Goal: Task Accomplishment & Management: Manage account settings

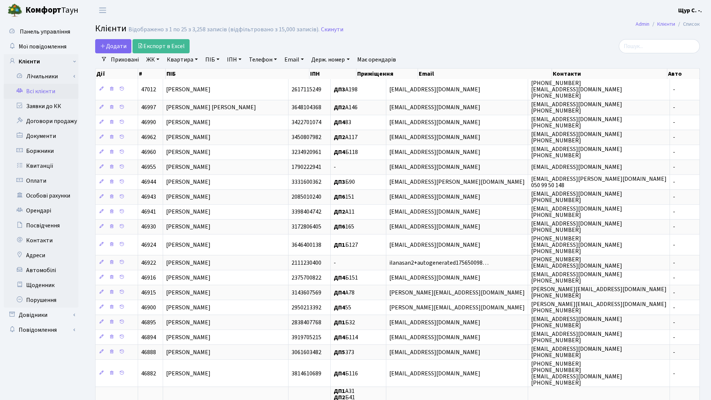
select select "25"
click at [65, 103] on link "Заявки до КК" at bounding box center [41, 106] width 75 height 15
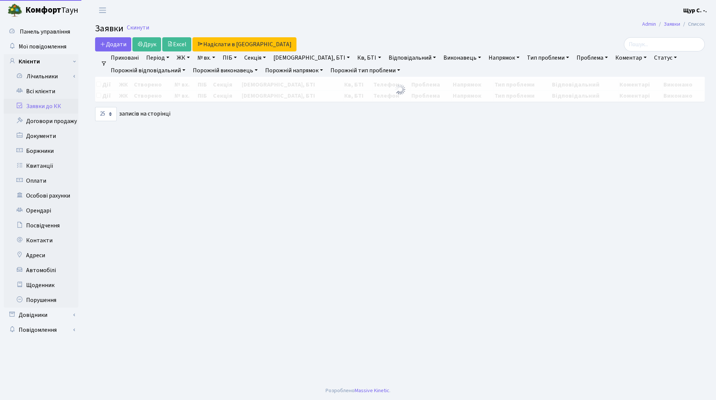
select select "25"
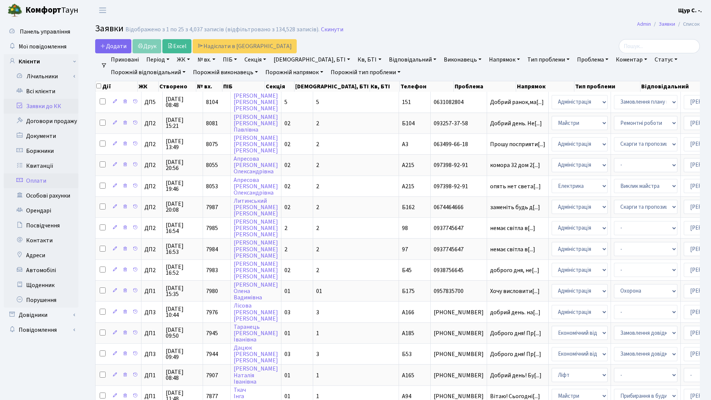
click at [60, 179] on link "Оплати" at bounding box center [41, 180] width 75 height 15
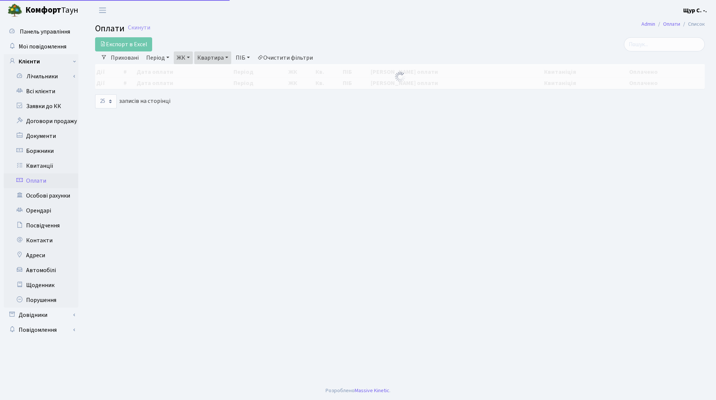
select select "25"
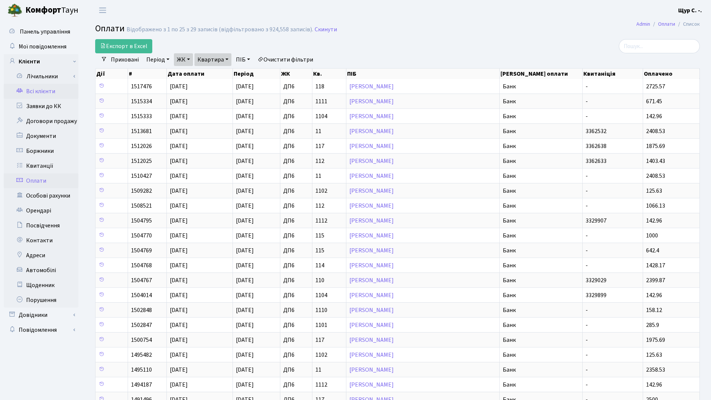
click at [52, 88] on link "Всі клієнти" at bounding box center [41, 91] width 75 height 15
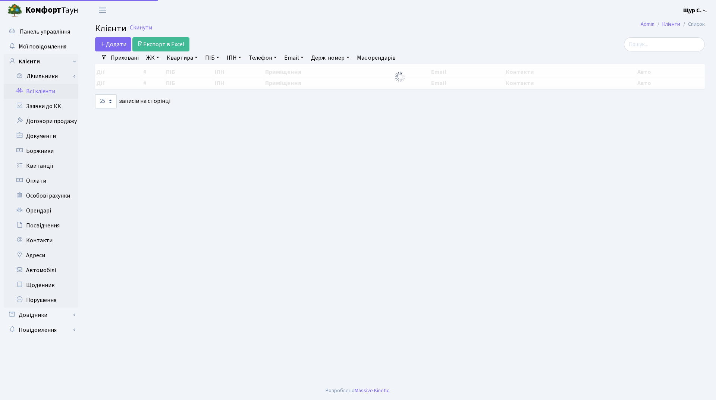
select select "25"
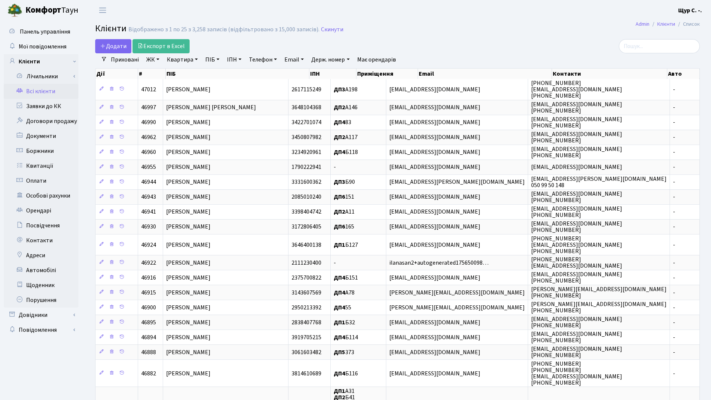
click at [207, 57] on link "ПІБ" at bounding box center [212, 59] width 20 height 13
type input "гонтар"
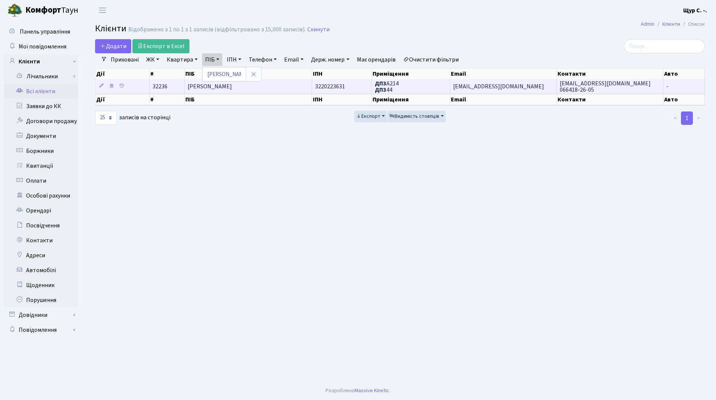
click at [277, 86] on td "Гонтар Олексій Сергійович" at bounding box center [248, 86] width 127 height 15
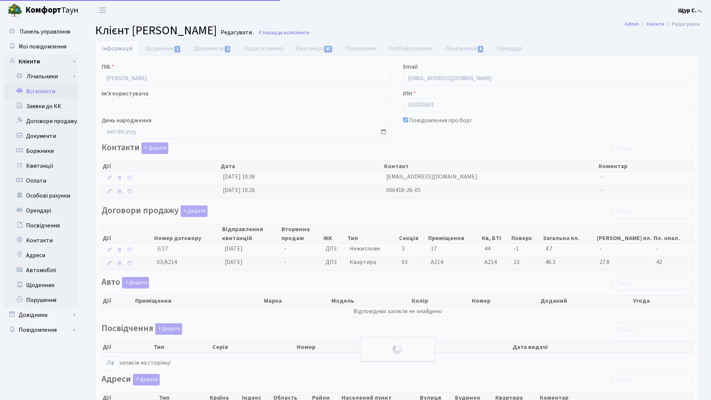
select select "25"
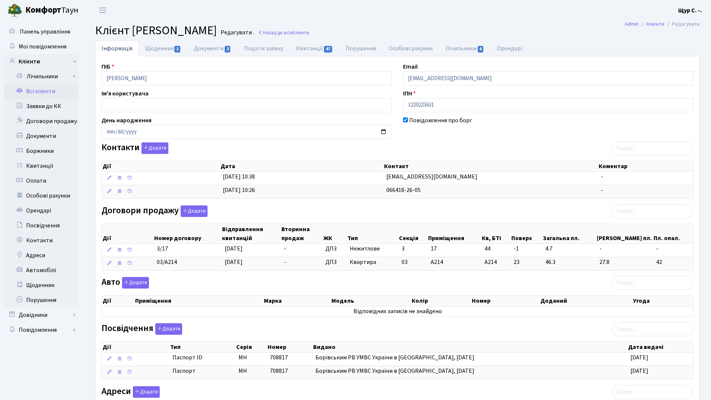
click at [57, 94] on link "Всі клієнти" at bounding box center [41, 91] width 75 height 15
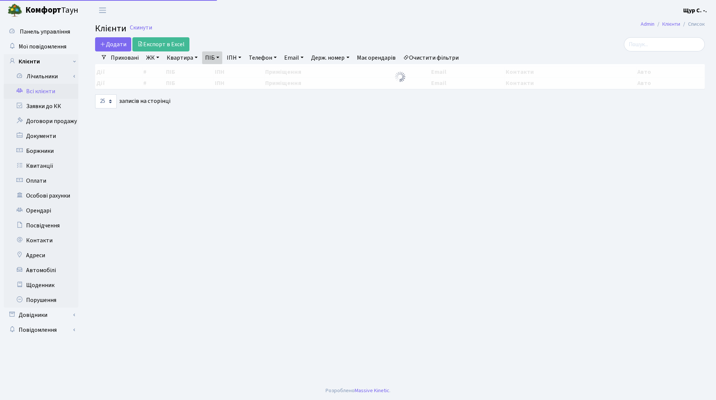
select select "25"
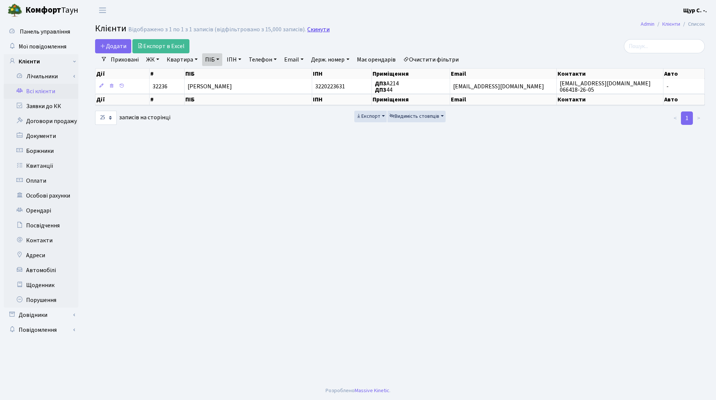
click at [316, 29] on link "Скинути" at bounding box center [318, 29] width 22 height 7
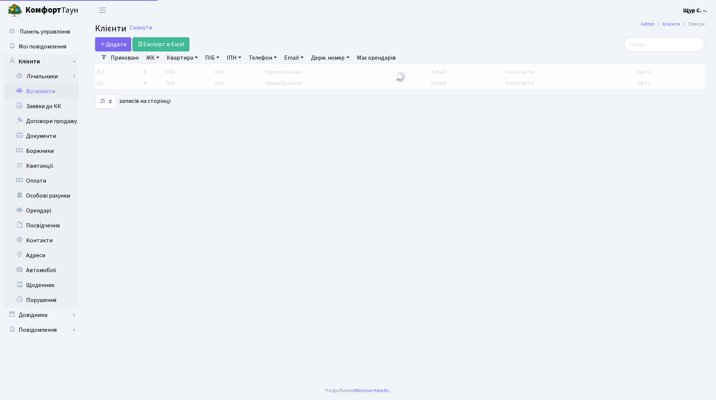
select select "25"
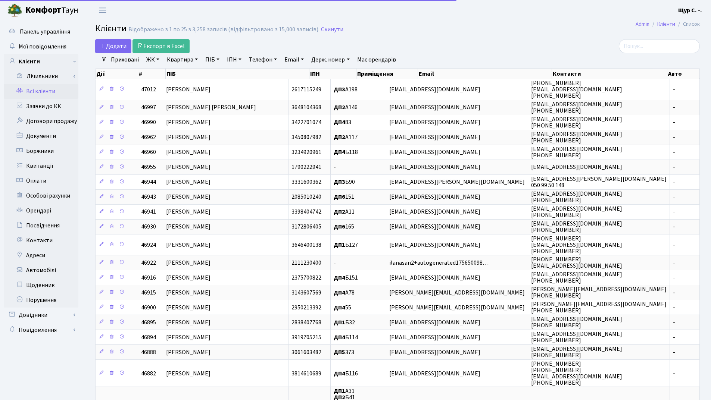
click at [178, 60] on link "Квартира" at bounding box center [182, 59] width 37 height 13
type input "57"
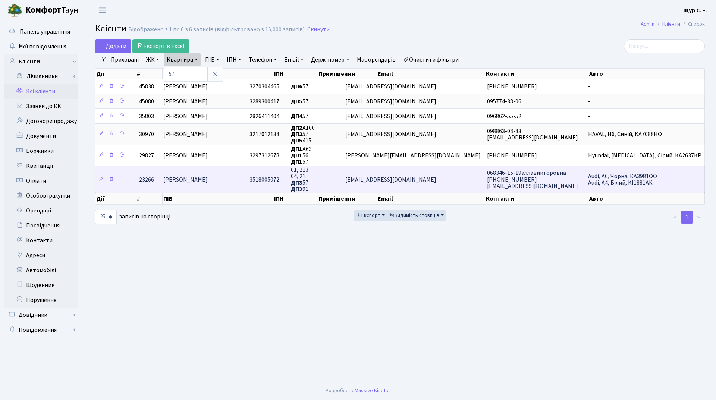
click at [208, 183] on span "Гонта Сергій Анатолійович" at bounding box center [185, 180] width 44 height 8
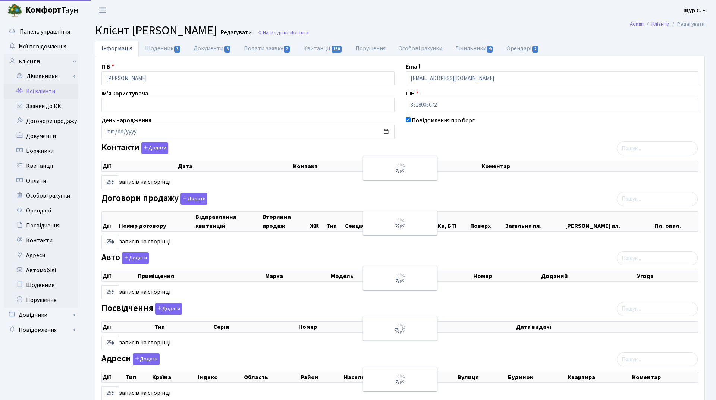
select select "25"
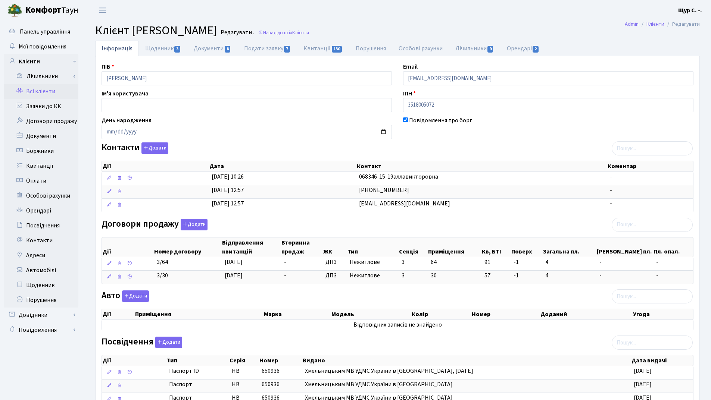
click at [38, 93] on link "Всі клієнти" at bounding box center [41, 91] width 75 height 15
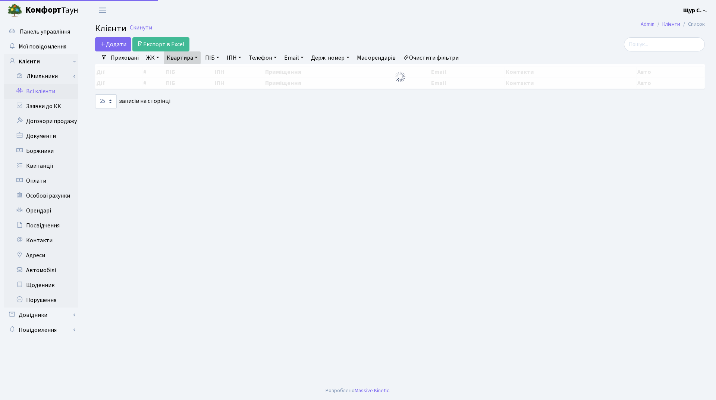
select select "25"
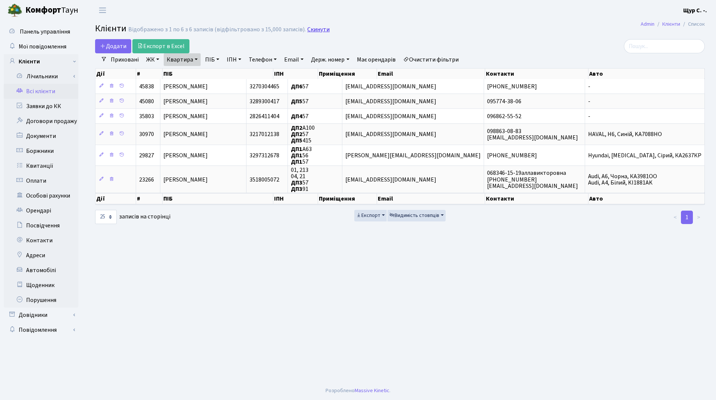
click at [308, 29] on link "Скинути" at bounding box center [318, 29] width 22 height 7
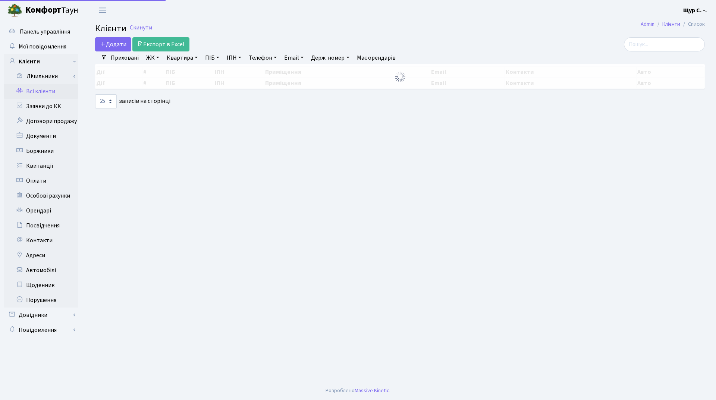
select select "25"
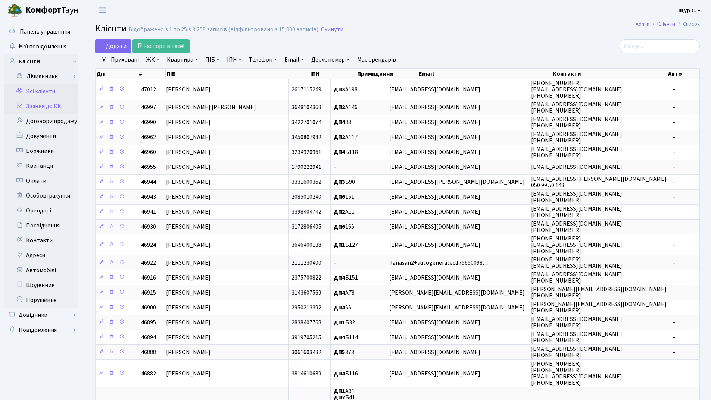
click at [49, 110] on link "Заявки до КК" at bounding box center [41, 106] width 75 height 15
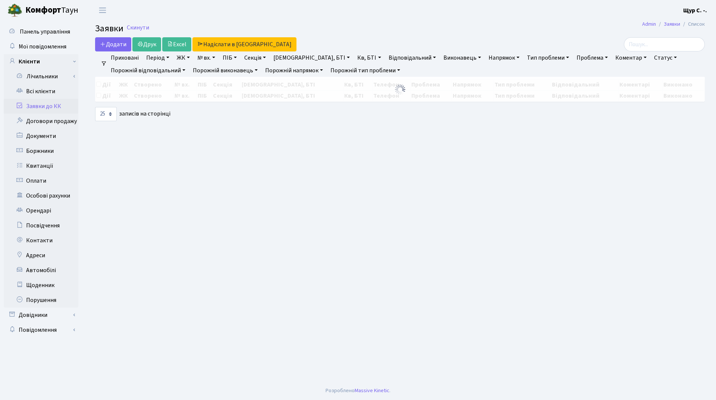
select select "25"
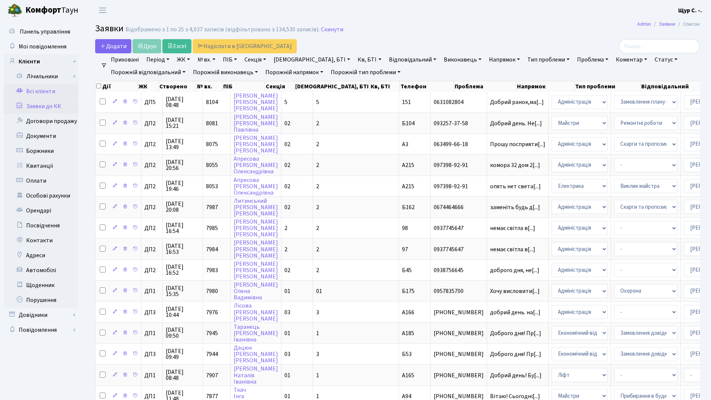
click at [44, 94] on link "Всі клієнти" at bounding box center [41, 91] width 75 height 15
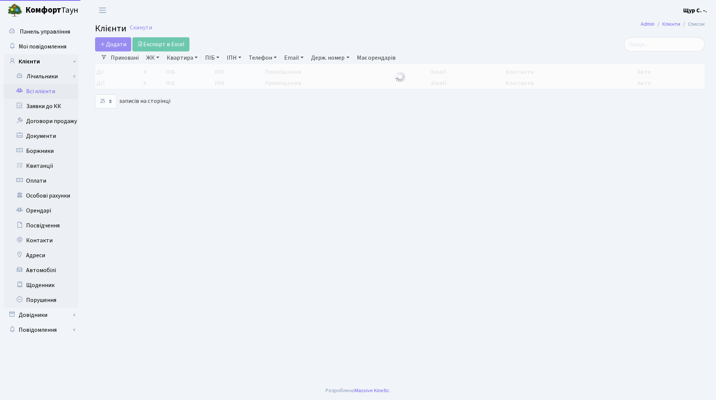
select select "25"
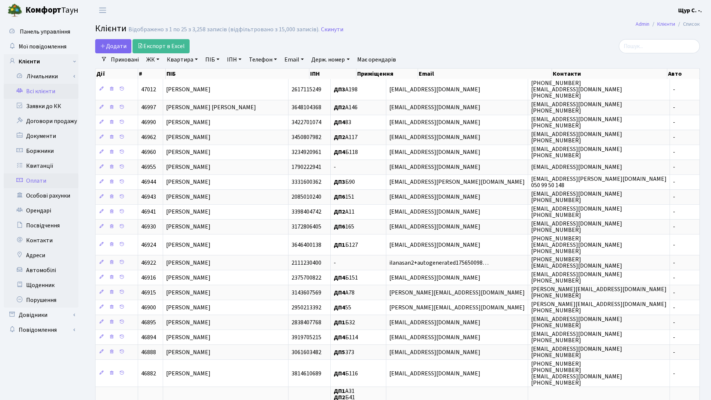
click at [51, 187] on link "Оплати" at bounding box center [41, 180] width 75 height 15
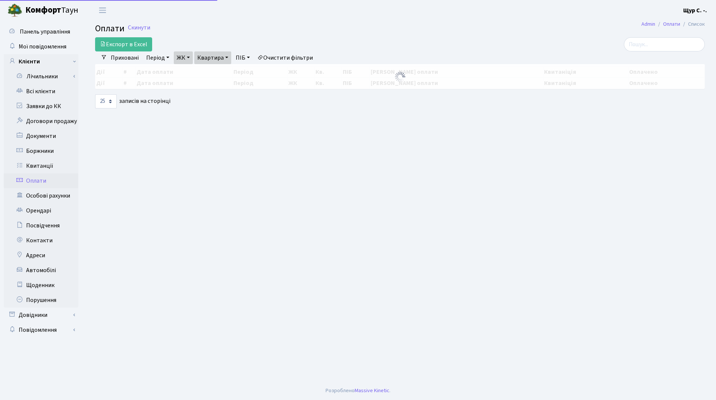
select select "25"
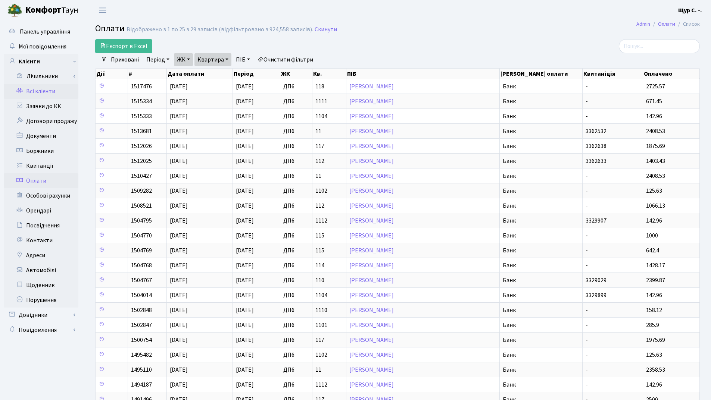
click at [42, 98] on link "Всі клієнти" at bounding box center [41, 91] width 75 height 15
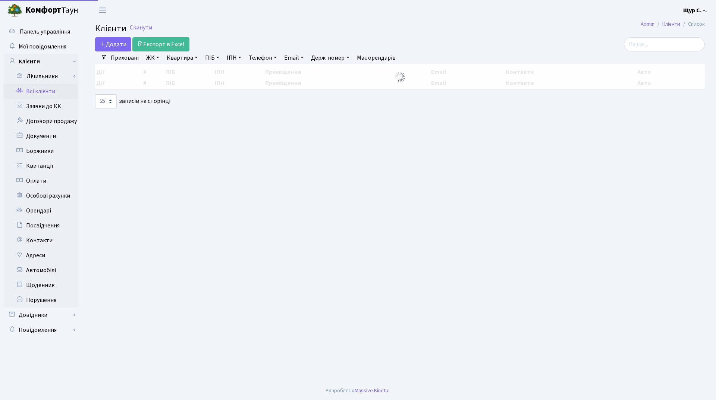
select select "25"
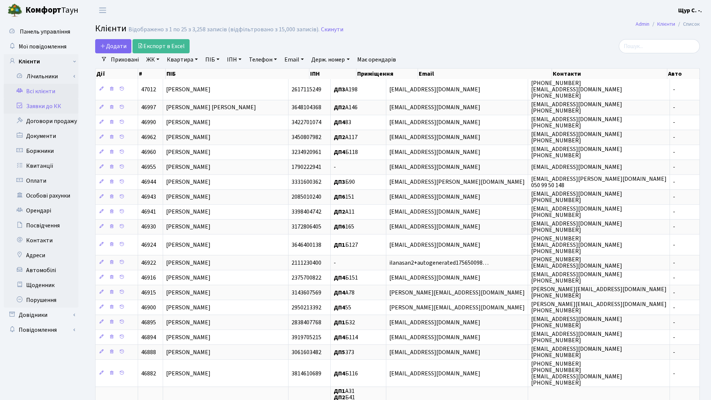
click at [52, 107] on link "Заявки до КК" at bounding box center [41, 106] width 75 height 15
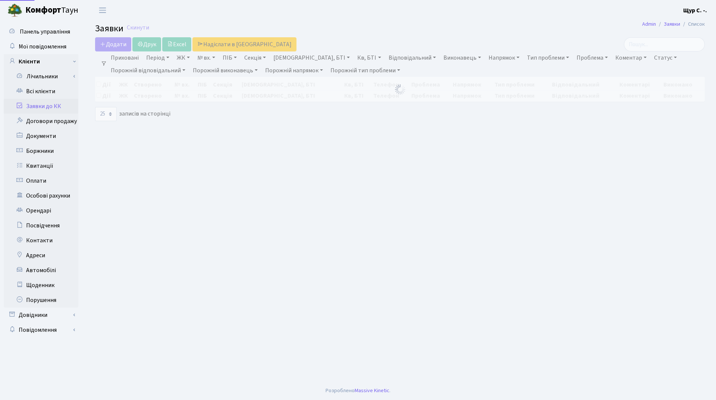
select select "25"
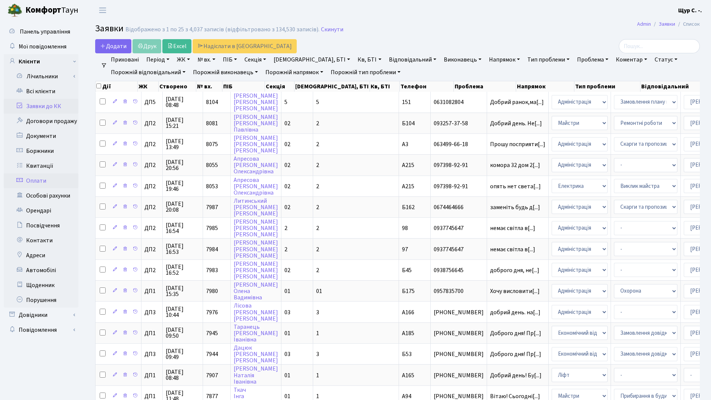
click at [54, 179] on link "Оплати" at bounding box center [41, 180] width 75 height 15
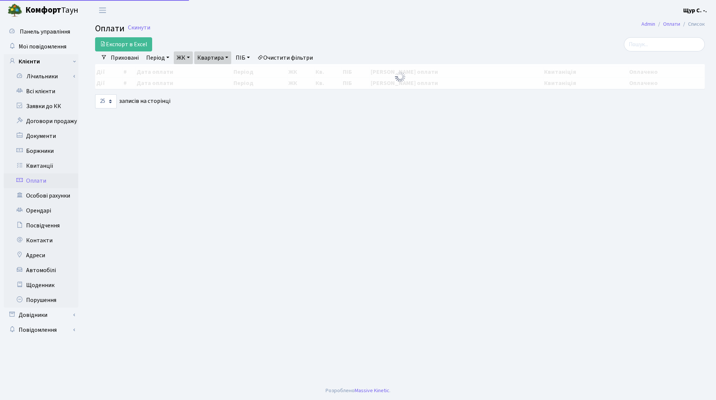
select select "25"
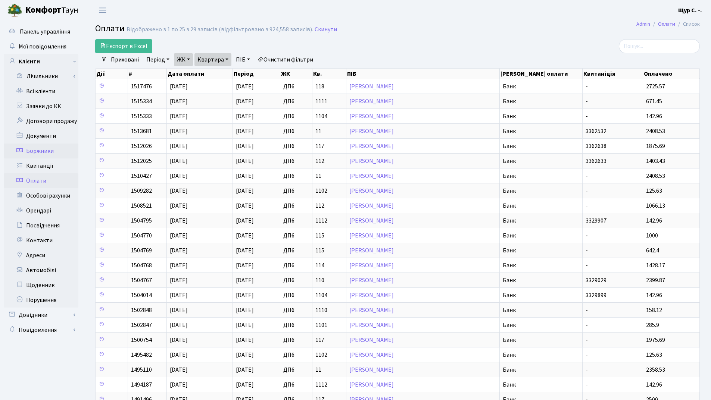
click at [48, 147] on link "Боржники" at bounding box center [41, 151] width 75 height 15
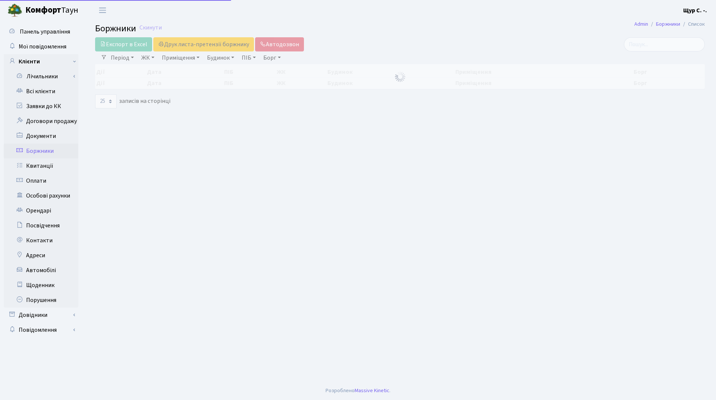
select select "25"
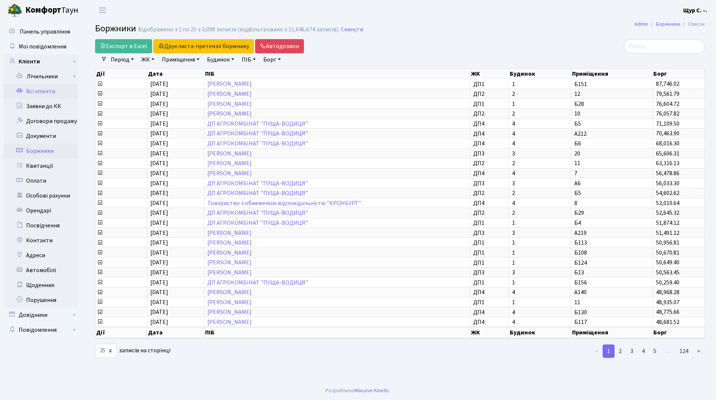
click at [45, 90] on link "Всі клієнти" at bounding box center [41, 91] width 75 height 15
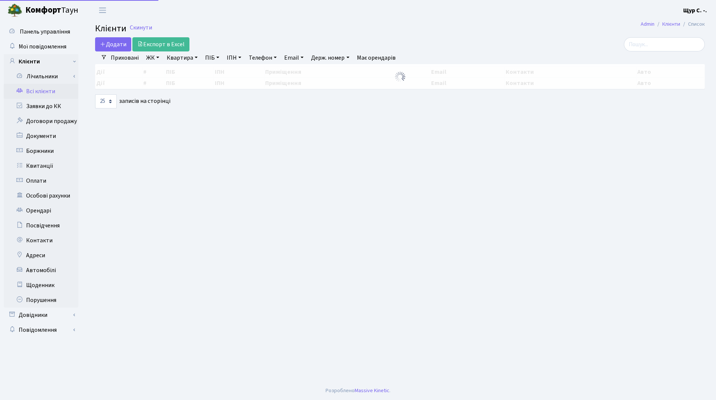
select select "25"
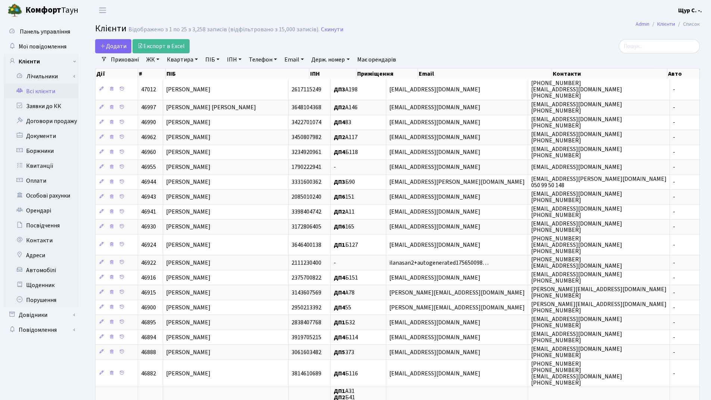
click at [259, 57] on link "Телефон" at bounding box center [263, 59] width 34 height 13
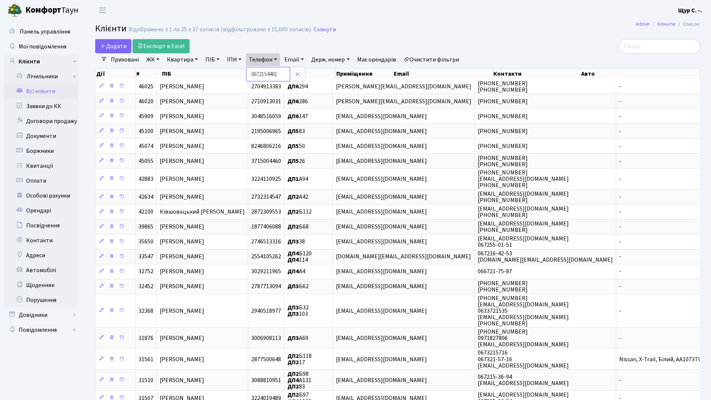
type input "0672154401"
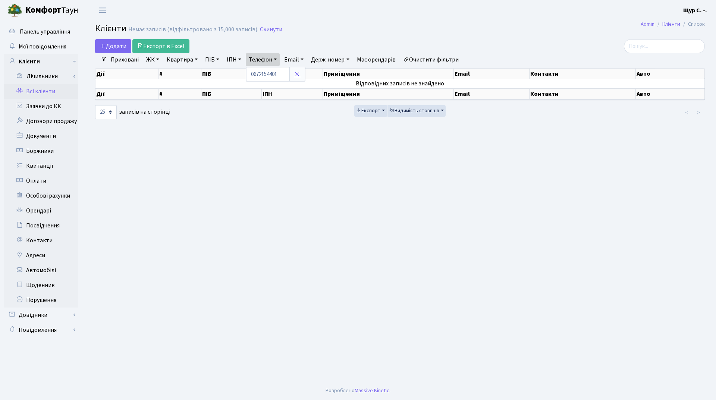
click at [298, 73] on icon at bounding box center [297, 74] width 6 height 6
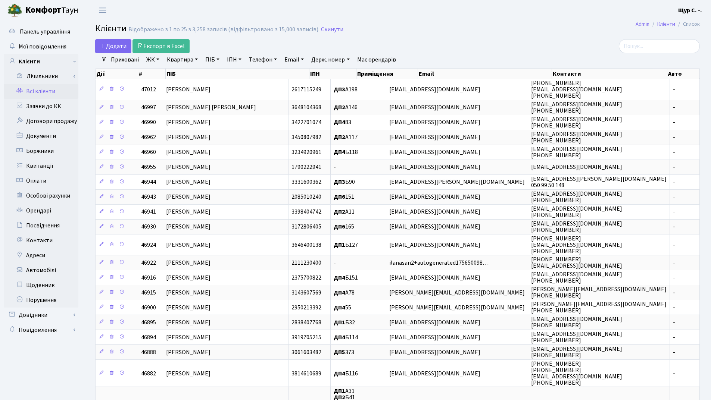
click at [181, 58] on link "Квартира" at bounding box center [182, 59] width 37 height 13
type input "7"
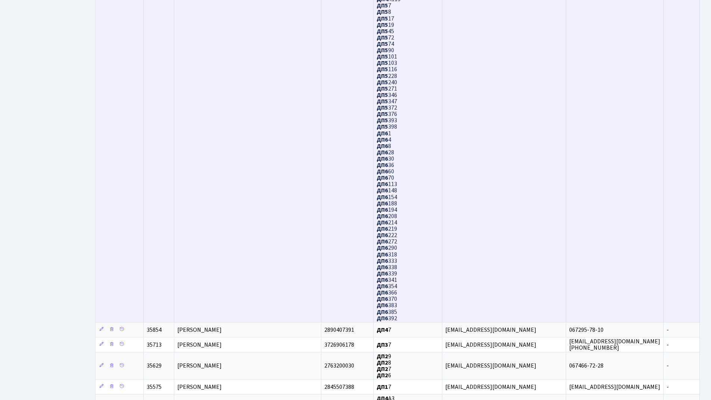
scroll to position [514, 0]
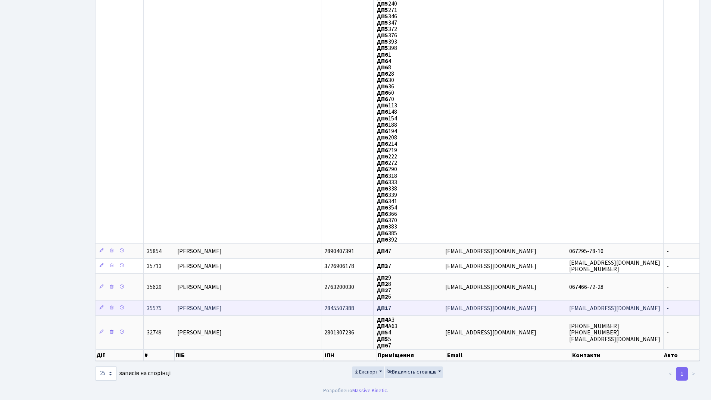
click at [222, 306] on span "Карнаух Тетяна Миколаївна" at bounding box center [199, 308] width 44 height 8
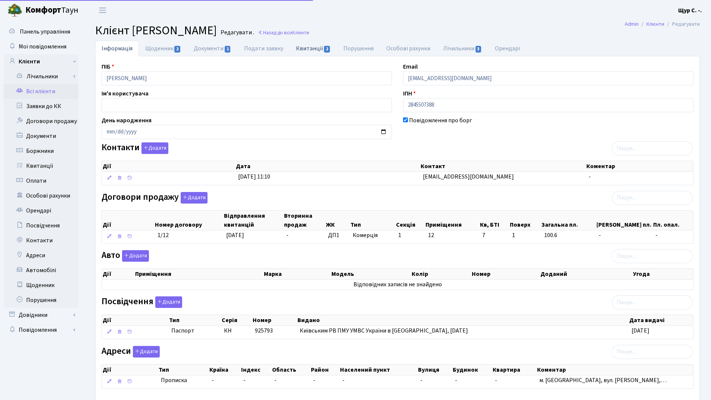
click at [310, 49] on link "Квитанції 2" at bounding box center [313, 48] width 47 height 15
select select "25"
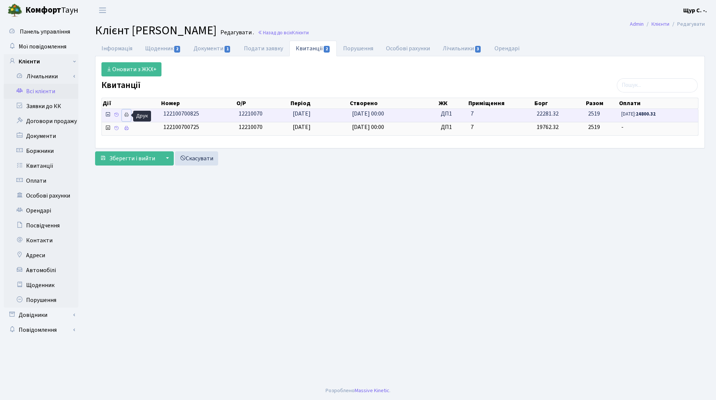
click at [126, 115] on icon at bounding box center [126, 114] width 5 height 5
click at [51, 95] on link "Всі клієнти" at bounding box center [41, 91] width 75 height 15
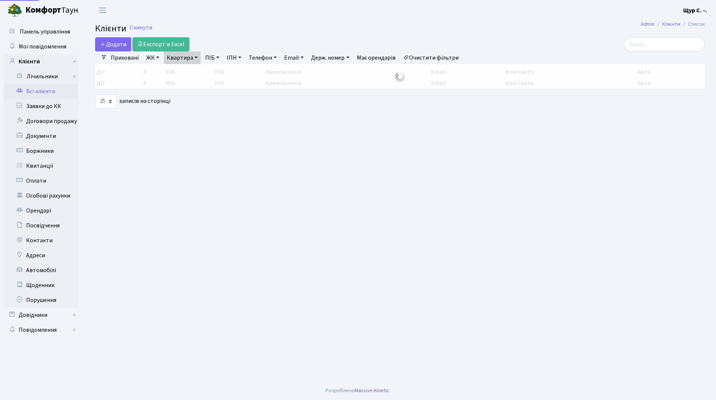
select select "25"
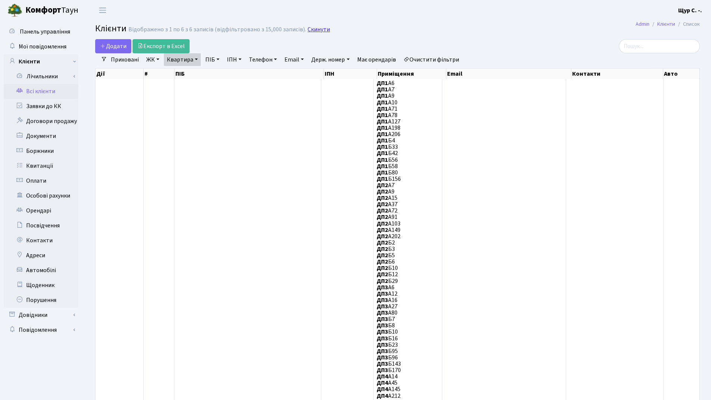
click at [310, 30] on link "Скинути" at bounding box center [318, 29] width 22 height 7
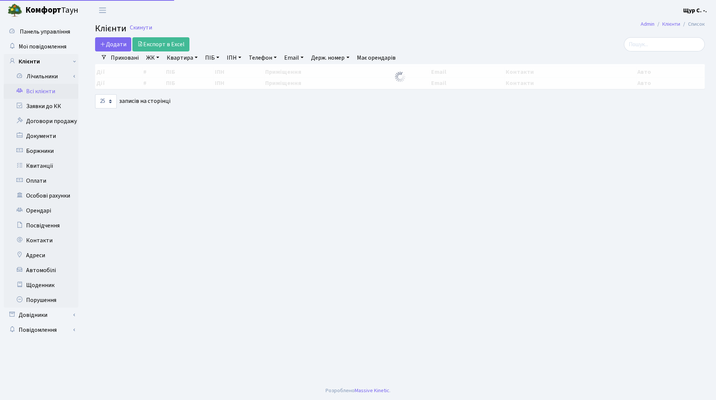
select select "25"
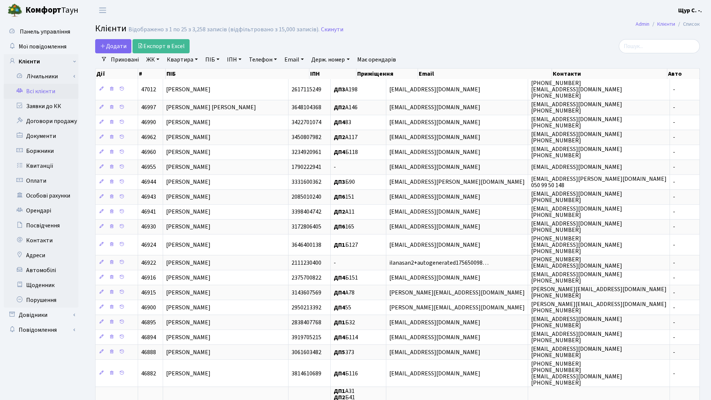
click at [209, 60] on link "ПІБ" at bounding box center [212, 59] width 20 height 13
type input "стоянов"
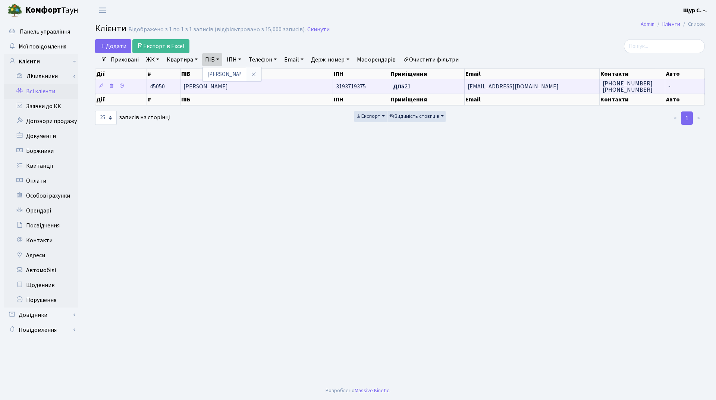
click at [228, 91] on span "[PERSON_NAME]" at bounding box center [206, 86] width 44 height 8
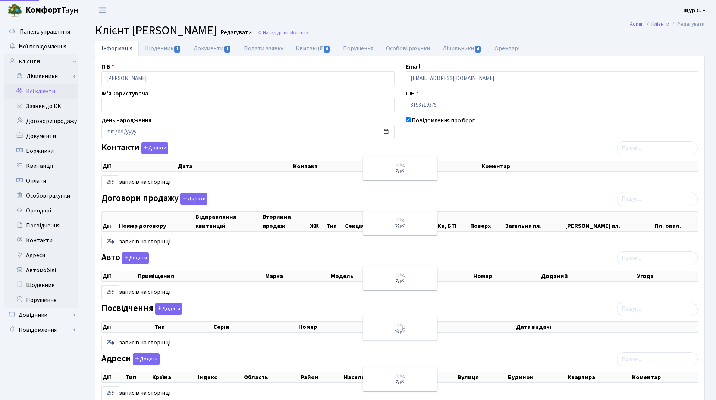
select select "25"
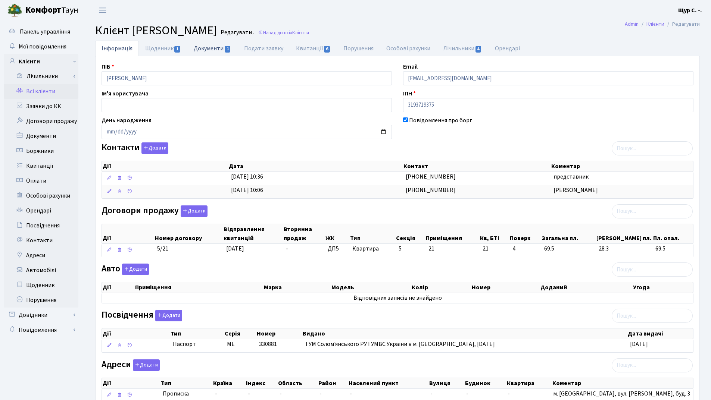
click at [215, 52] on link "Документи 1" at bounding box center [212, 48] width 50 height 15
select select "25"
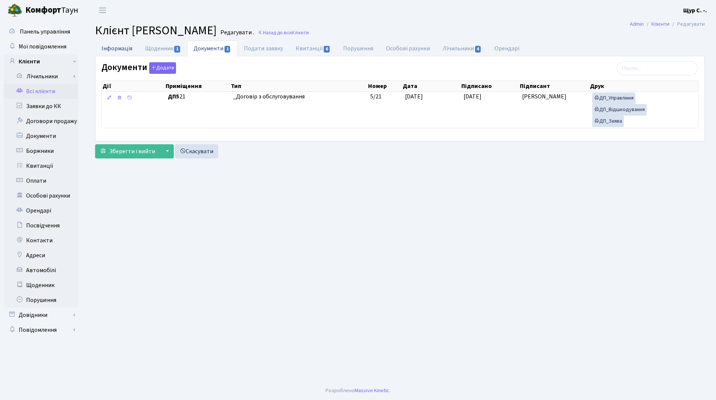
click at [110, 49] on link "Інформація" at bounding box center [117, 48] width 44 height 15
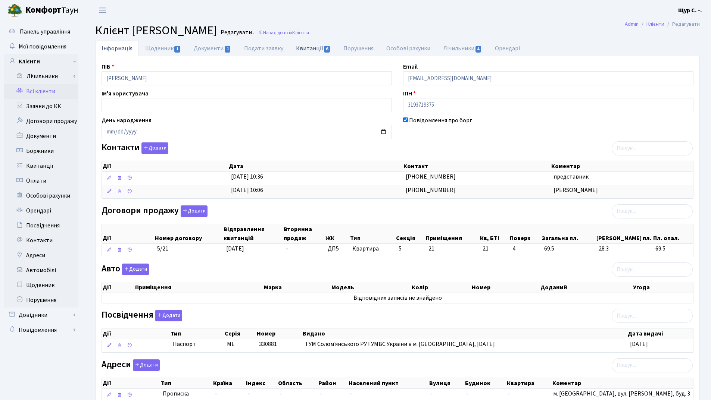
click at [316, 48] on link "Квитанції 6" at bounding box center [313, 48] width 47 height 15
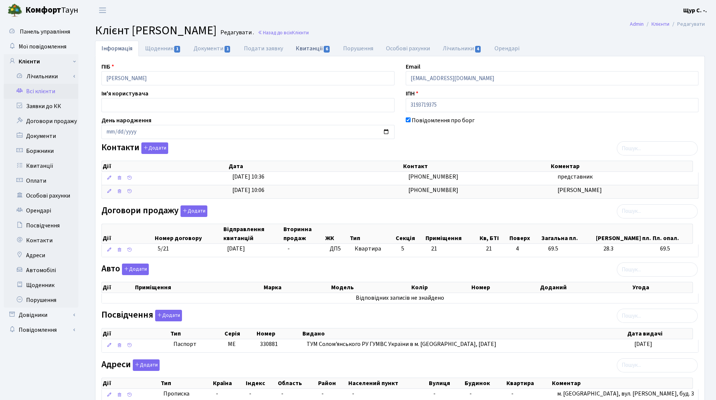
select select "25"
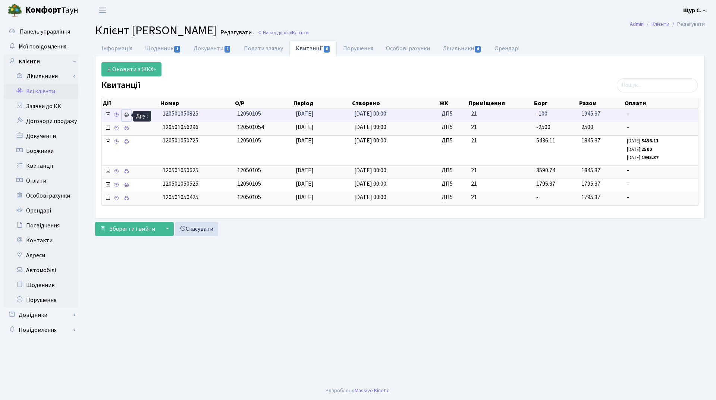
click at [128, 115] on icon at bounding box center [126, 114] width 5 height 5
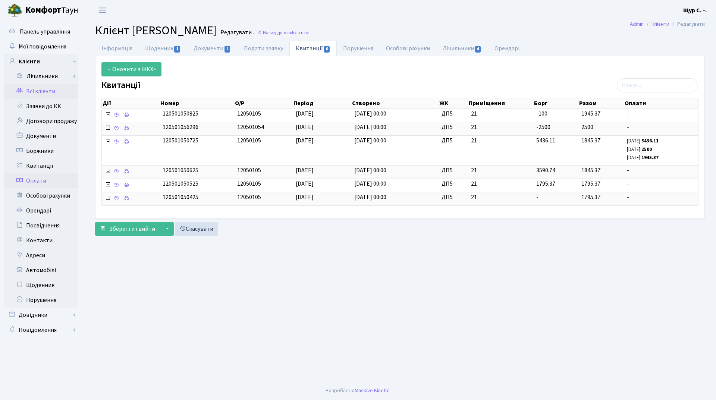
click at [46, 181] on link "Оплати" at bounding box center [41, 180] width 75 height 15
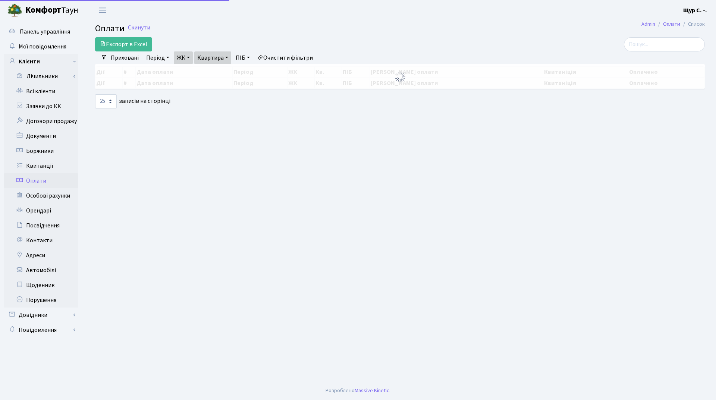
select select "25"
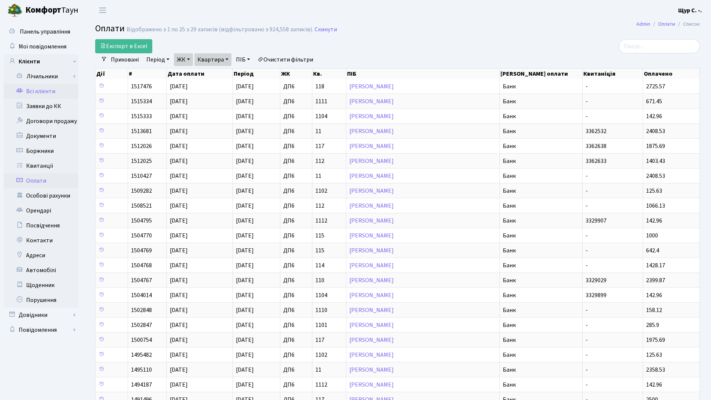
click at [36, 91] on link "Всі клієнти" at bounding box center [41, 91] width 75 height 15
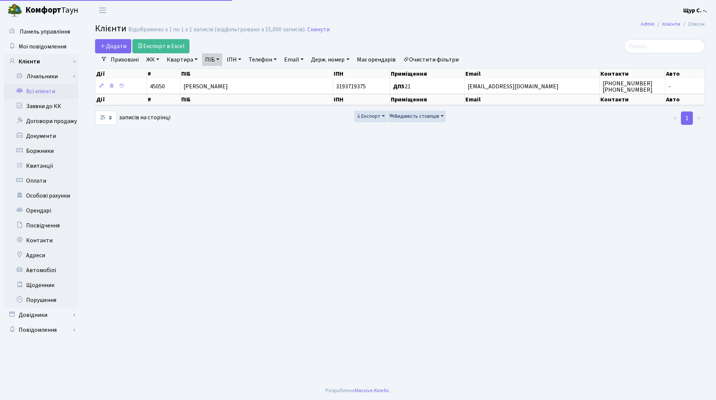
select select "25"
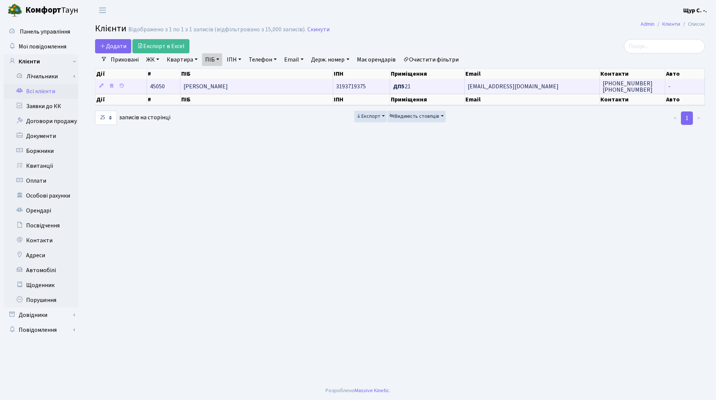
click at [224, 87] on span "[PERSON_NAME]" at bounding box center [206, 86] width 44 height 8
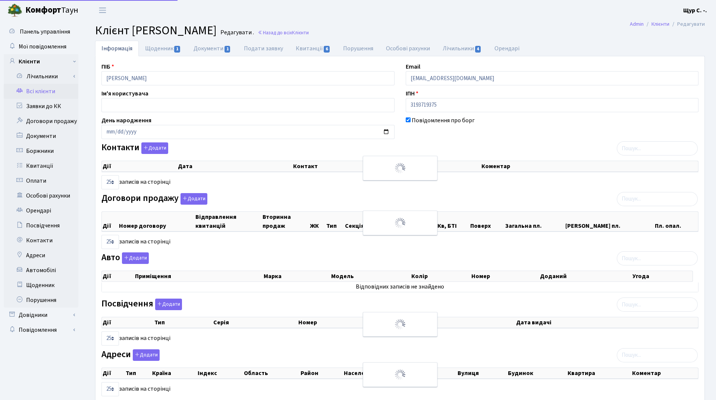
select select "25"
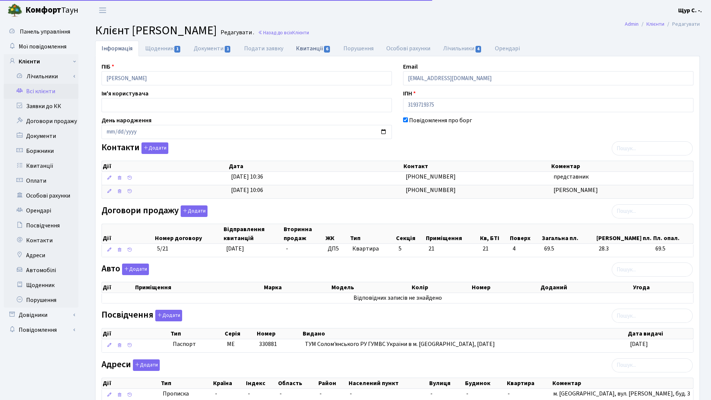
click at [315, 46] on link "Квитанції 6" at bounding box center [313, 48] width 47 height 15
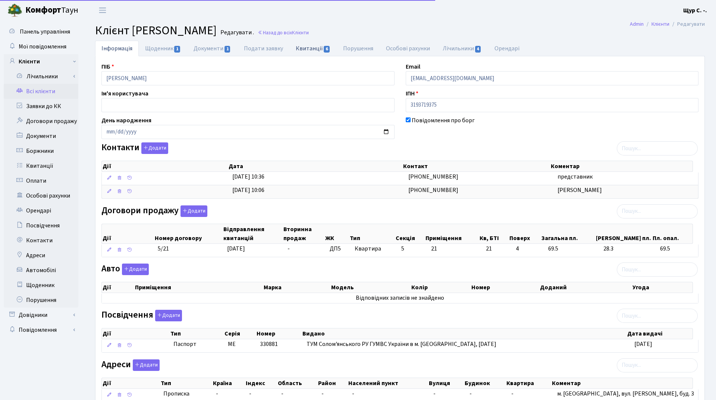
select select "25"
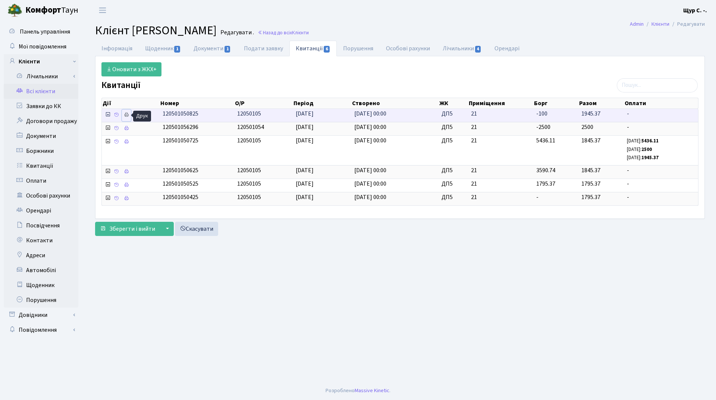
click at [128, 115] on icon at bounding box center [126, 114] width 5 height 5
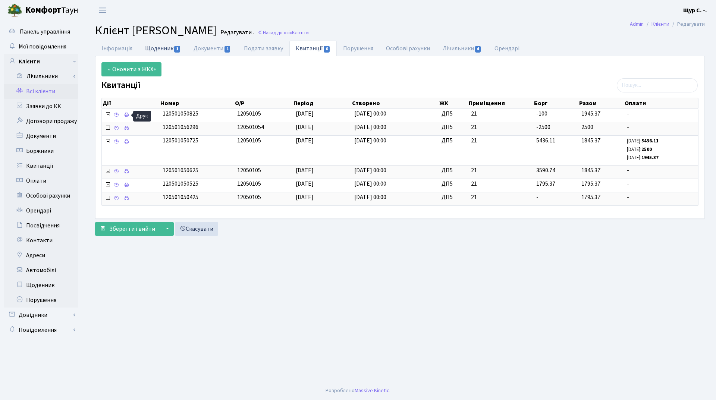
click at [161, 52] on link "Щоденник 1" at bounding box center [163, 48] width 49 height 15
select select "25"
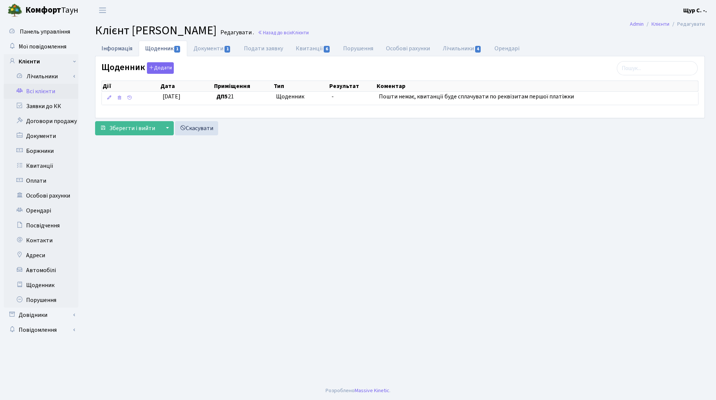
click at [120, 48] on link "Інформація" at bounding box center [117, 48] width 44 height 15
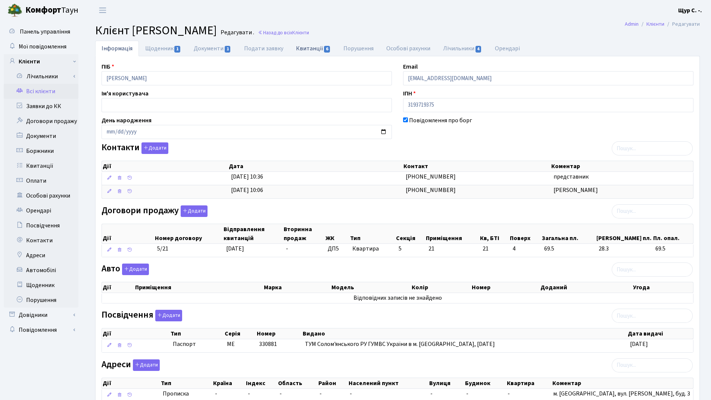
click at [313, 44] on link "Квитанції 6" at bounding box center [313, 48] width 47 height 15
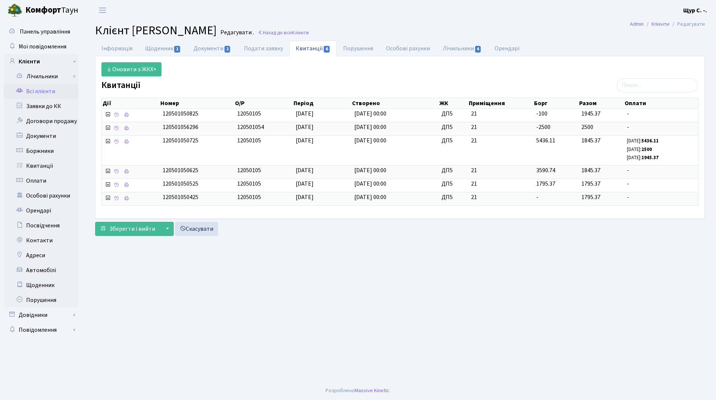
click at [52, 90] on link "Всі клієнти" at bounding box center [41, 91] width 75 height 15
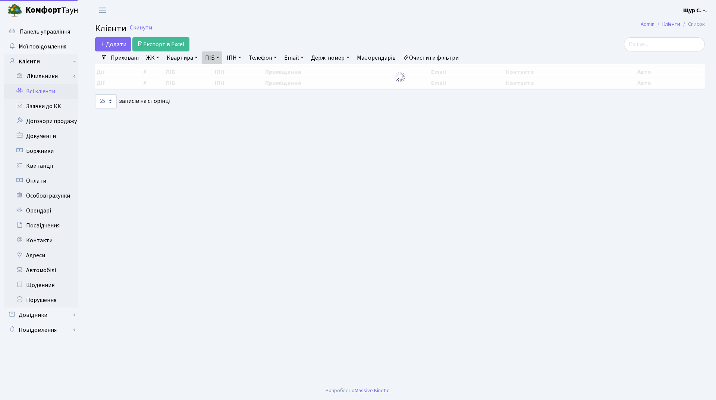
select select "25"
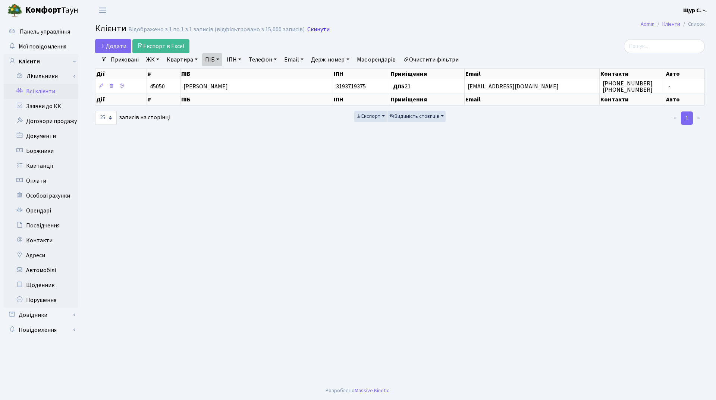
click at [314, 29] on link "Скинути" at bounding box center [318, 29] width 22 height 7
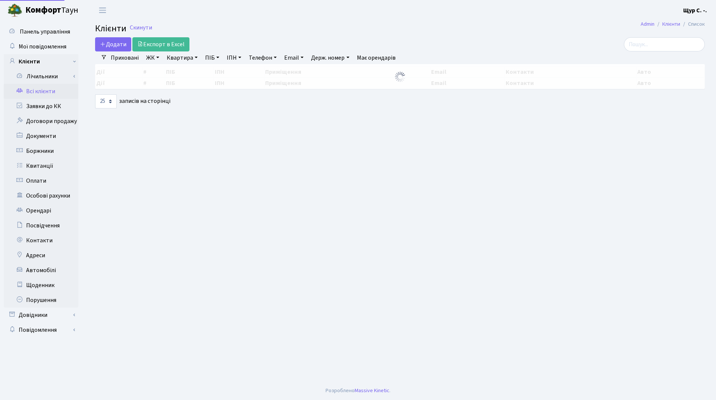
select select "25"
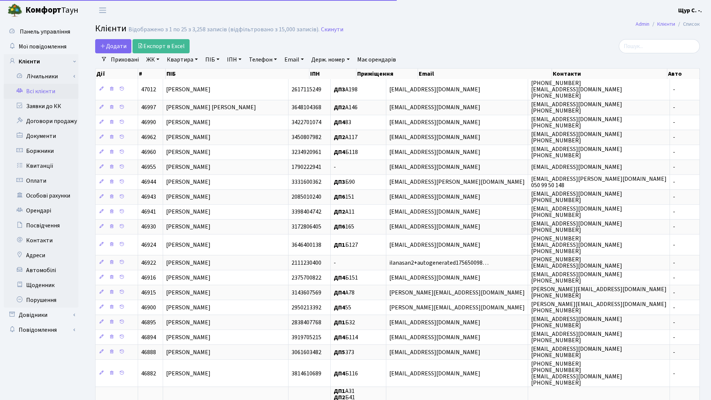
click at [180, 60] on link "Квартира" at bounding box center [182, 59] width 37 height 13
type input "1081"
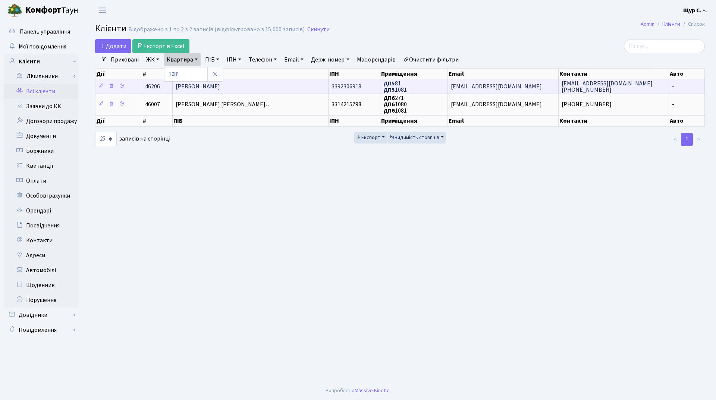
click at [291, 81] on td "[PERSON_NAME]" at bounding box center [251, 86] width 156 height 15
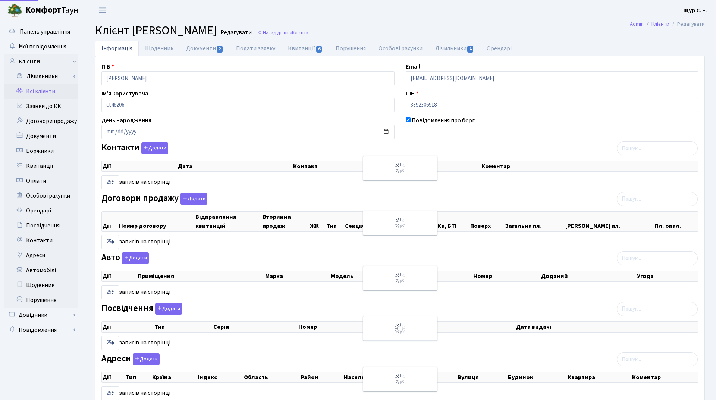
select select "25"
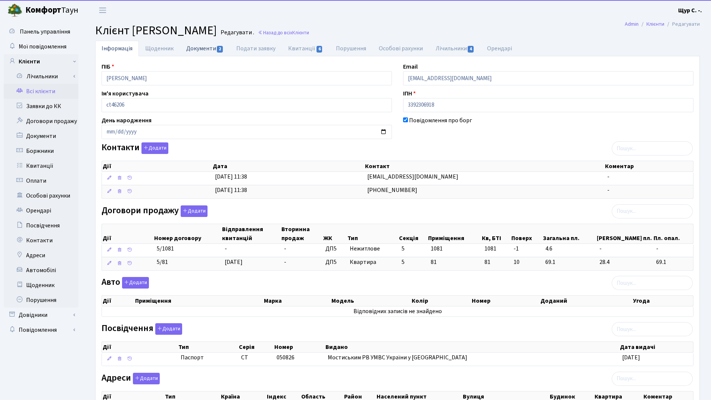
click at [197, 48] on link "Документи 2" at bounding box center [205, 48] width 50 height 15
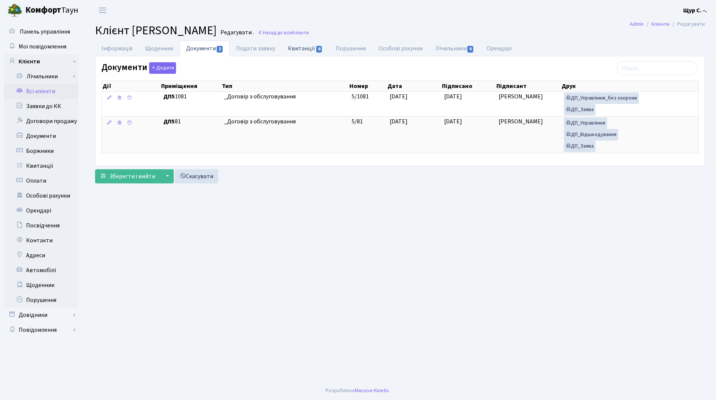
click at [304, 44] on link "Квитанції 6" at bounding box center [305, 48] width 47 height 15
select select "25"
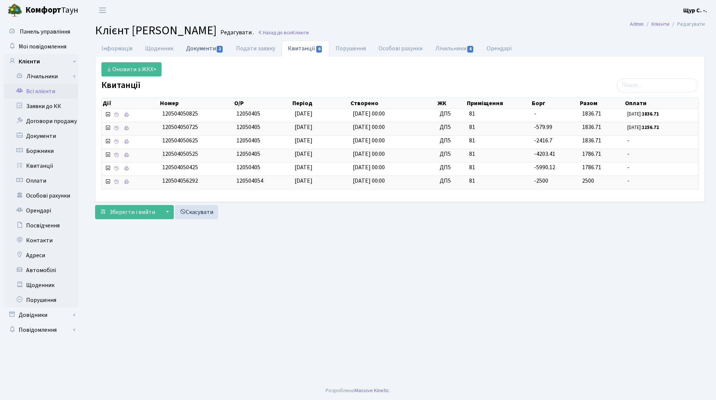
click at [197, 46] on link "Документи 2" at bounding box center [205, 48] width 50 height 15
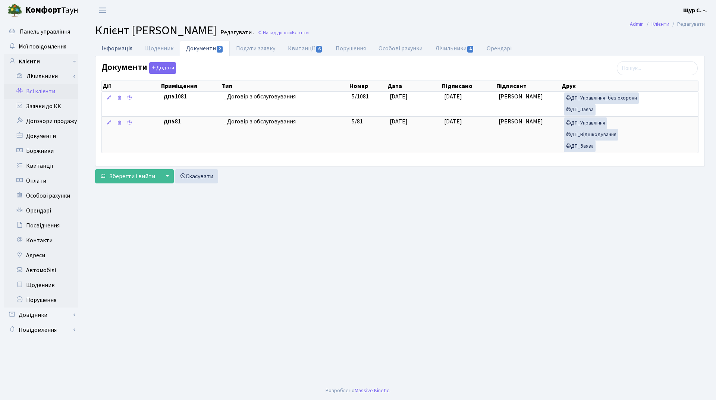
click at [103, 44] on link "Інформація" at bounding box center [117, 48] width 44 height 15
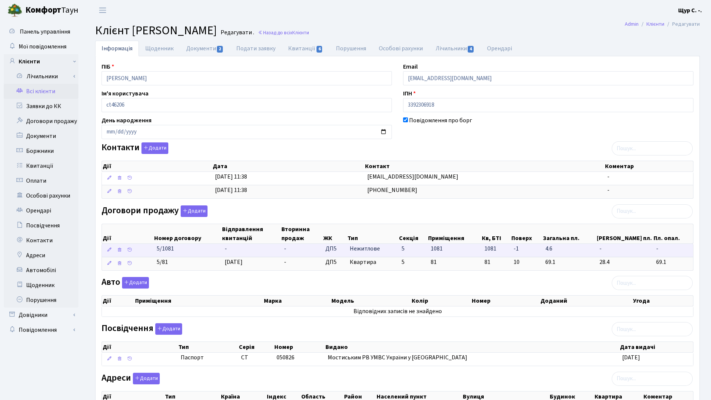
click at [193, 256] on td "5/1081" at bounding box center [188, 250] width 68 height 13
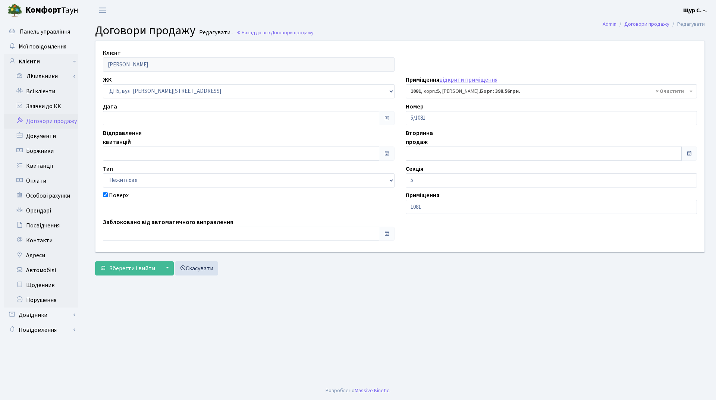
select select "46029"
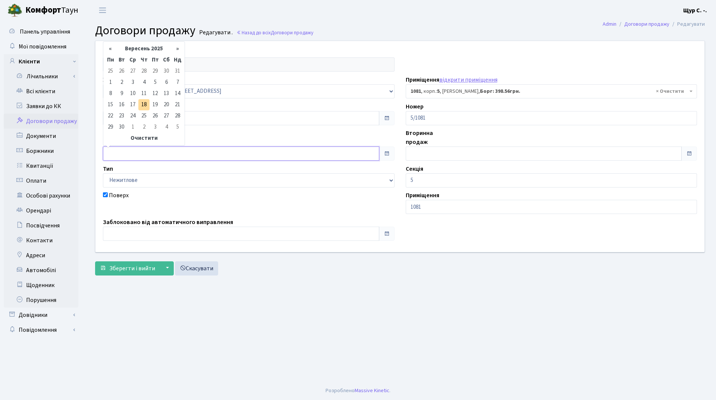
click at [132, 154] on input "text" at bounding box center [241, 154] width 276 height 14
click at [147, 49] on th "Вересень 2025" at bounding box center [144, 48] width 56 height 11
click at [171, 74] on span "Кві" at bounding box center [172, 78] width 18 height 20
click at [119, 68] on td "1" at bounding box center [121, 71] width 11 height 11
type input "[DATE]"
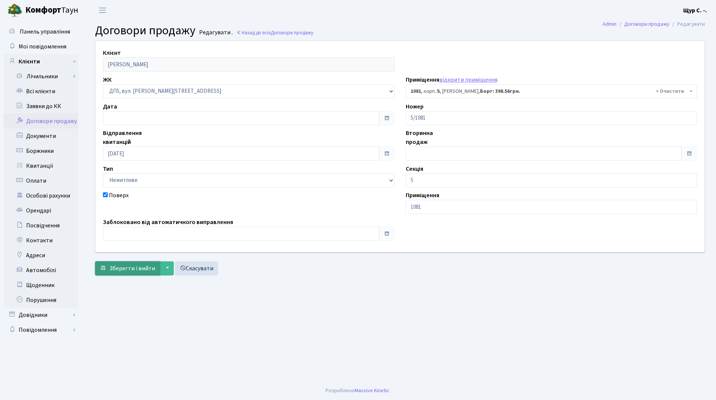
click at [140, 266] on span "Зберегти і вийти" at bounding box center [132, 269] width 46 height 8
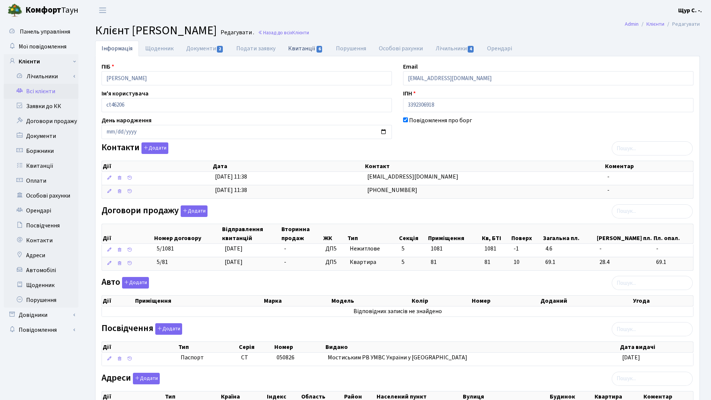
click at [304, 48] on link "Квитанції 6" at bounding box center [305, 48] width 47 height 15
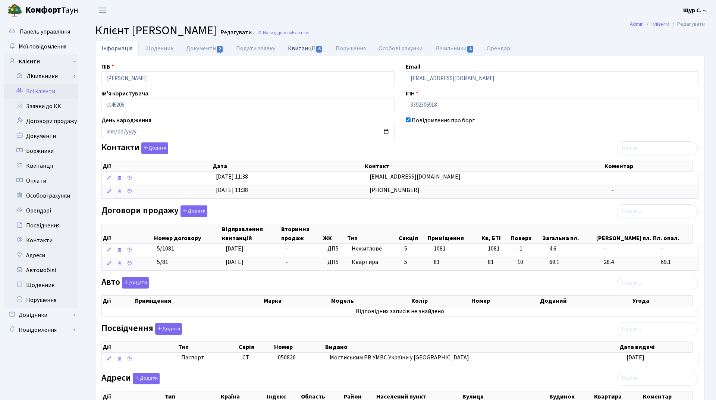
select select "25"
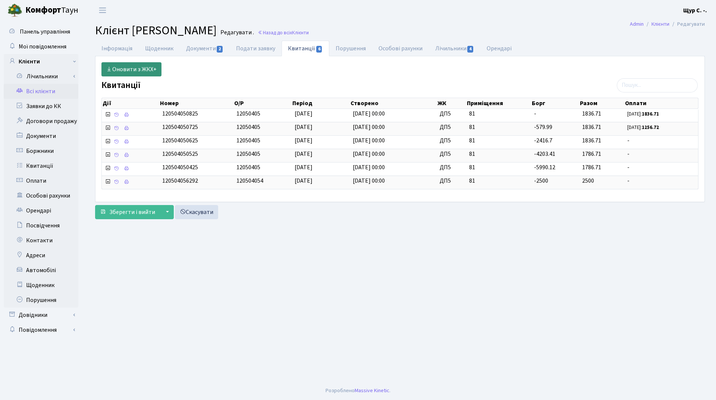
click at [136, 65] on link "Оновити з ЖКХ+" at bounding box center [131, 69] width 60 height 14
click at [198, 48] on link "Документи 2" at bounding box center [205, 48] width 50 height 15
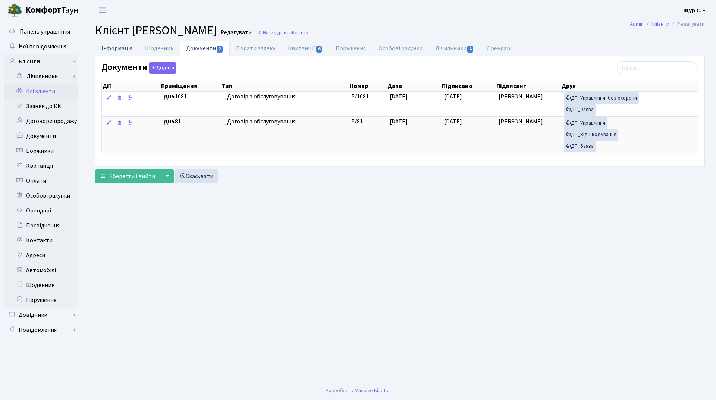
click at [113, 47] on link "Інформація" at bounding box center [117, 48] width 44 height 15
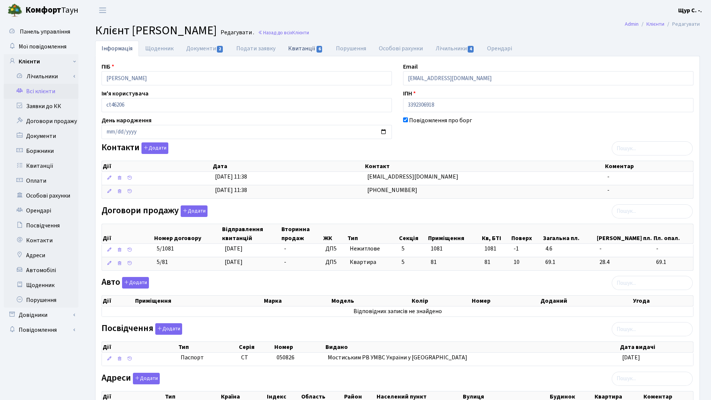
click at [308, 46] on link "Квитанції 6" at bounding box center [305, 48] width 47 height 15
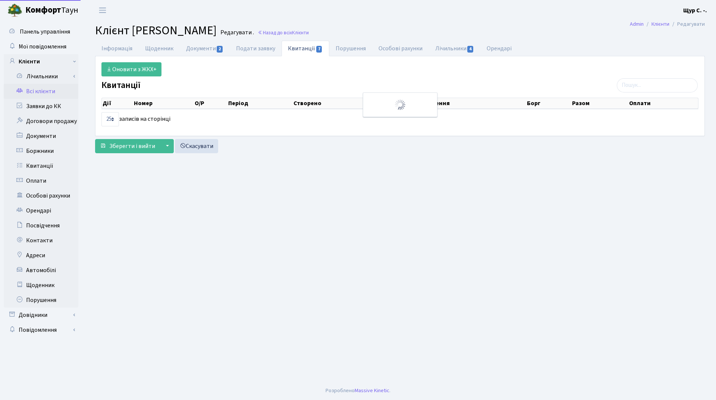
select select "25"
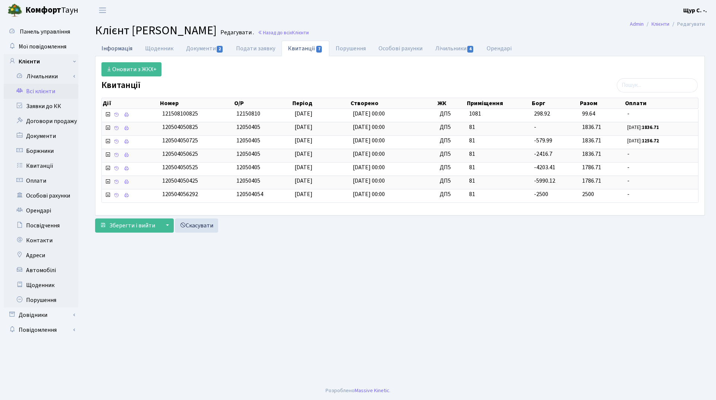
click at [123, 48] on link "Інформація" at bounding box center [117, 48] width 44 height 15
select select "25"
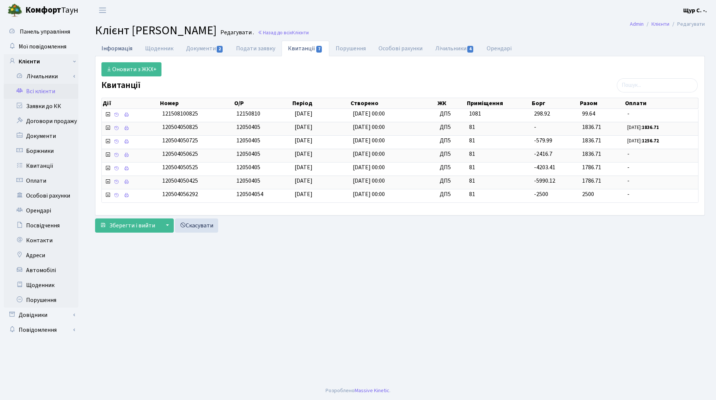
select select "25"
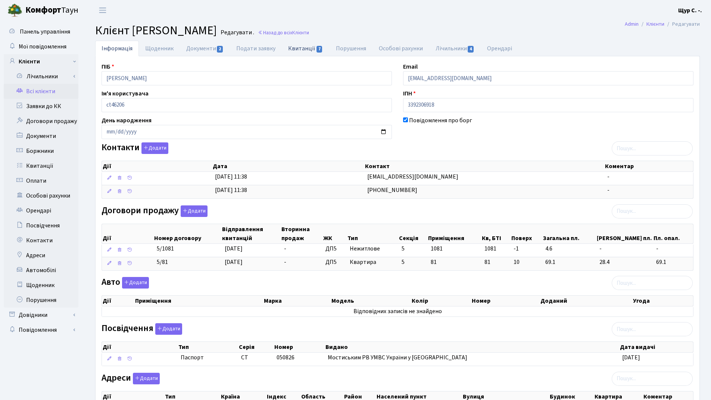
click at [298, 47] on link "Квитанції 7" at bounding box center [305, 48] width 47 height 15
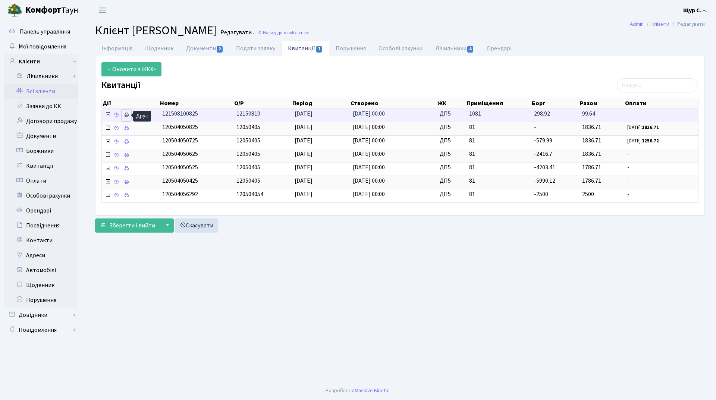
click at [126, 114] on icon at bounding box center [126, 114] width 5 height 5
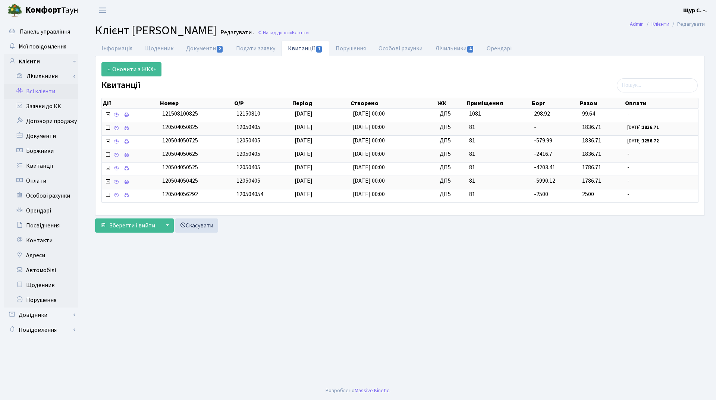
click at [57, 87] on link "Всі клієнти" at bounding box center [41, 91] width 75 height 15
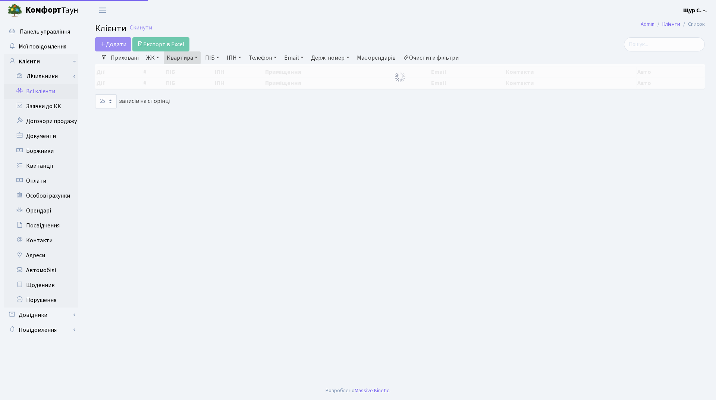
select select "25"
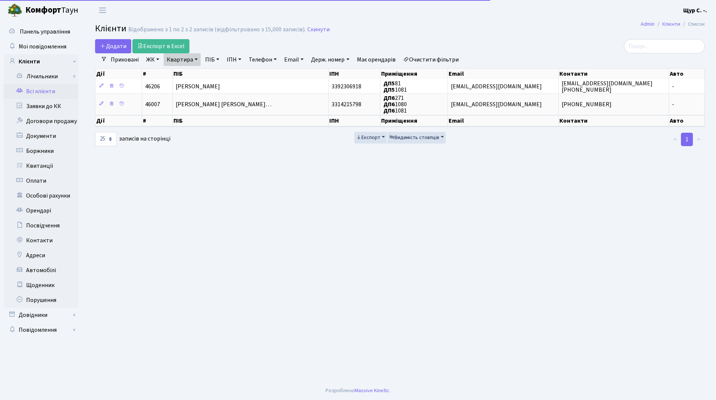
click at [198, 59] on link "Квартира" at bounding box center [182, 59] width 37 height 13
click at [189, 74] on input "1081" at bounding box center [186, 74] width 44 height 14
type input "1"
type input "72"
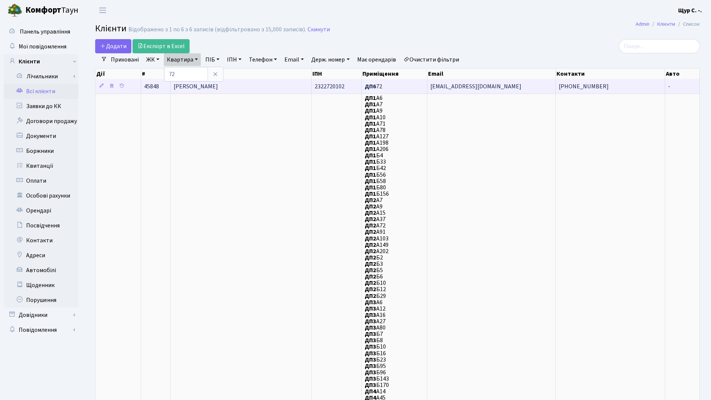
click at [203, 88] on span "[PERSON_NAME]" at bounding box center [195, 86] width 44 height 8
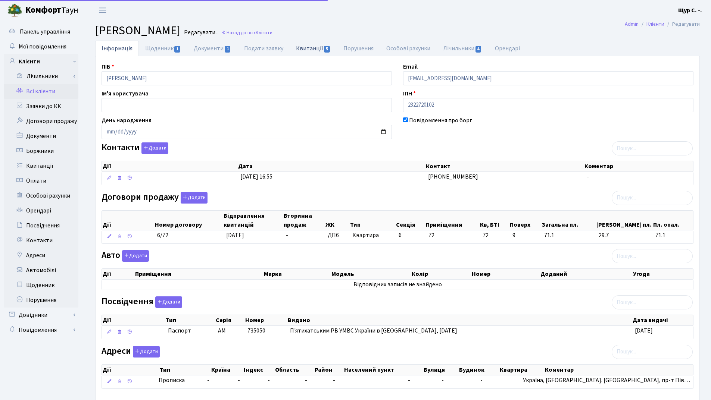
click at [316, 43] on link "Квитанції 5" at bounding box center [313, 48] width 47 height 15
select select "25"
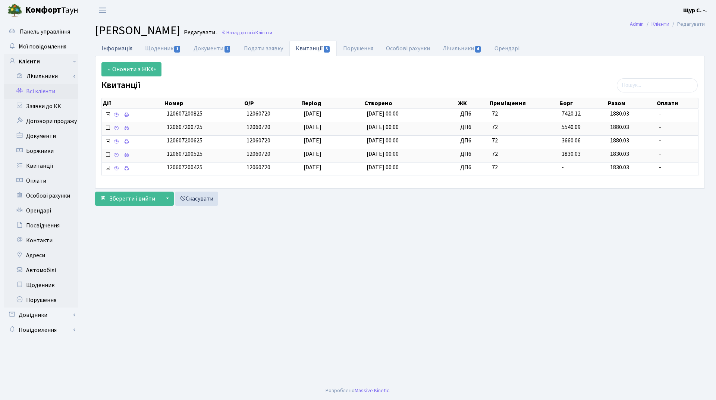
click at [129, 51] on link "Інформація" at bounding box center [117, 48] width 44 height 15
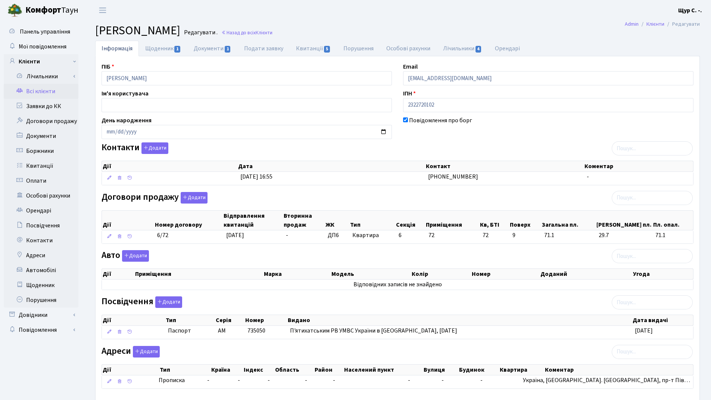
click at [46, 93] on link "Всі клієнти" at bounding box center [41, 91] width 75 height 15
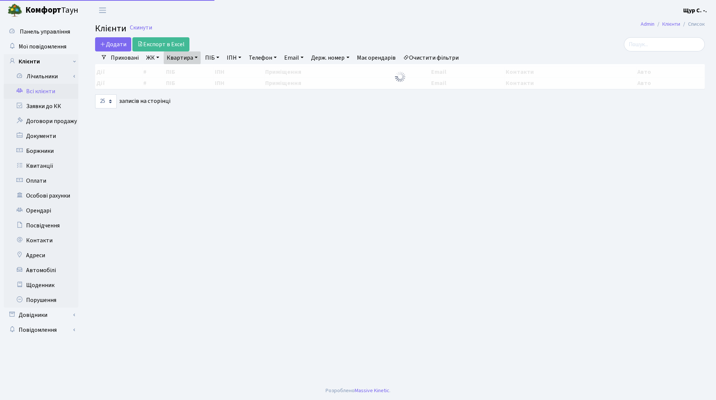
select select "25"
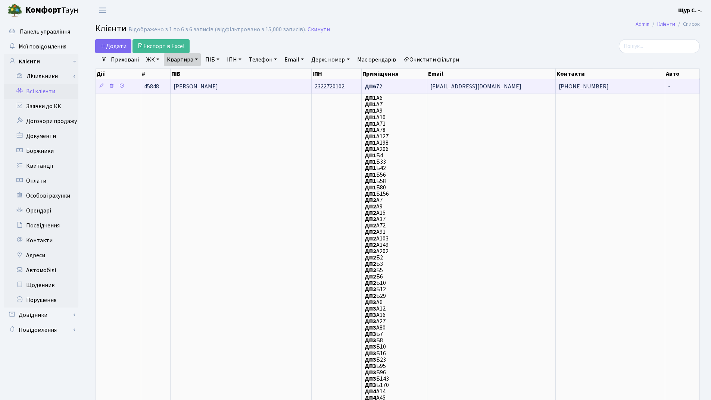
click at [218, 85] on span "Соловйова Людмила Яківна" at bounding box center [195, 86] width 44 height 8
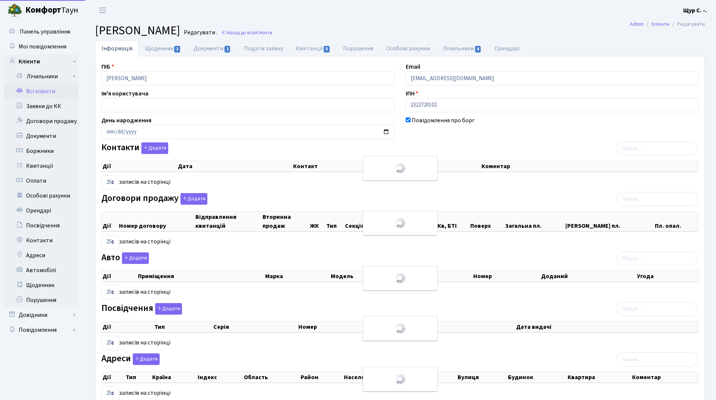
select select "25"
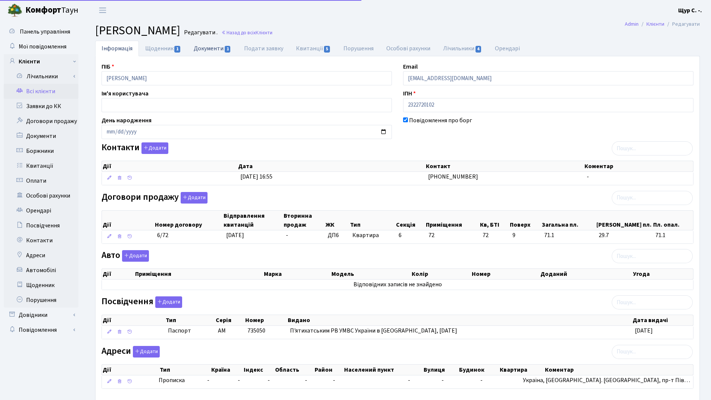
click at [204, 47] on link "Документи 1" at bounding box center [212, 48] width 50 height 15
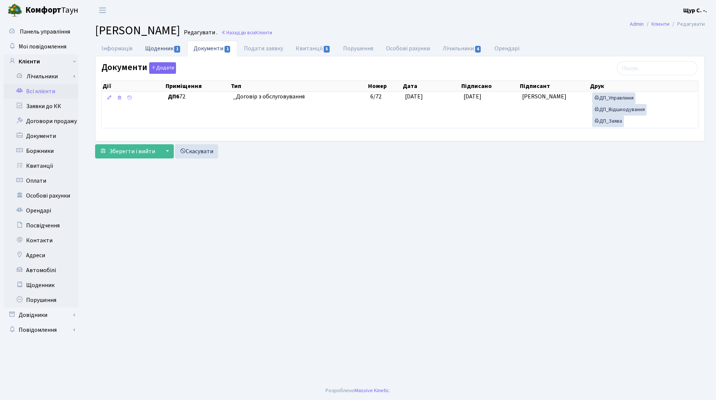
click at [165, 47] on link "Щоденник 1" at bounding box center [163, 48] width 49 height 15
select select "25"
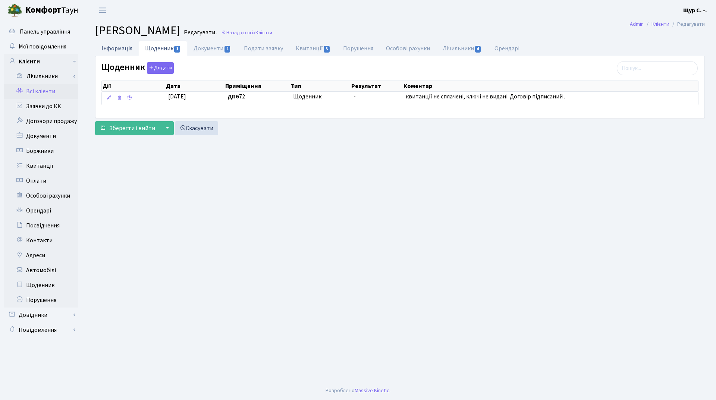
click at [118, 49] on link "Інформація" at bounding box center [117, 48] width 44 height 15
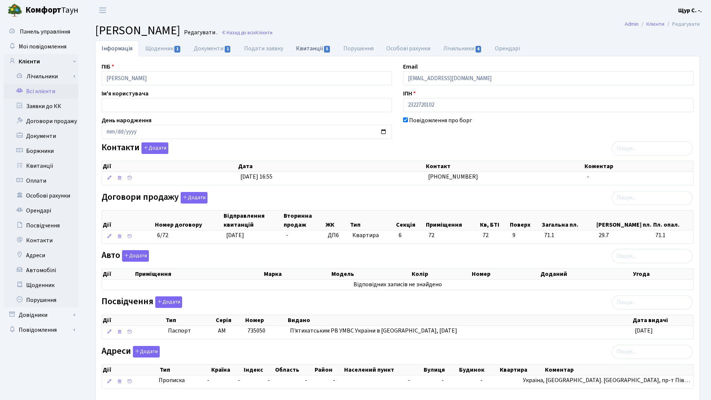
click at [306, 50] on link "Квитанції 5" at bounding box center [313, 48] width 47 height 15
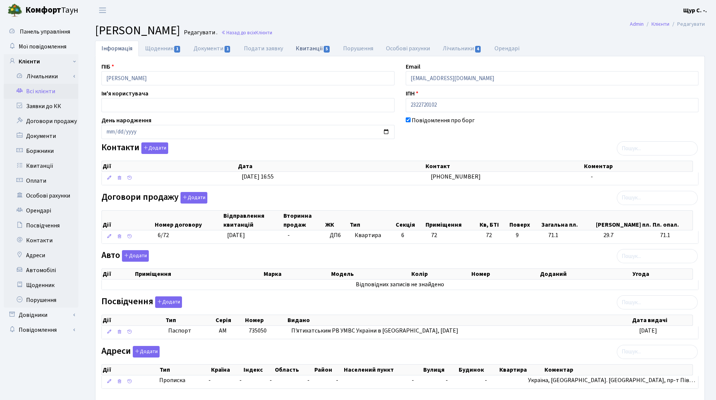
select select "25"
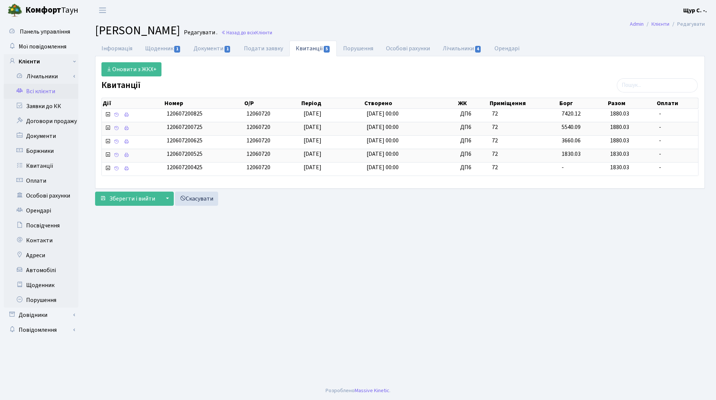
click at [45, 91] on link "Всі клієнти" at bounding box center [41, 91] width 75 height 15
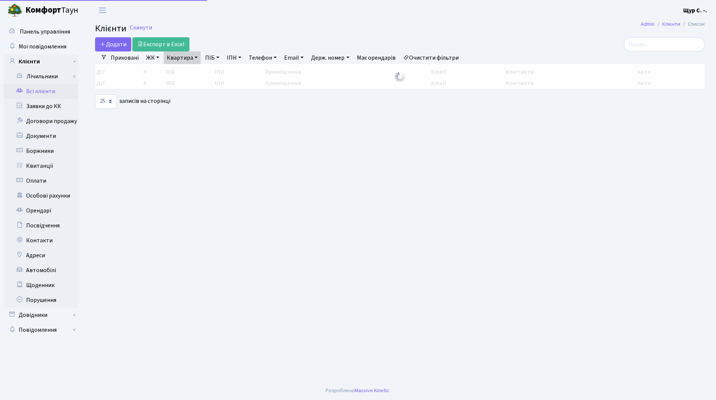
select select "25"
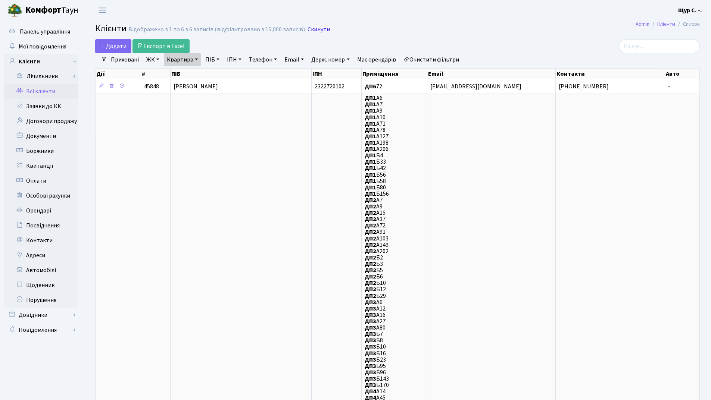
click at [312, 30] on link "Скинути" at bounding box center [318, 29] width 22 height 7
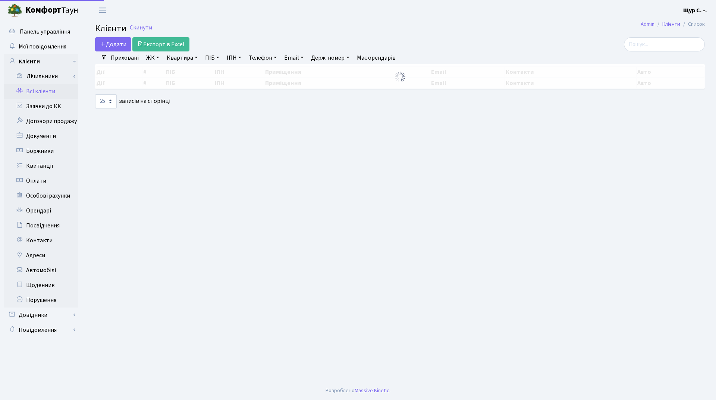
select select "25"
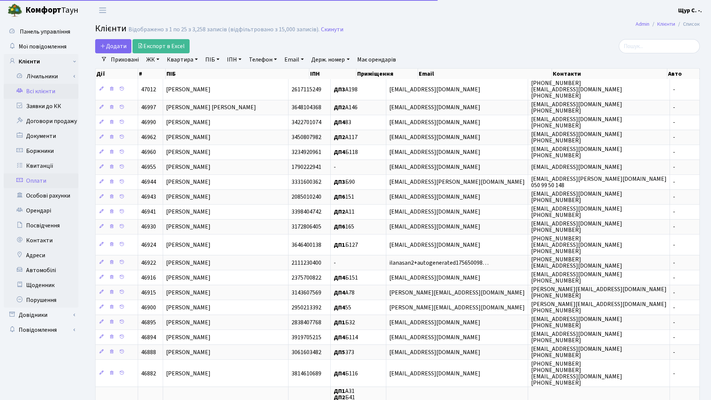
click at [45, 180] on link "Оплати" at bounding box center [41, 180] width 75 height 15
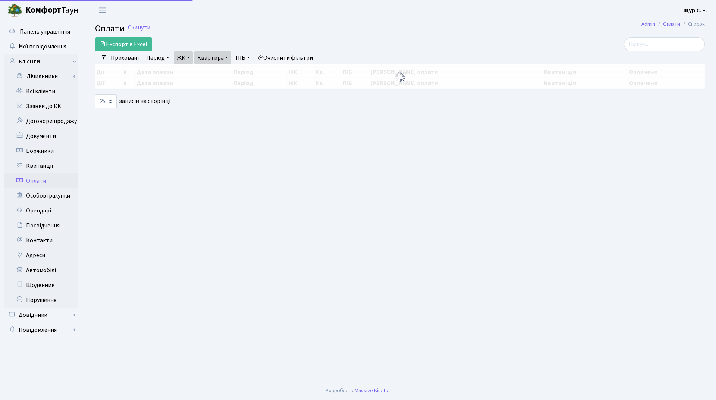
select select "25"
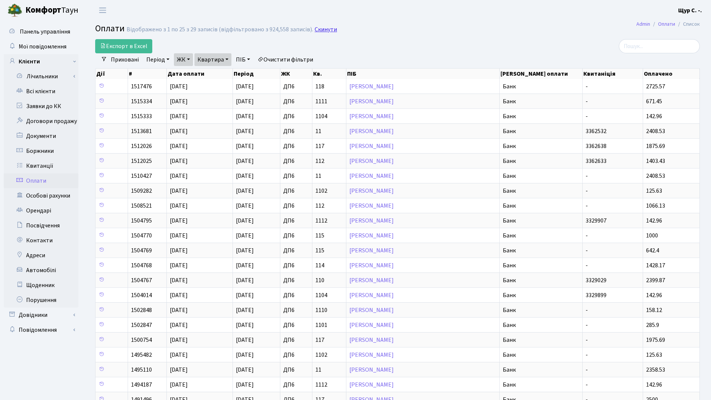
click at [323, 26] on link "Скинути" at bounding box center [326, 29] width 22 height 7
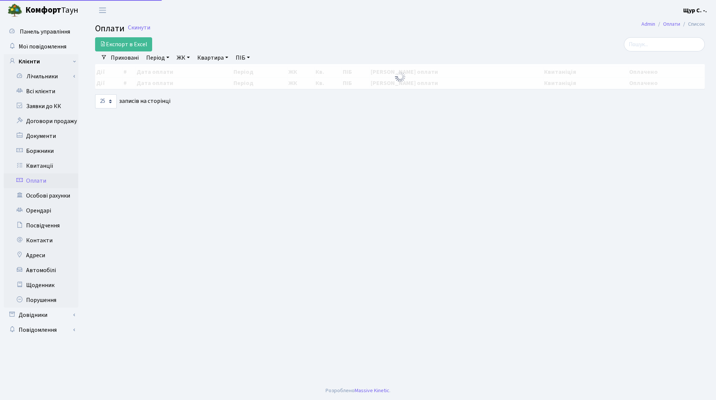
select select "25"
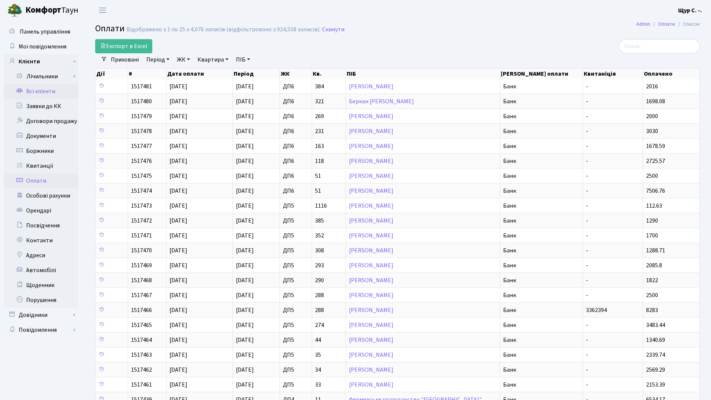
click at [50, 90] on link "Всі клієнти" at bounding box center [41, 91] width 75 height 15
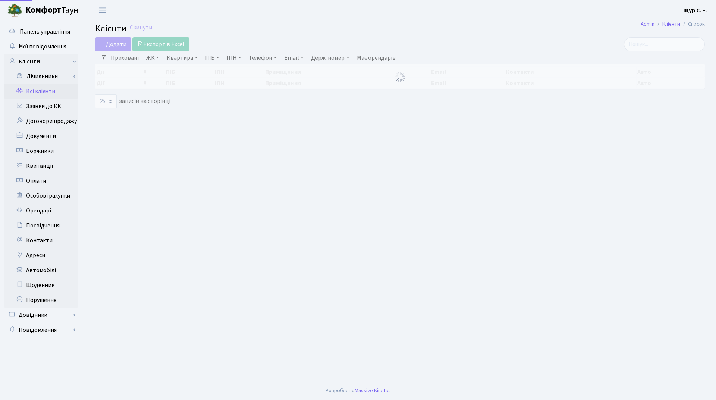
select select "25"
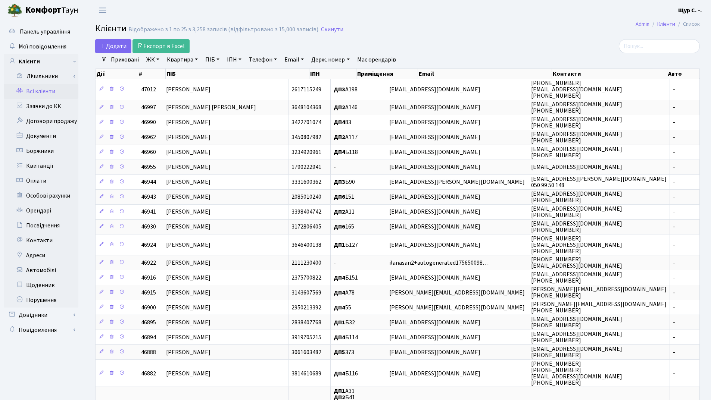
click at [174, 65] on link "Квартира" at bounding box center [182, 59] width 37 height 13
type input "а5"
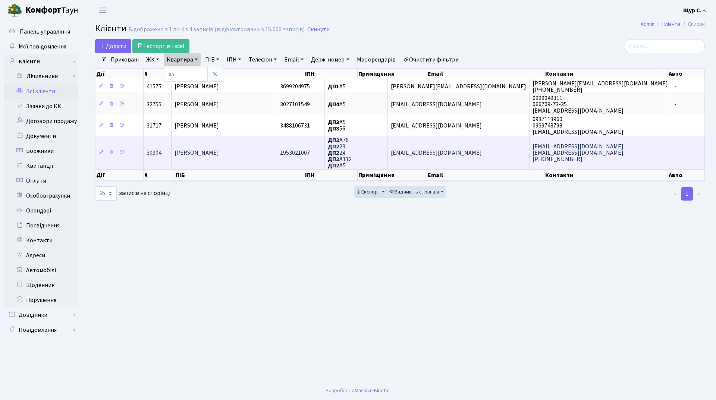
click at [207, 155] on span "Сінькевич Людмила Іванівна" at bounding box center [197, 153] width 44 height 8
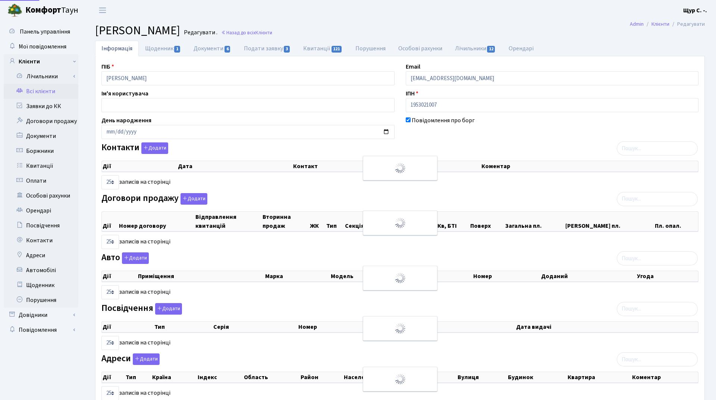
select select "25"
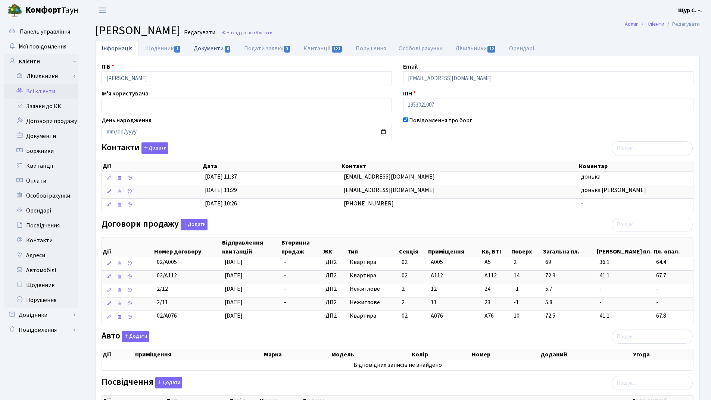
click at [211, 44] on link "Документи 6" at bounding box center [212, 48] width 50 height 15
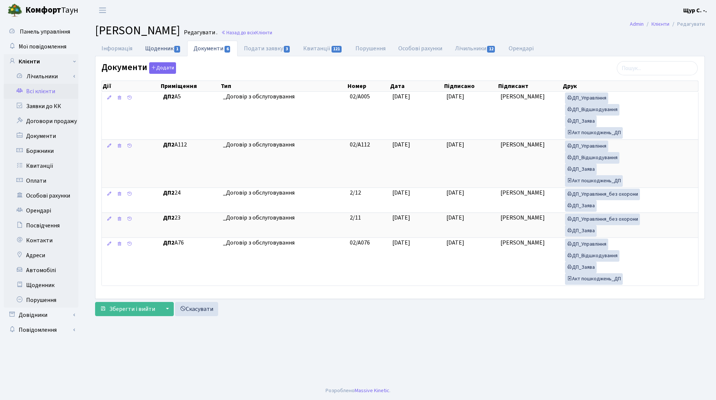
click at [163, 45] on link "Щоденник 1" at bounding box center [163, 48] width 49 height 15
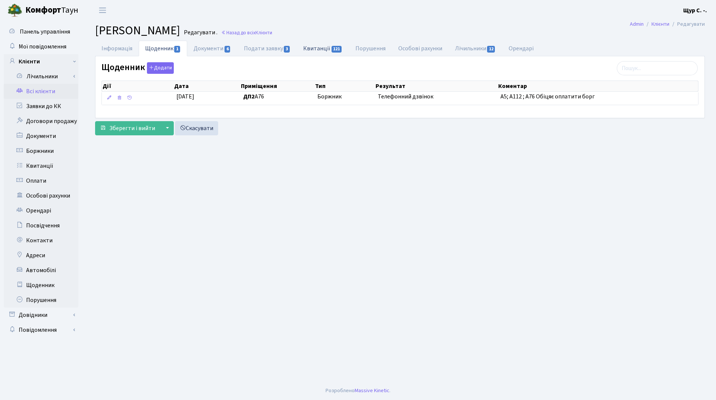
click at [320, 47] on link "Квитанції 121" at bounding box center [323, 48] width 52 height 15
select select "25"
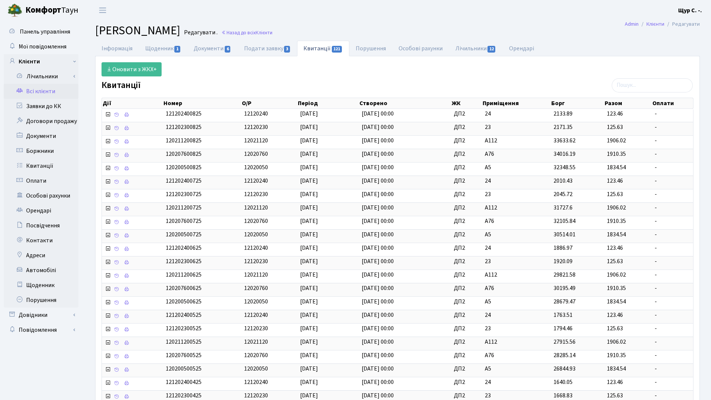
click at [45, 90] on link "Всі клієнти" at bounding box center [41, 91] width 75 height 15
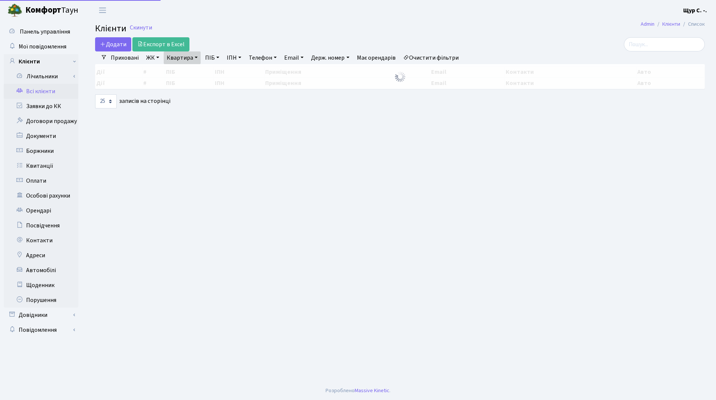
select select "25"
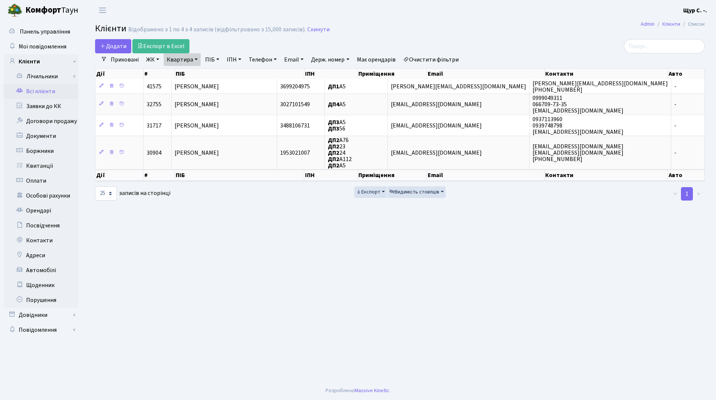
click at [196, 60] on link "Квартира" at bounding box center [182, 59] width 37 height 13
click at [194, 76] on input "а5" at bounding box center [186, 74] width 44 height 14
type input "а"
type input "313"
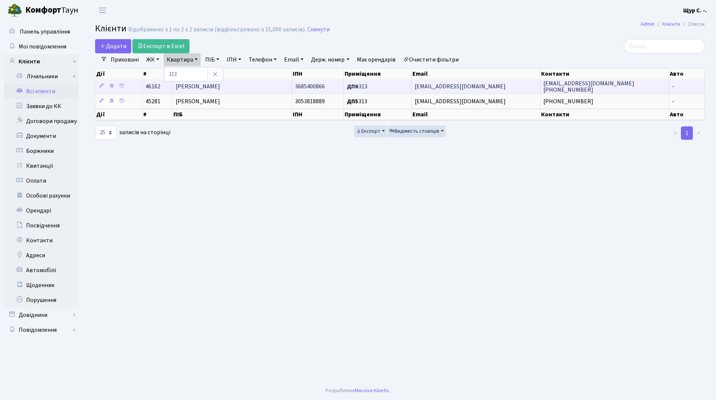
click at [263, 87] on td "[PERSON_NAME]" at bounding box center [232, 86] width 119 height 15
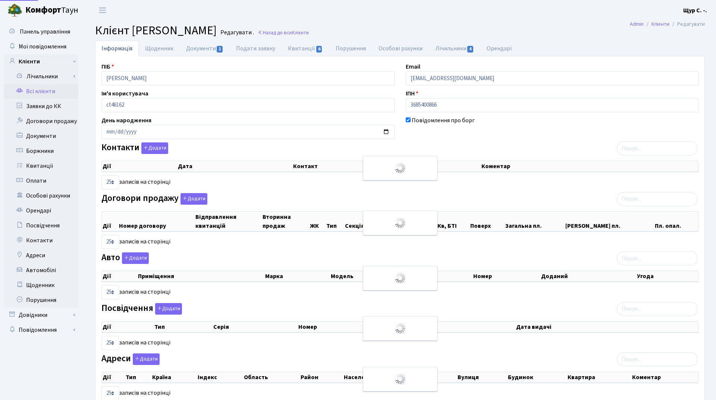
select select "25"
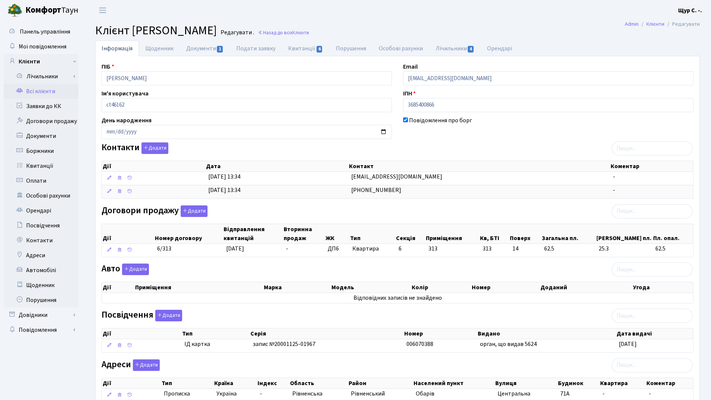
click at [46, 92] on link "Всі клієнти" at bounding box center [41, 91] width 75 height 15
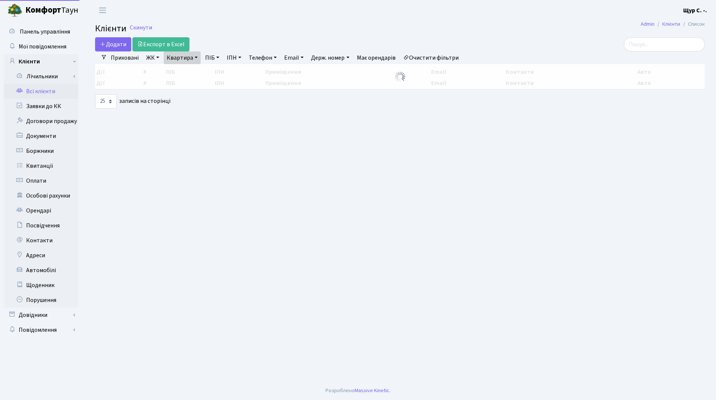
select select "25"
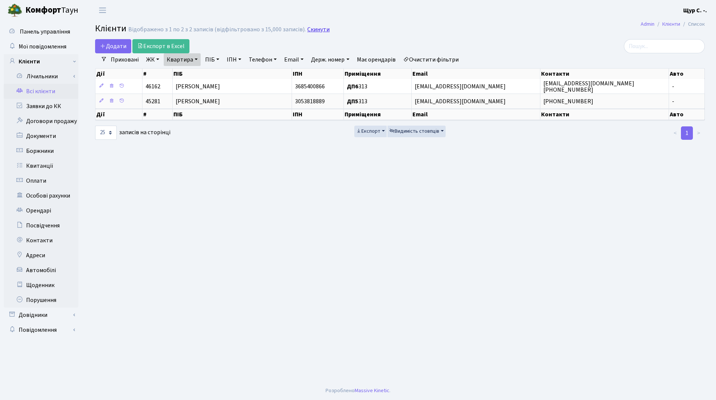
click at [315, 30] on link "Скинути" at bounding box center [318, 29] width 22 height 7
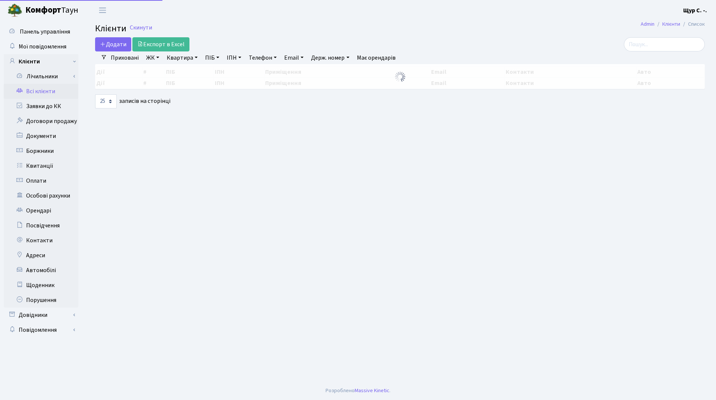
select select "25"
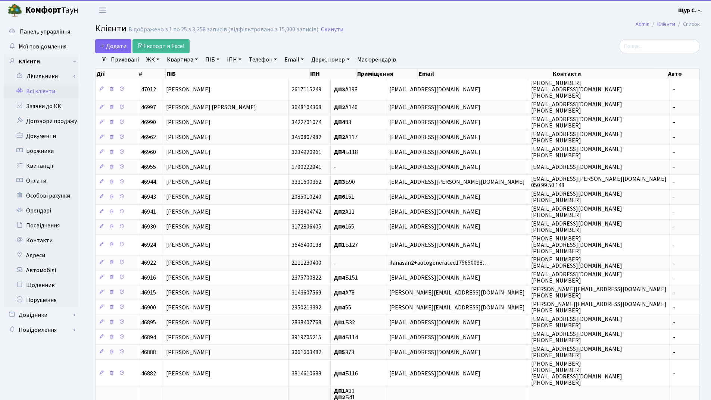
click at [179, 62] on link "Квартира" at bounding box center [182, 59] width 37 height 13
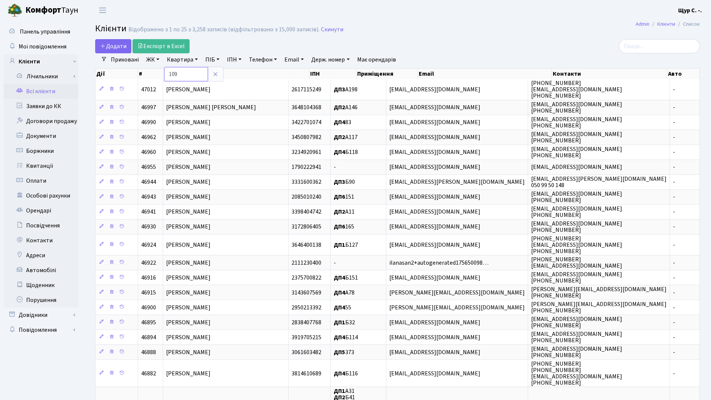
type input "109"
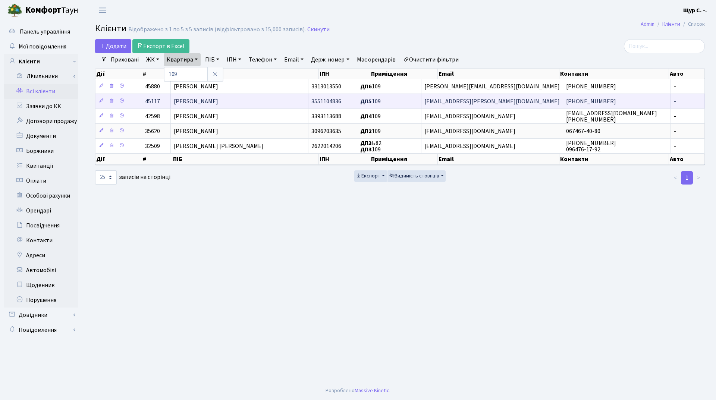
click at [199, 103] on span "Кузьменко Богдан Юрійович" at bounding box center [196, 101] width 44 height 8
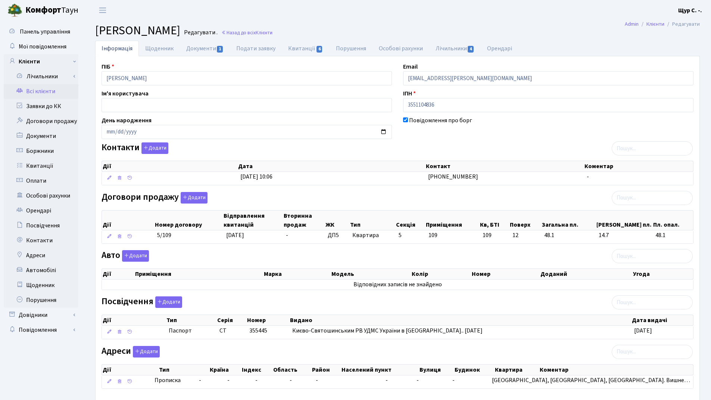
click at [56, 91] on link "Всі клієнти" at bounding box center [41, 91] width 75 height 15
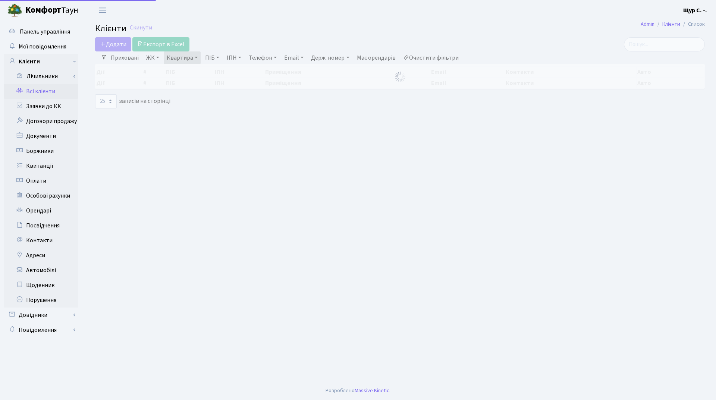
select select "25"
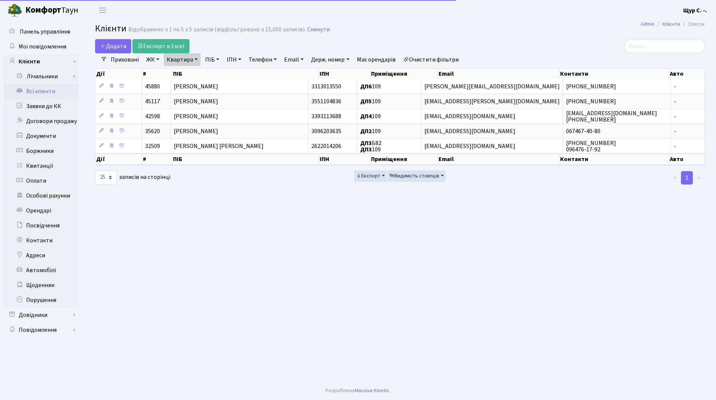
click at [194, 62] on link "Квартира" at bounding box center [182, 59] width 37 height 13
click at [191, 76] on input "109" at bounding box center [186, 74] width 44 height 14
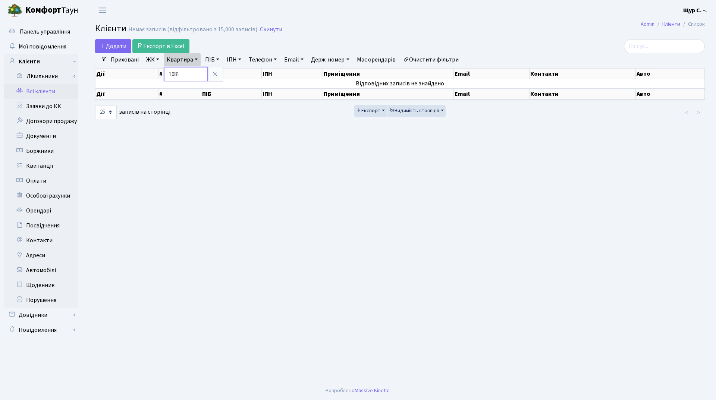
type input "1081"
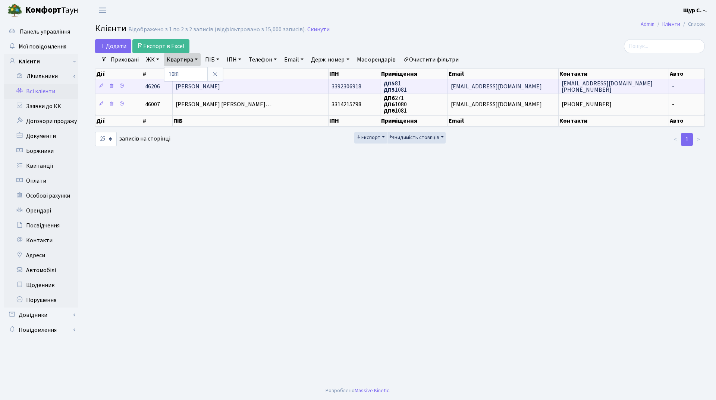
click at [206, 82] on span "Мандзяк Віталій Володимирович" at bounding box center [198, 86] width 44 height 8
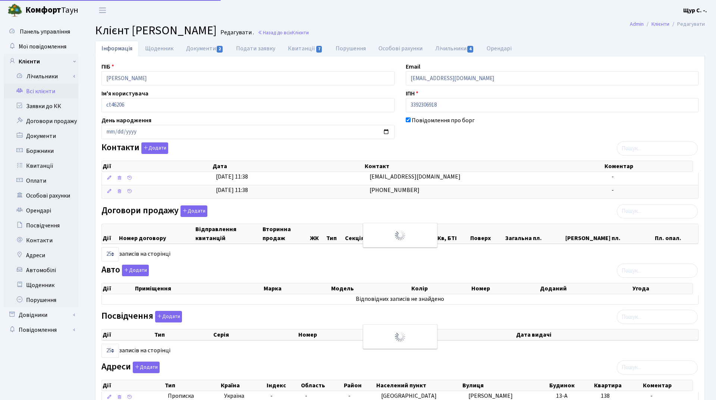
select select "25"
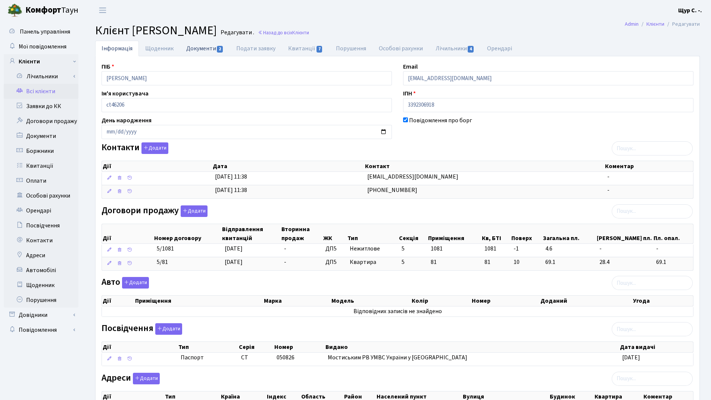
click at [198, 43] on link "Документи 2" at bounding box center [205, 48] width 50 height 15
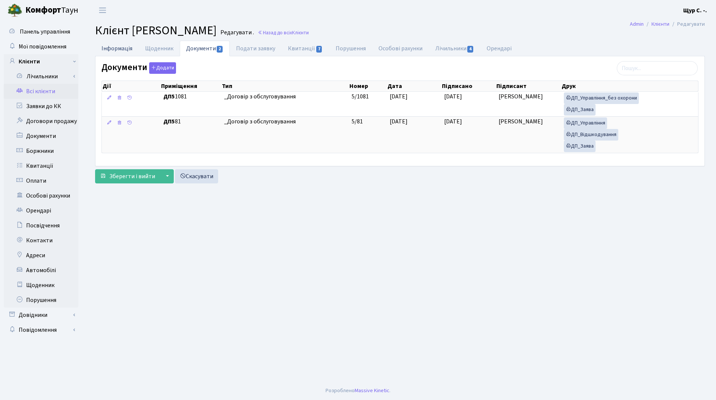
click at [122, 49] on link "Інформація" at bounding box center [117, 48] width 44 height 15
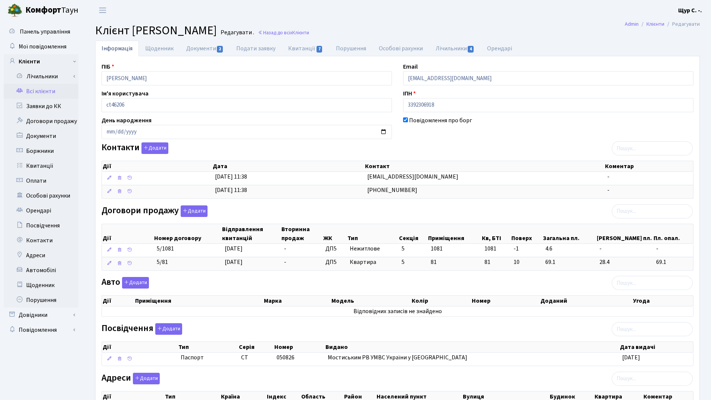
click at [38, 91] on link "Всі клієнти" at bounding box center [41, 91] width 75 height 15
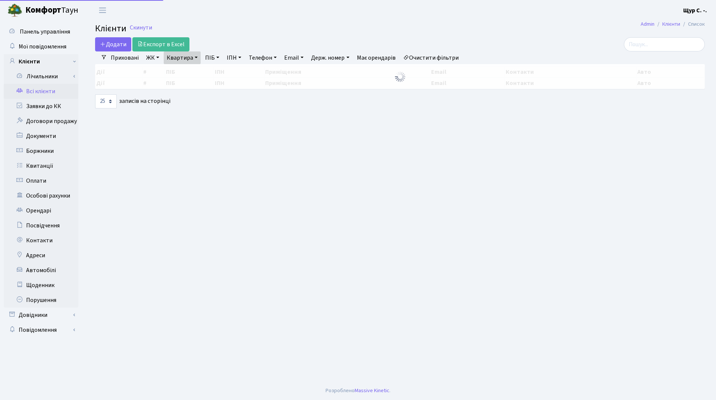
select select "25"
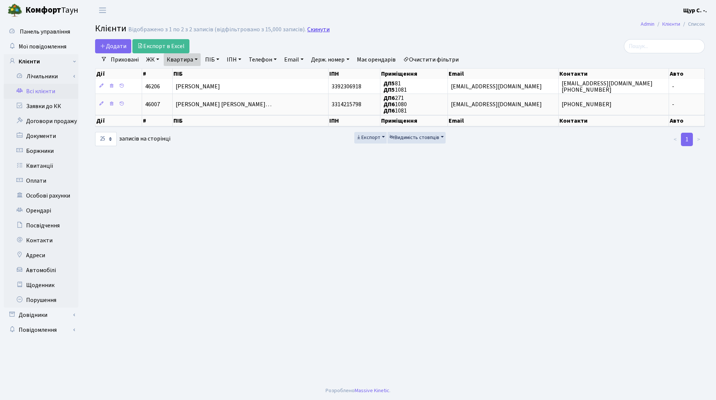
click at [311, 28] on link "Скинути" at bounding box center [318, 29] width 22 height 7
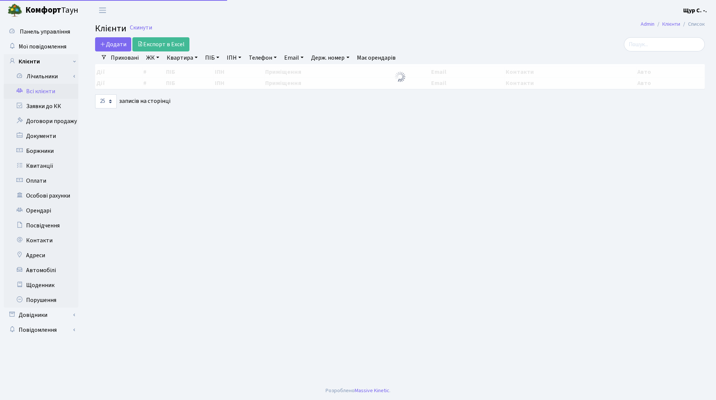
select select "25"
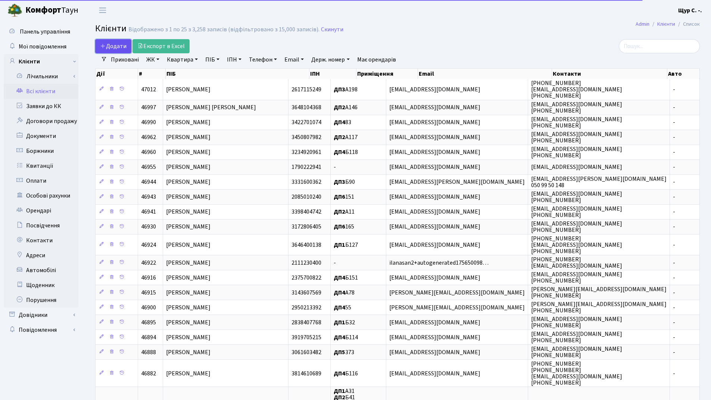
click at [107, 44] on span "Додати" at bounding box center [113, 46] width 26 height 8
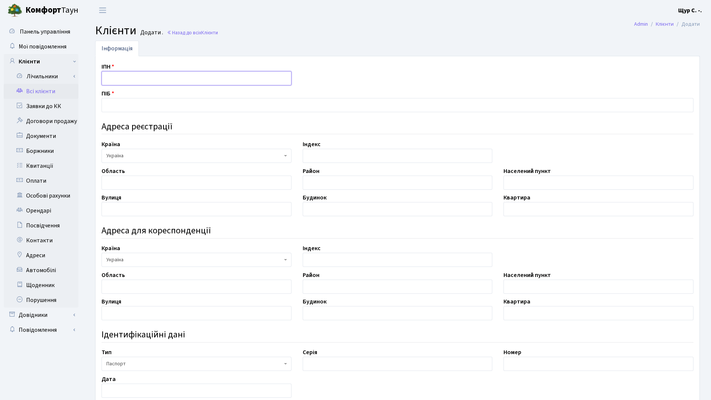
click at [122, 76] on input "text" at bounding box center [196, 78] width 190 height 14
click at [47, 90] on link "Всі клієнти" at bounding box center [41, 91] width 75 height 15
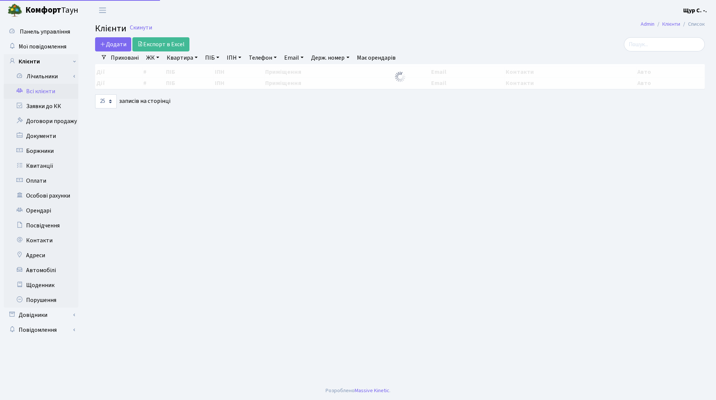
select select "25"
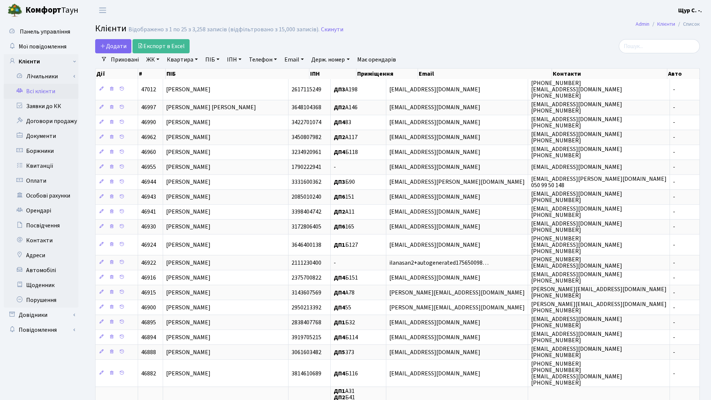
click at [189, 60] on link "Квартира" at bounding box center [182, 59] width 37 height 13
type input "а91"
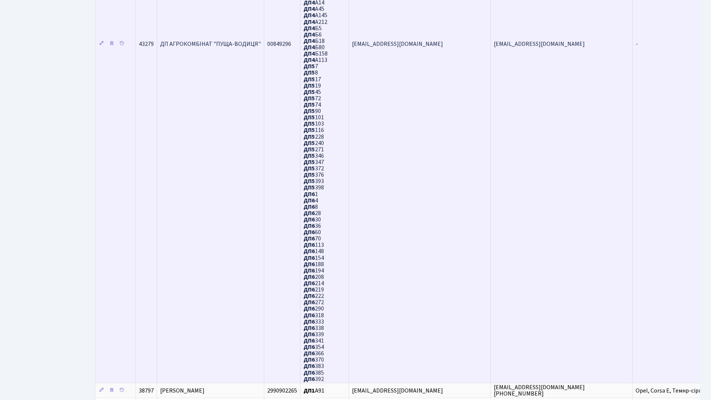
scroll to position [459, 0]
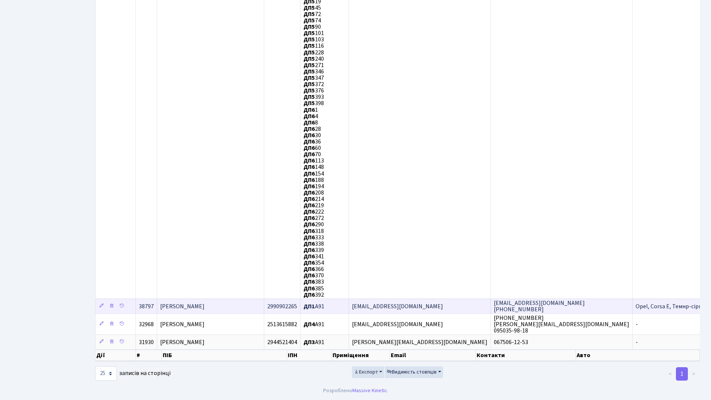
click at [204, 308] on span "Поцеловкіна Олена Володимирівна" at bounding box center [182, 307] width 44 height 8
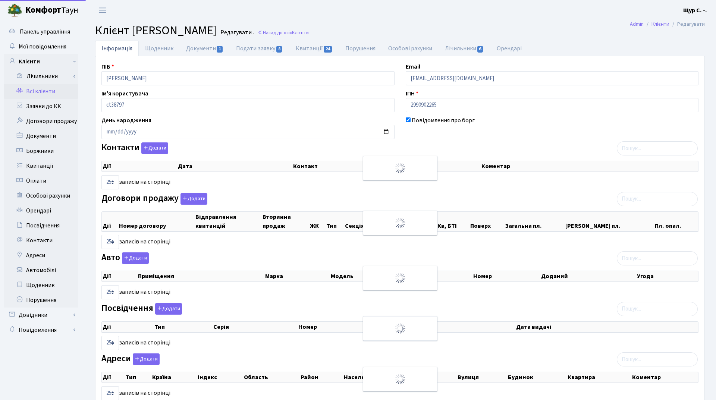
select select "25"
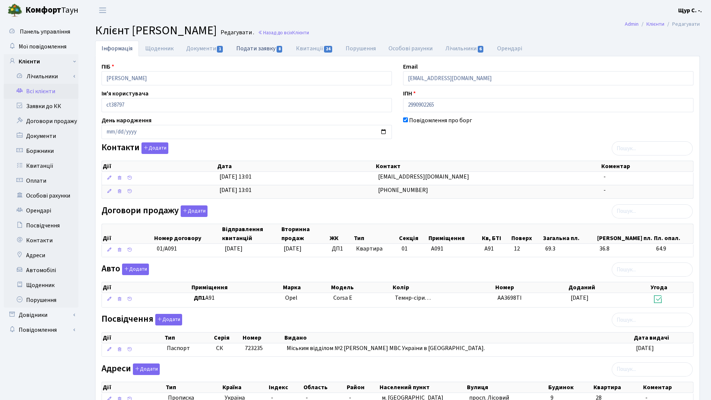
click at [261, 47] on link "Подати заявку 8" at bounding box center [259, 48] width 59 height 15
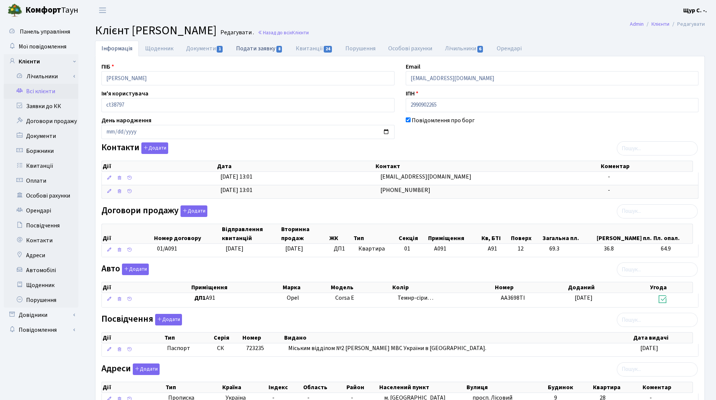
select select "25"
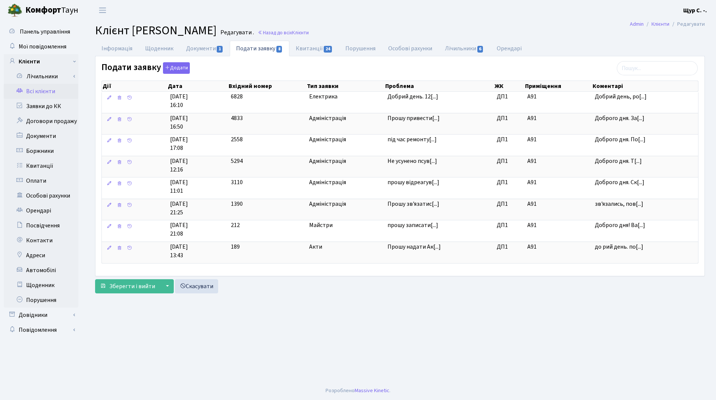
click at [54, 87] on link "Всі клієнти" at bounding box center [41, 91] width 75 height 15
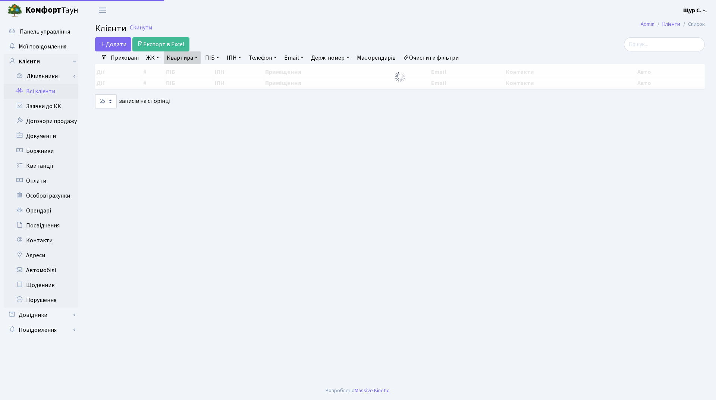
select select "25"
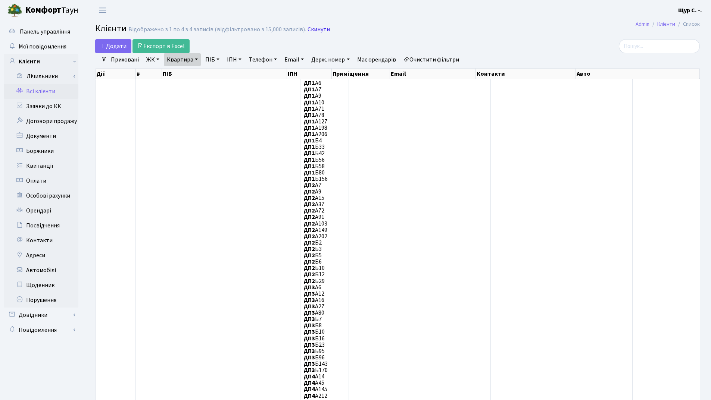
click at [317, 28] on link "Скинути" at bounding box center [318, 29] width 22 height 7
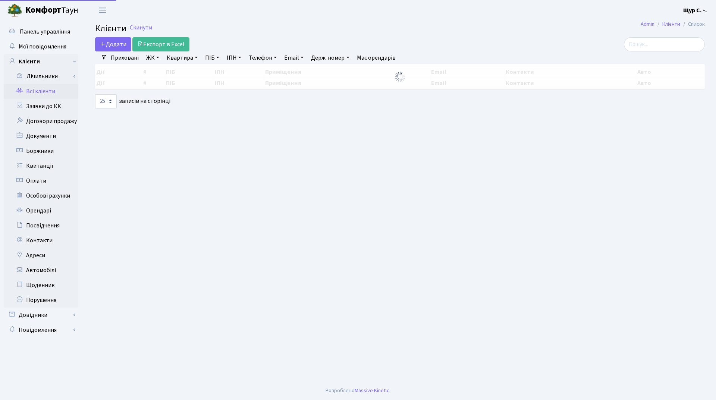
select select "25"
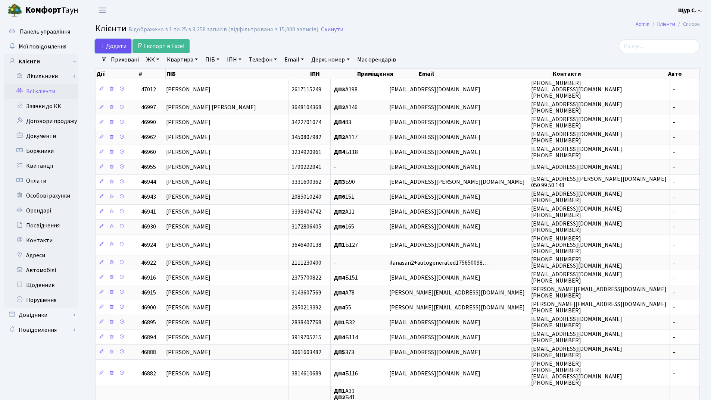
click at [124, 45] on span "Додати" at bounding box center [113, 46] width 26 height 8
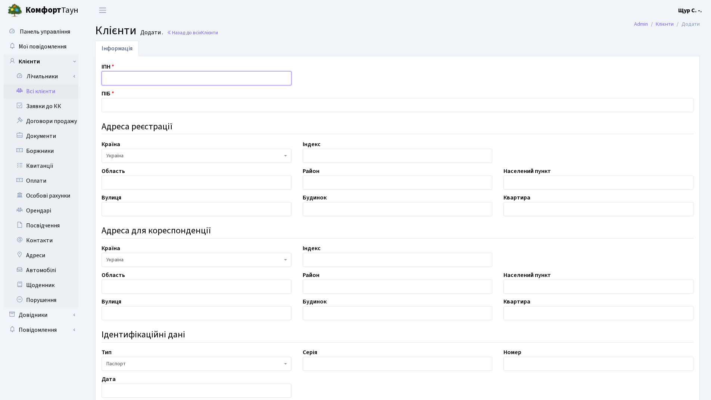
click at [126, 77] on input "text" at bounding box center [196, 78] width 190 height 14
type input "к"
drag, startPoint x: 159, startPoint y: 76, endPoint x: 95, endPoint y: 75, distance: 63.8
click at [95, 75] on div "ІПН [PERSON_NAME] ПІБ Адреса реєстрації [GEOGRAPHIC_DATA] АБХАЗИЯ [GEOGRAPHIC_D…" at bounding box center [397, 288] width 604 height 465
type input "[PERSON_NAME]"
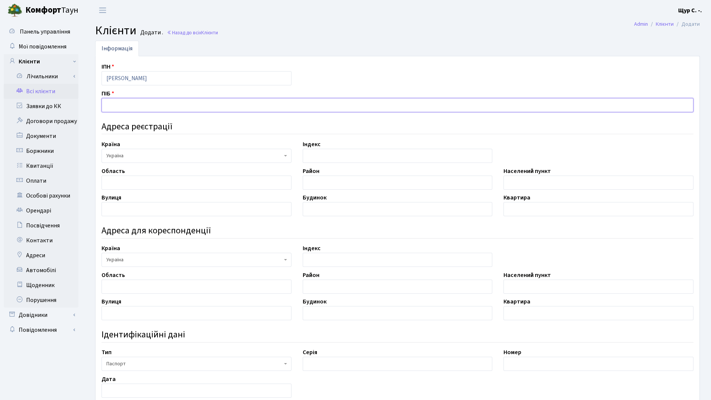
click at [112, 103] on input "text" at bounding box center [397, 105] width 592 height 14
paste input "[PERSON_NAME]"
type input "[PERSON_NAME]"
drag, startPoint x: 162, startPoint y: 75, endPoint x: 83, endPoint y: 73, distance: 79.1
click at [83, 73] on div "Панель управління Мої повідомлення Клієнти Лічильники Повірки" at bounding box center [355, 281] width 711 height 521
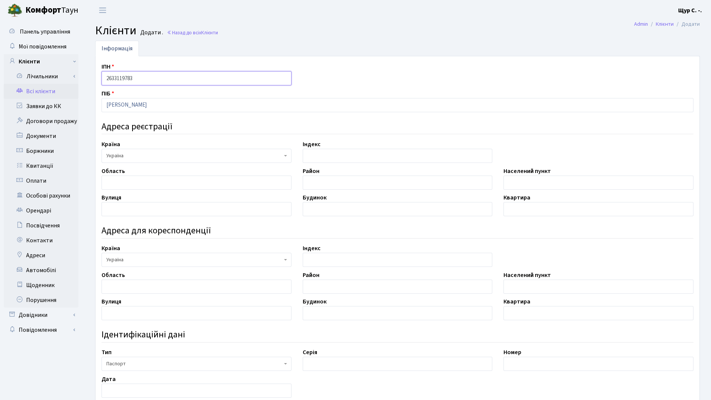
type input "2633119783"
click at [141, 182] on input "text" at bounding box center [196, 183] width 190 height 14
click at [60, 93] on link "Всі клієнти" at bounding box center [41, 91] width 75 height 15
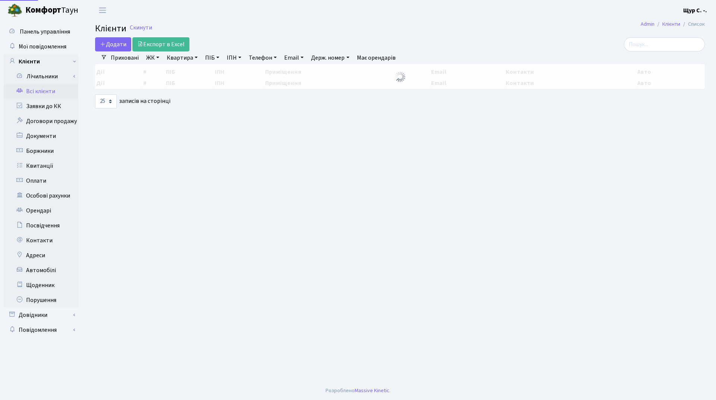
select select "25"
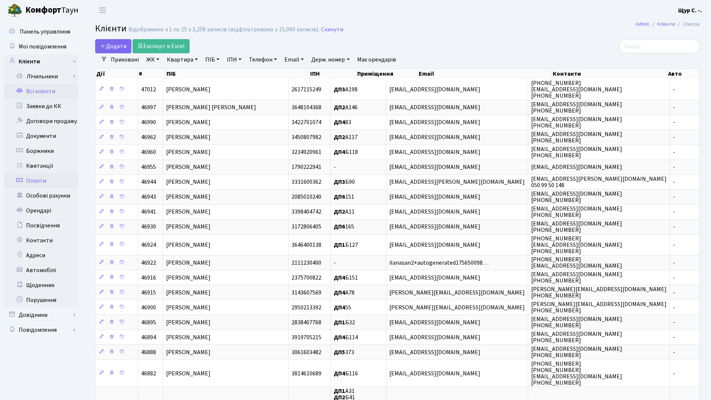
click at [44, 176] on link "Оплати" at bounding box center [41, 180] width 75 height 15
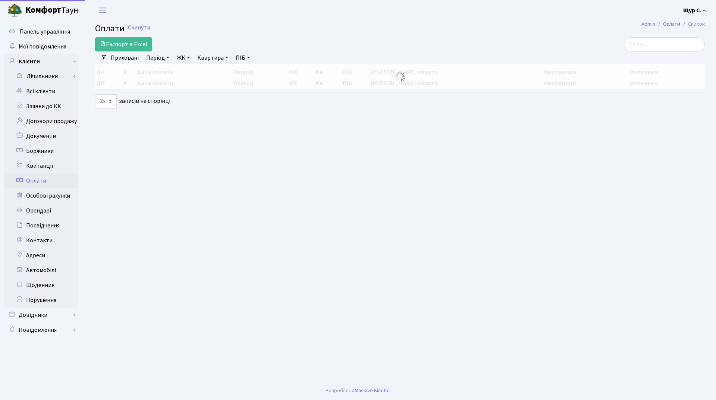
select select "25"
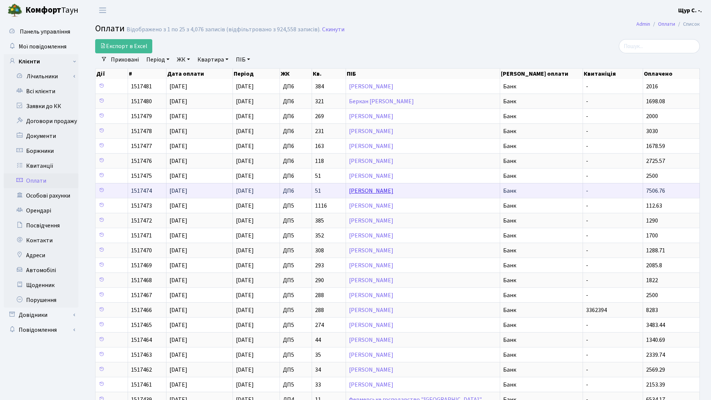
click at [382, 189] on link "Гербут Аліна Анатоліївна" at bounding box center [371, 191] width 44 height 8
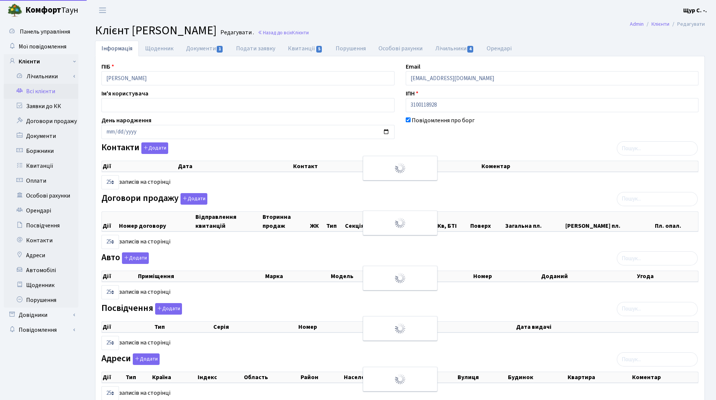
select select "25"
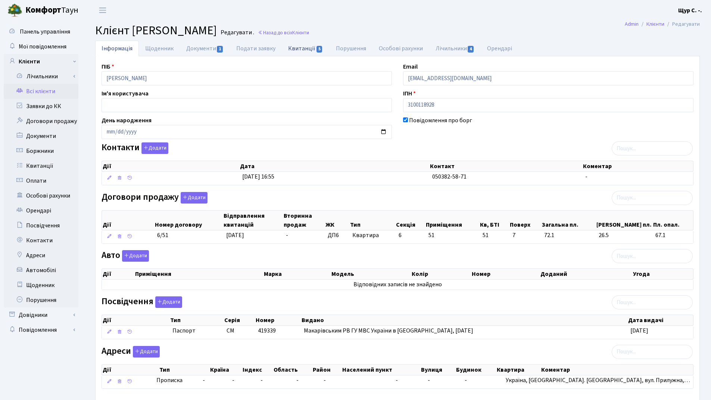
click at [301, 47] on link "Квитанції 5" at bounding box center [305, 48] width 47 height 15
select select "25"
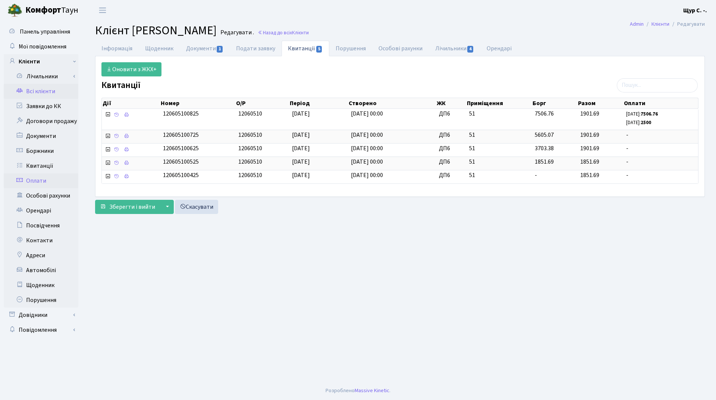
click at [37, 185] on link "Оплати" at bounding box center [41, 180] width 75 height 15
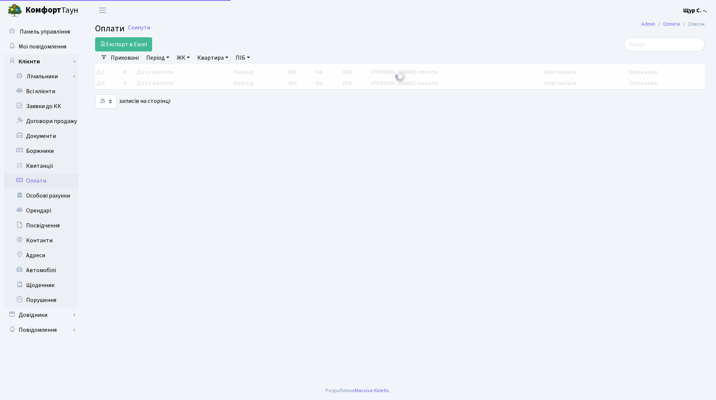
select select "25"
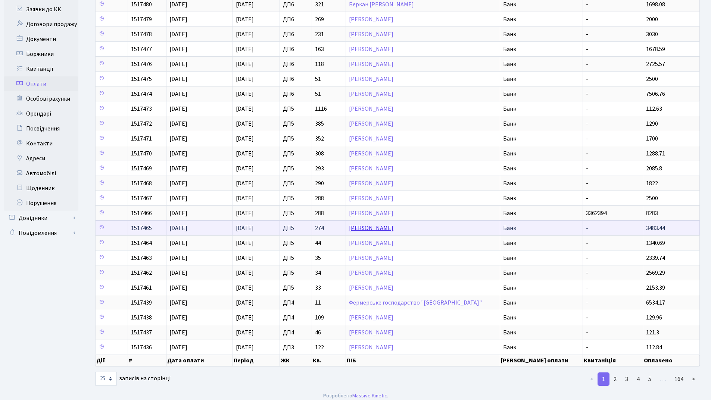
scroll to position [102, 0]
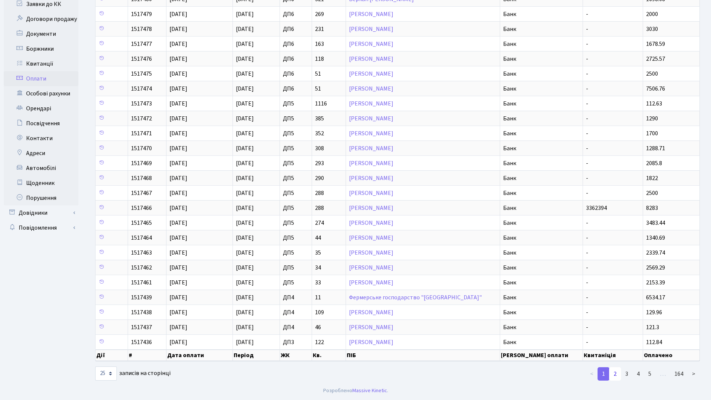
click at [620, 374] on link "2" at bounding box center [615, 373] width 12 height 13
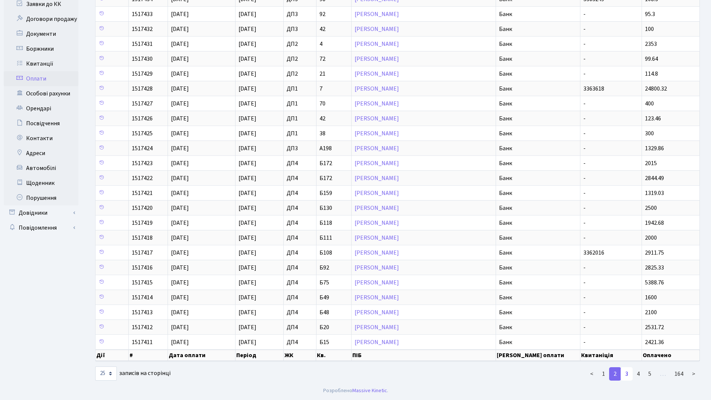
click at [625, 371] on link "3" at bounding box center [626, 373] width 12 height 13
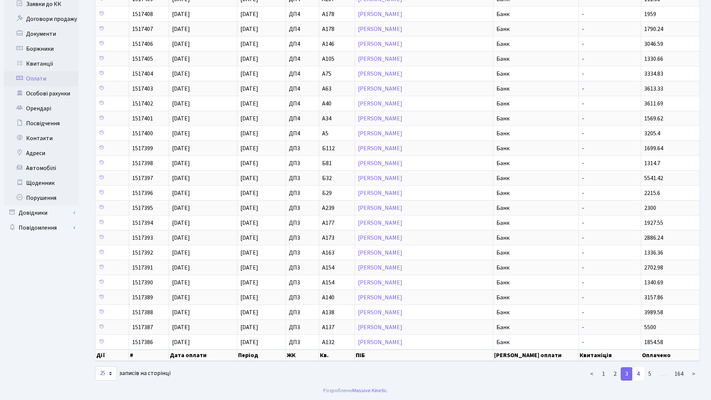
click at [639, 378] on link "4" at bounding box center [638, 373] width 12 height 13
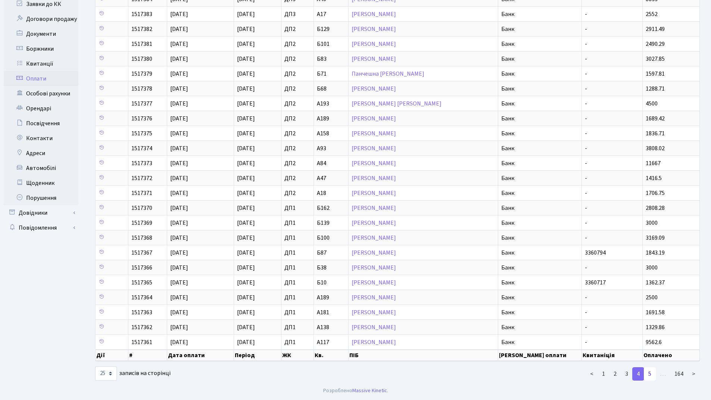
click at [646, 379] on link "5" at bounding box center [650, 373] width 12 height 13
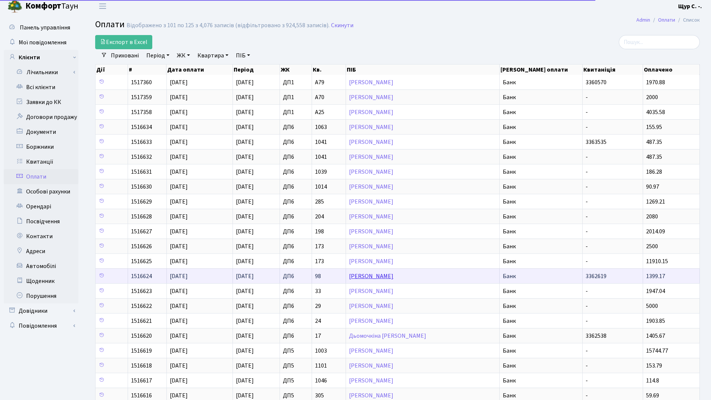
scroll to position [0, 0]
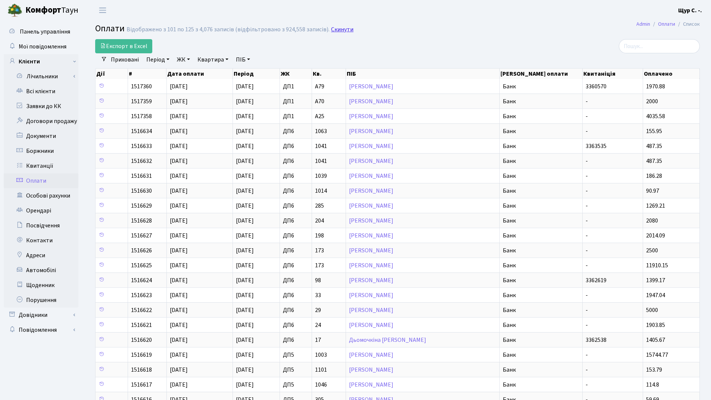
click at [337, 30] on link "Скинути" at bounding box center [342, 29] width 22 height 7
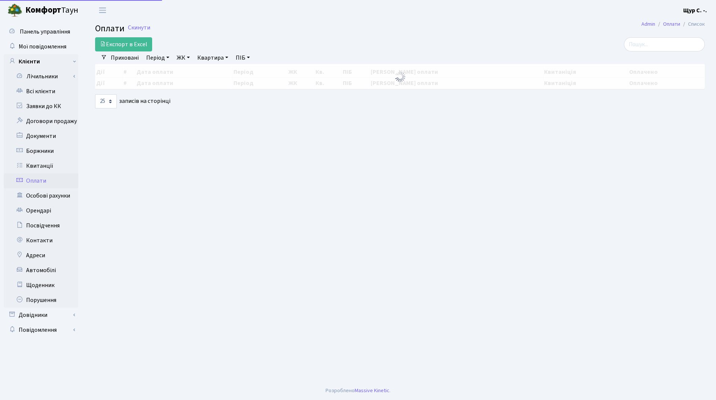
select select "25"
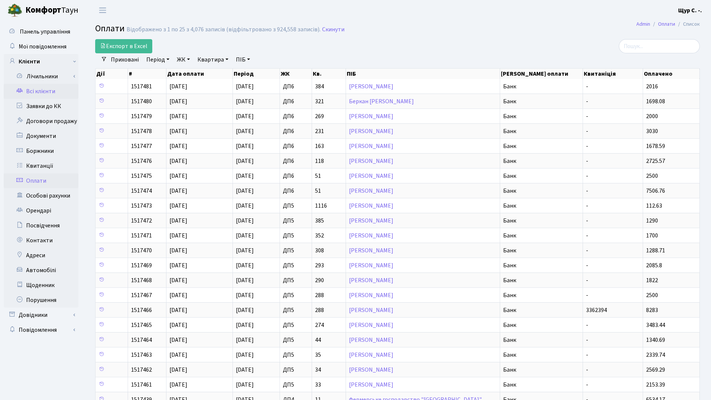
click at [41, 93] on link "Всі клієнти" at bounding box center [41, 91] width 75 height 15
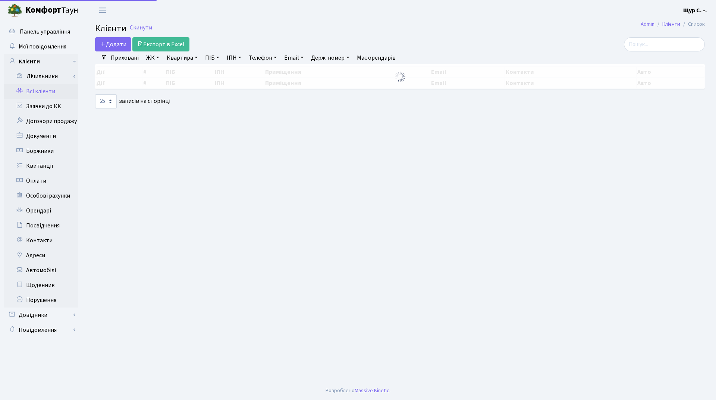
select select "25"
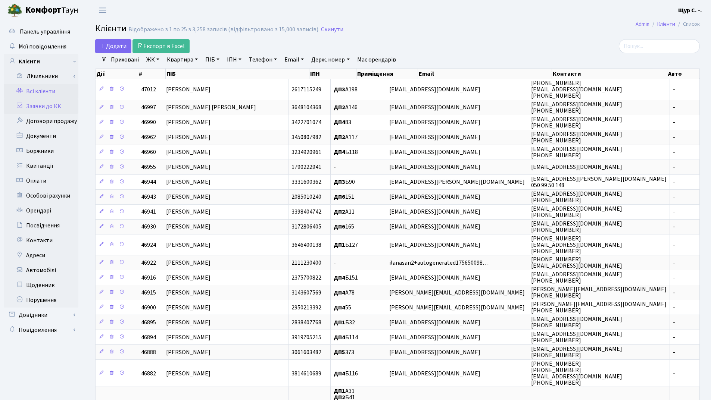
click at [59, 106] on link "Заявки до КК" at bounding box center [41, 106] width 75 height 15
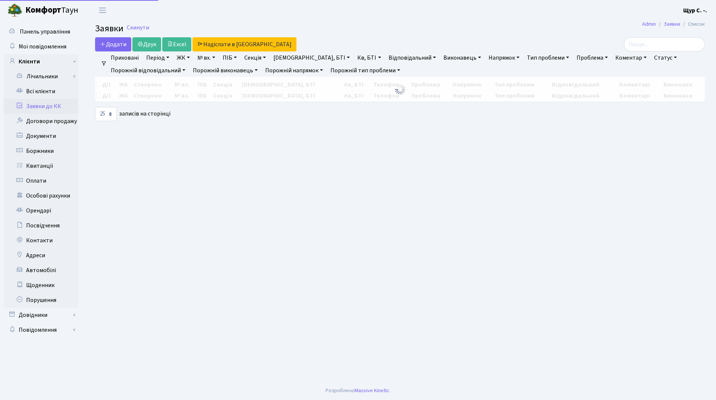
select select "25"
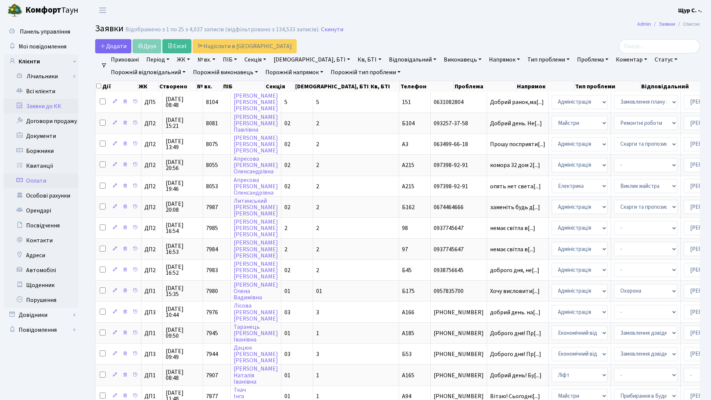
click at [40, 177] on link "Оплати" at bounding box center [41, 180] width 75 height 15
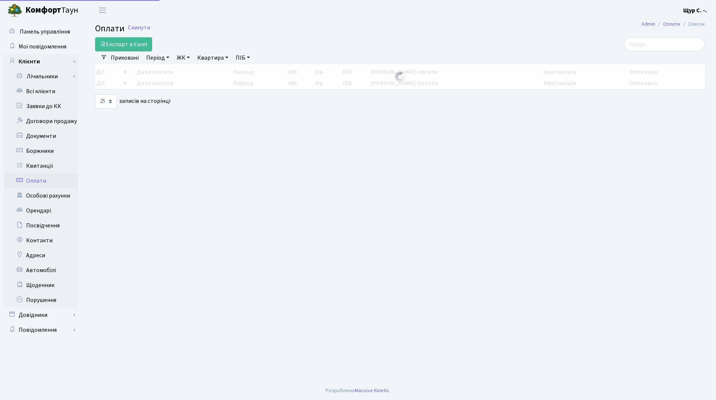
select select "25"
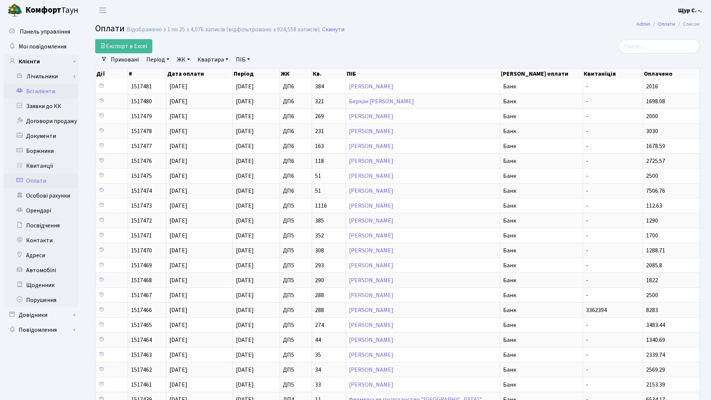
click at [41, 92] on link "Всі клієнти" at bounding box center [41, 91] width 75 height 15
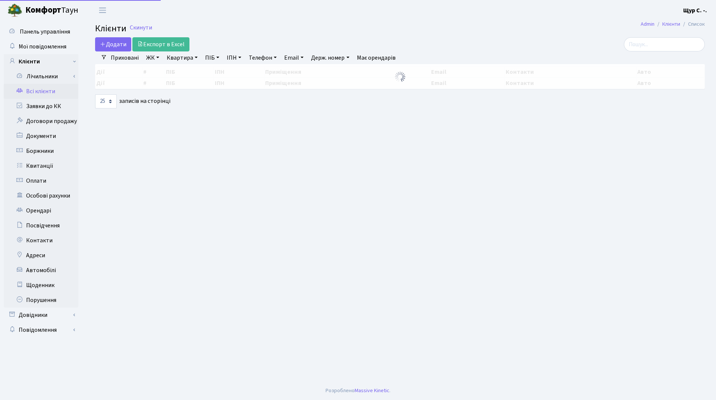
select select "25"
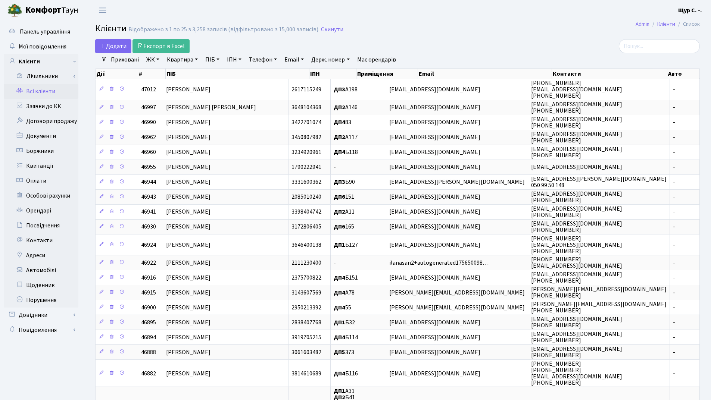
click at [179, 58] on link "Квартира" at bounding box center [182, 59] width 37 height 13
type input "1015"
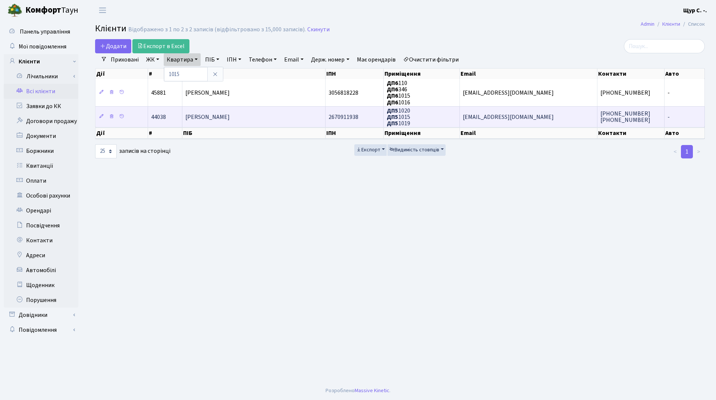
click at [218, 117] on span "[PERSON_NAME]" at bounding box center [207, 117] width 44 height 8
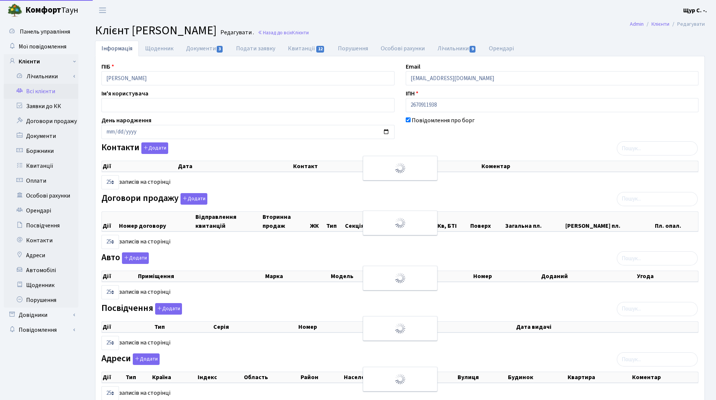
select select "25"
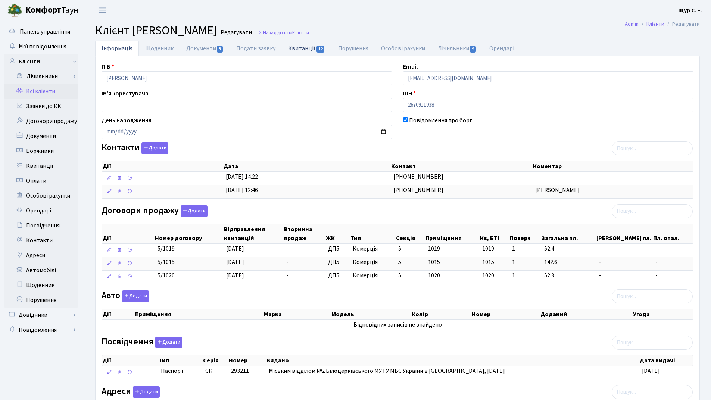
click at [305, 49] on link "Квитанції 12" at bounding box center [307, 48] width 50 height 15
select select "25"
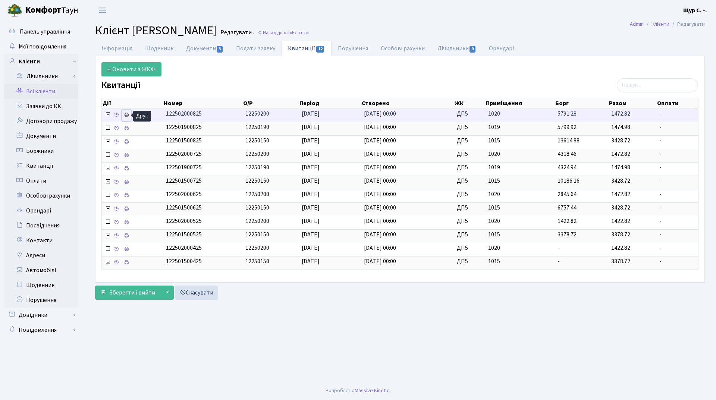
click at [128, 116] on icon at bounding box center [126, 114] width 5 height 5
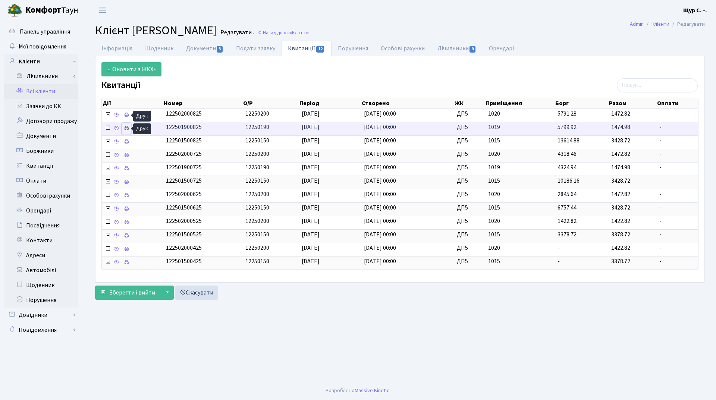
click at [123, 126] on link at bounding box center [126, 129] width 9 height 12
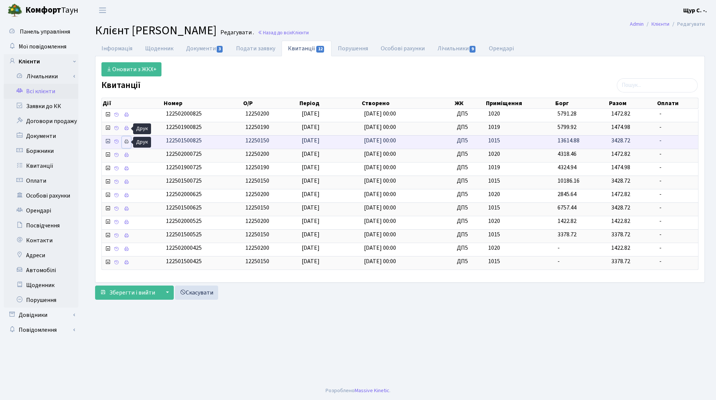
click at [126, 142] on icon at bounding box center [126, 141] width 5 height 5
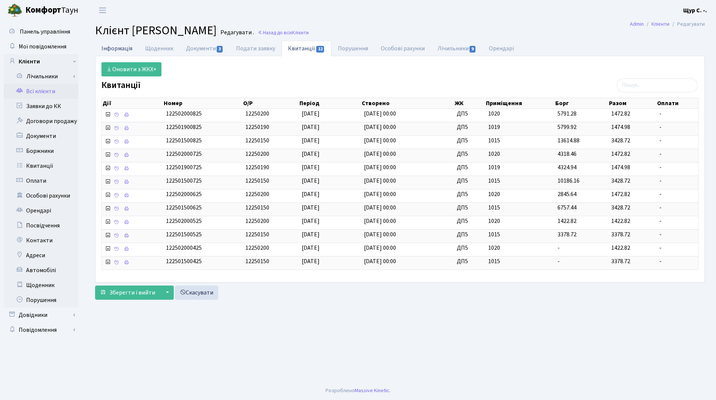
click at [120, 45] on link "Інформація" at bounding box center [117, 48] width 44 height 15
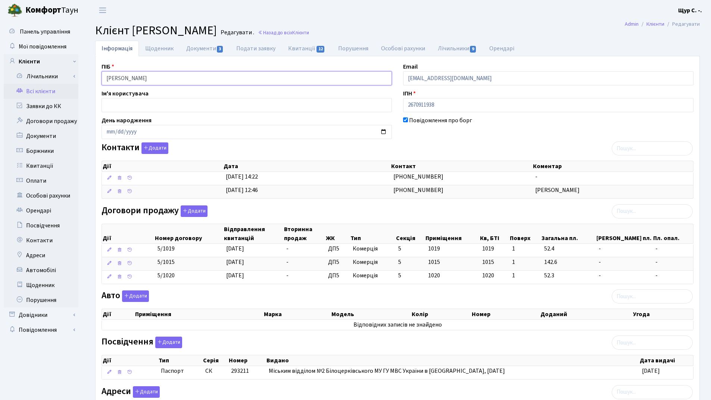
drag, startPoint x: 178, startPoint y: 79, endPoint x: 93, endPoint y: 78, distance: 84.7
click at [93, 78] on div "Інформація Щоденник Документи 3 Подати заявку Квитанції 12 Порушення Особові ра…" at bounding box center [398, 252] width 616 height 422
click at [50, 94] on link "Всі клієнти" at bounding box center [41, 91] width 75 height 15
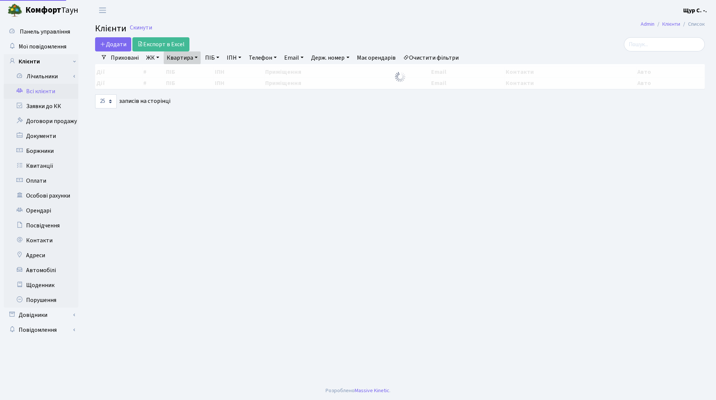
select select "25"
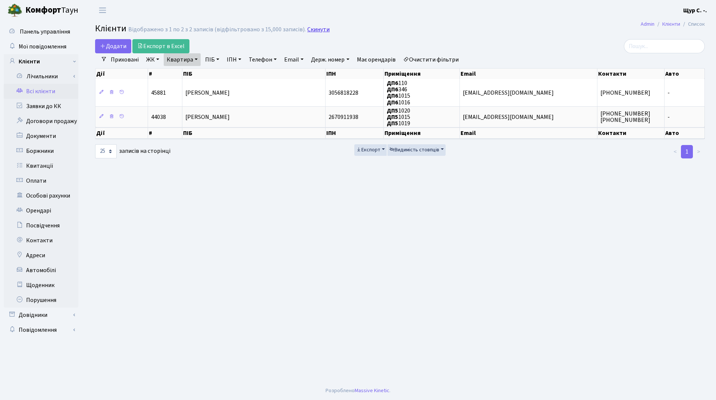
click at [322, 32] on link "Скинути" at bounding box center [318, 29] width 22 height 7
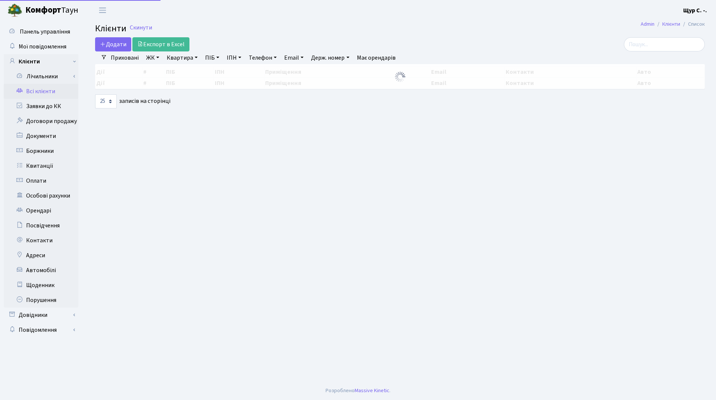
select select "25"
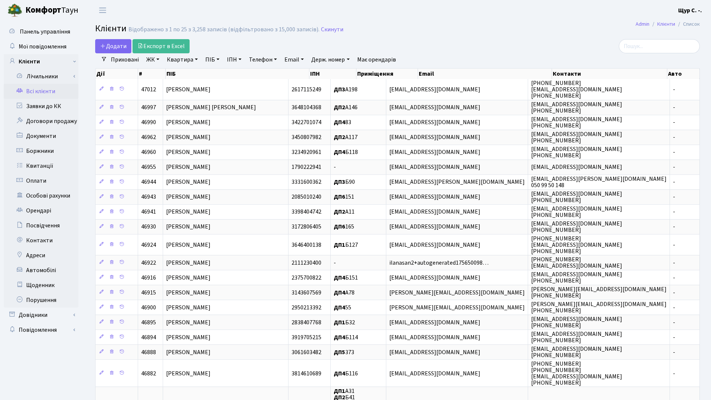
click at [170, 62] on link "Квартира" at bounding box center [182, 59] width 37 height 13
type input "f"
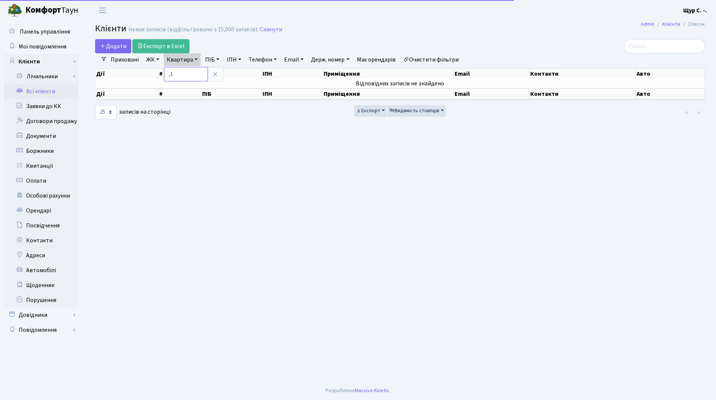
type input ","
type input "б100"
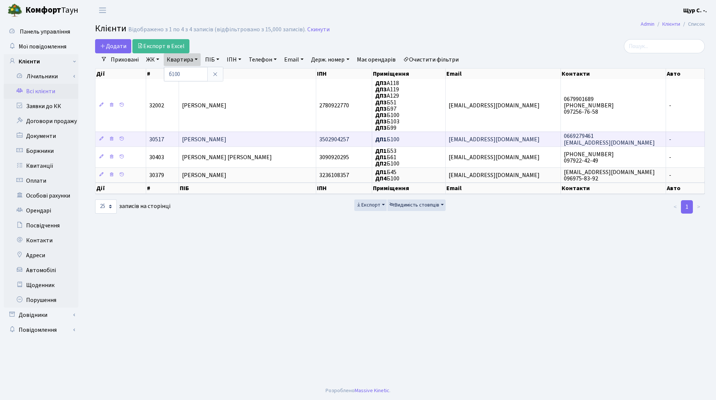
click at [210, 143] on span "[PERSON_NAME]" at bounding box center [204, 139] width 44 height 8
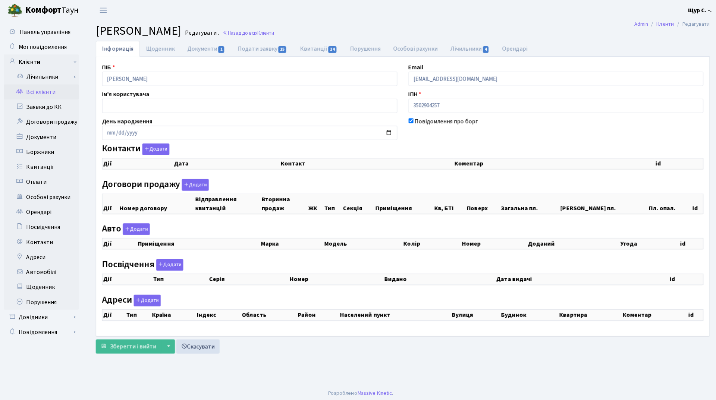
checkbox input "true"
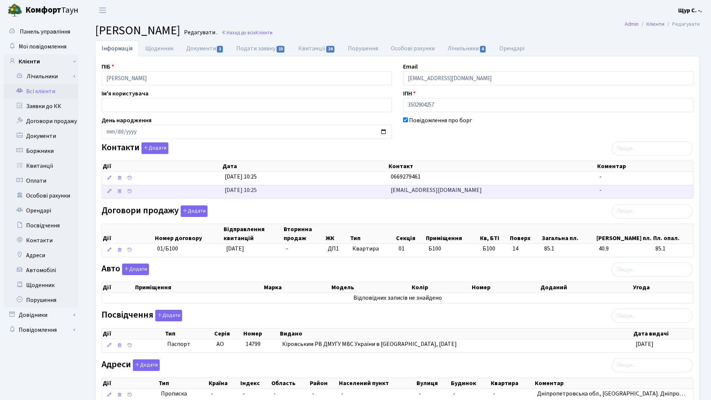
click at [416, 194] on span "[EMAIL_ADDRESS][DOMAIN_NAME]" at bounding box center [436, 190] width 91 height 8
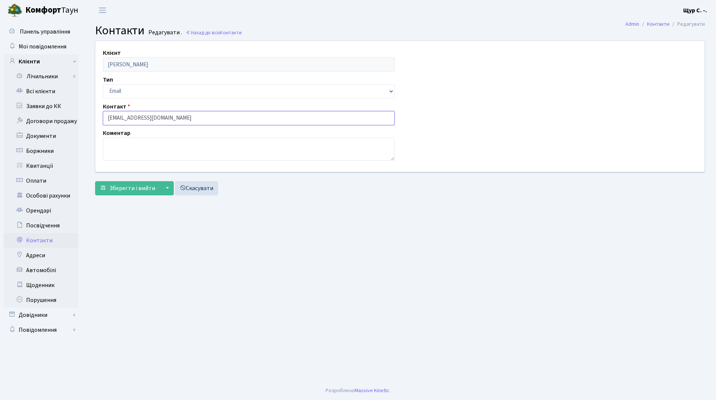
drag, startPoint x: 165, startPoint y: 115, endPoint x: 101, endPoint y: 118, distance: 63.5
click at [101, 118] on div "Контакт dnipro95@icloud.com" at bounding box center [248, 113] width 303 height 23
click at [57, 88] on link "Всі клієнти" at bounding box center [41, 91] width 75 height 15
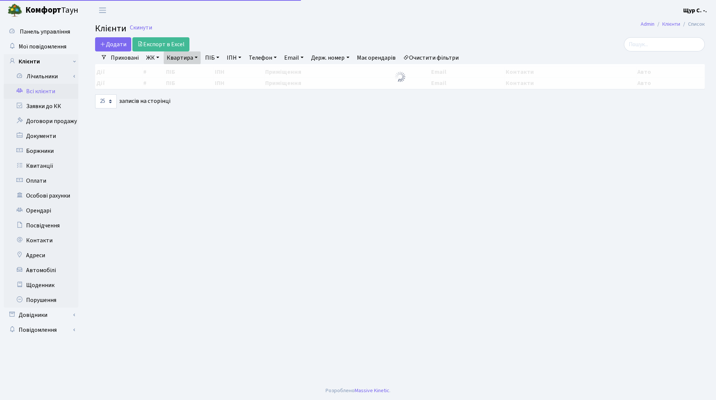
select select "25"
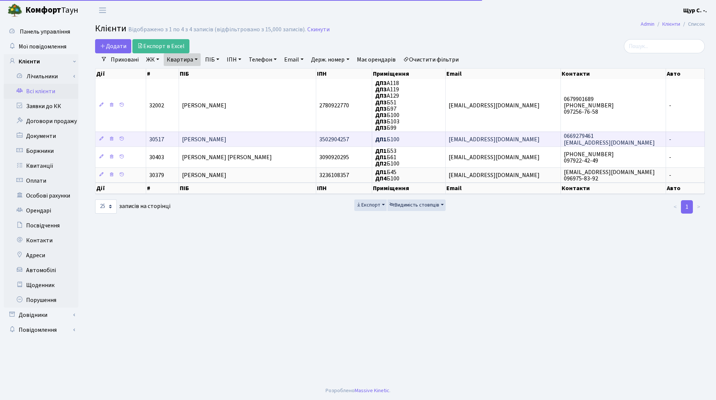
click at [226, 141] on span "[PERSON_NAME]" at bounding box center [204, 139] width 44 height 8
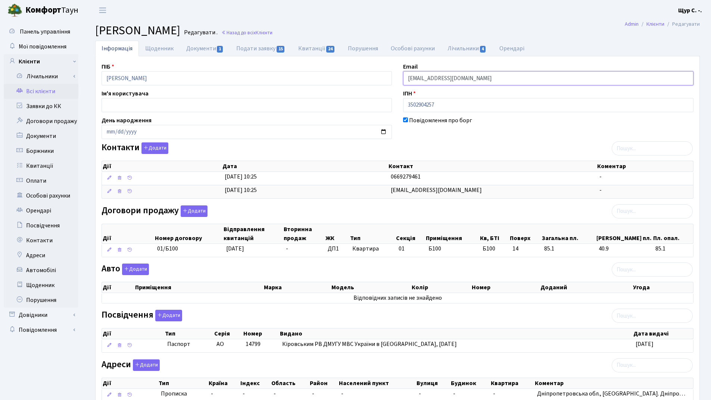
drag, startPoint x: 464, startPoint y: 78, endPoint x: 394, endPoint y: 78, distance: 70.5
click at [394, 78] on div "ПІБ Кулаков Владислав Дмитрович Email 95dnepr@gmail.com Ім'я користувача ІПН 35…" at bounding box center [397, 235] width 603 height 347
paste input "[EMAIL_ADDRESS][DOMAIN_NAME]"
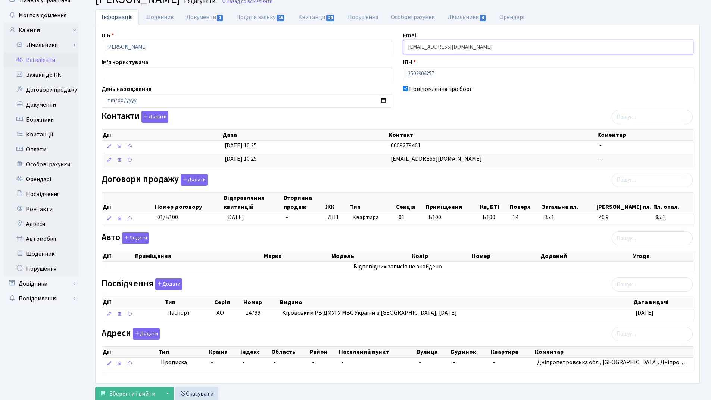
scroll to position [54, 0]
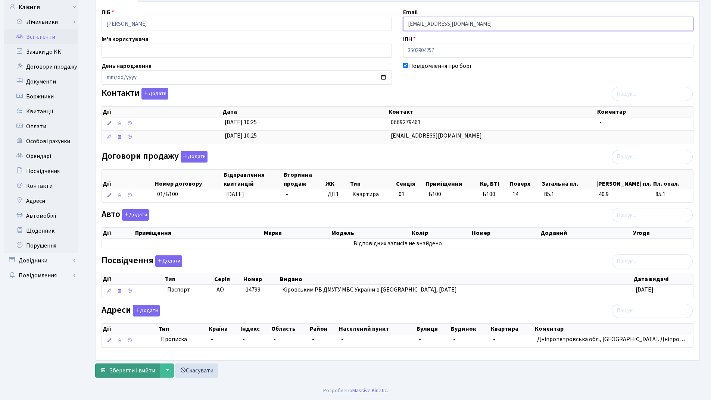
type input "[EMAIL_ADDRESS][DOMAIN_NAME]"
click at [130, 366] on button "Зберегти і вийти" at bounding box center [127, 371] width 65 height 14
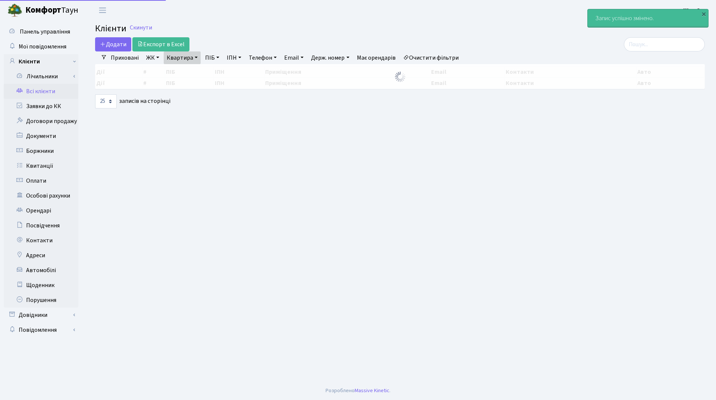
select select "25"
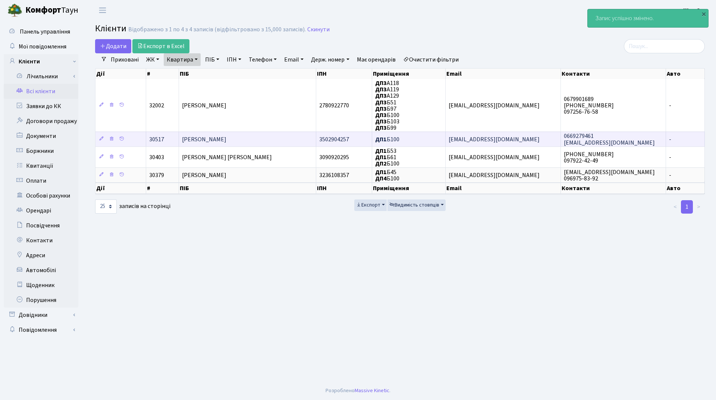
click at [220, 138] on span "[PERSON_NAME]" at bounding box center [204, 139] width 44 height 8
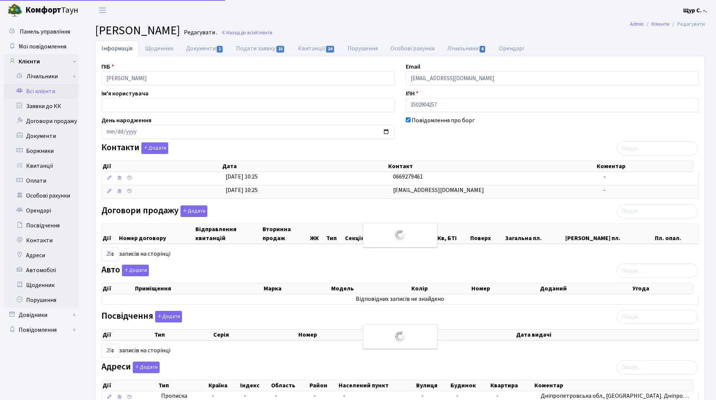
select select "25"
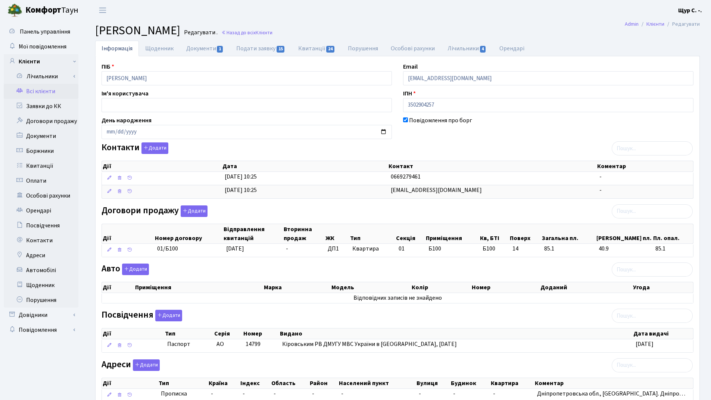
click at [325, 172] on th "Дата" at bounding box center [305, 166] width 166 height 10
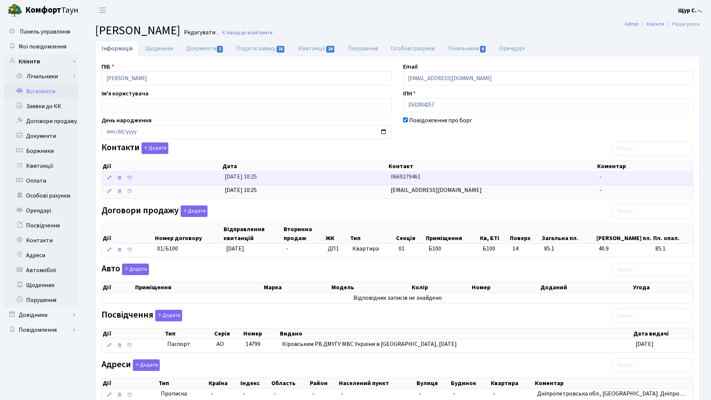
click at [325, 180] on td "05.09.2023, 10:25" at bounding box center [305, 178] width 166 height 13
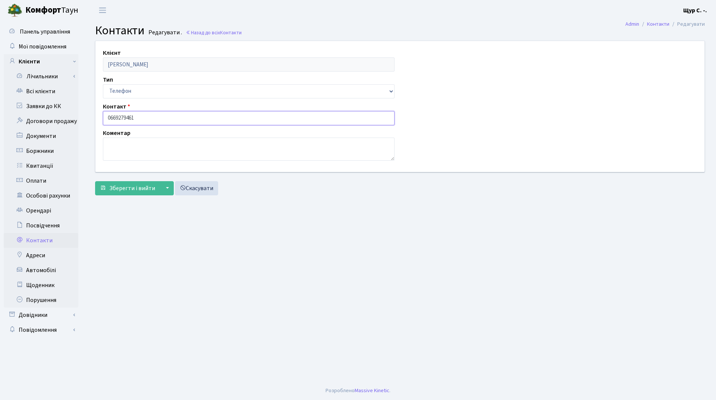
click at [117, 116] on input "0669279461" at bounding box center [249, 118] width 292 height 14
click at [127, 116] on input "066-9279461" at bounding box center [249, 118] width 292 height 14
click at [134, 118] on input "066-927-9461" at bounding box center [249, 118] width 292 height 14
type input "[PHONE_NUMBER]"
click at [131, 189] on span "Зберегти і вийти" at bounding box center [132, 188] width 46 height 8
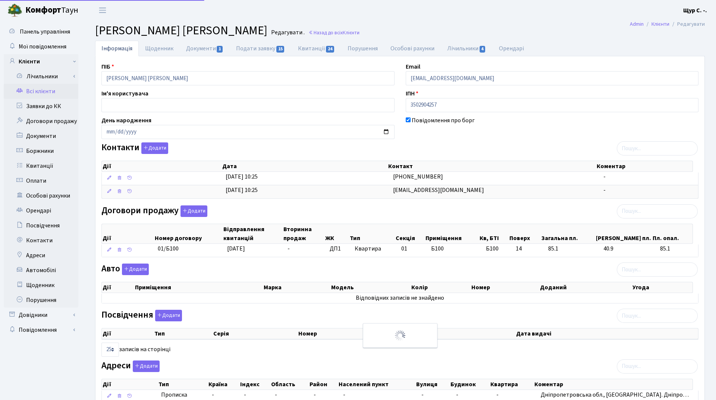
select select "25"
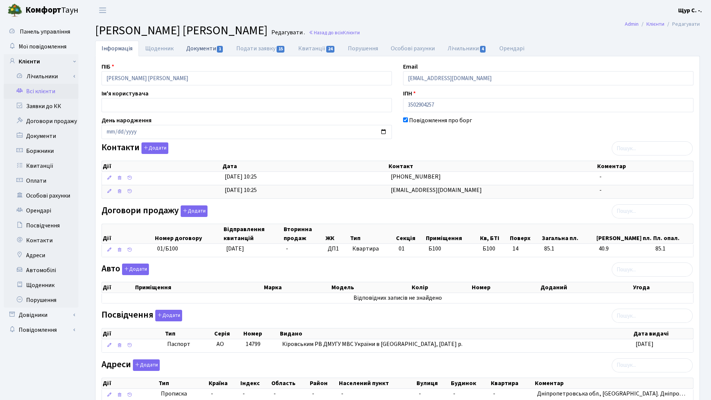
click at [206, 48] on link "Документи 1" at bounding box center [205, 48] width 50 height 15
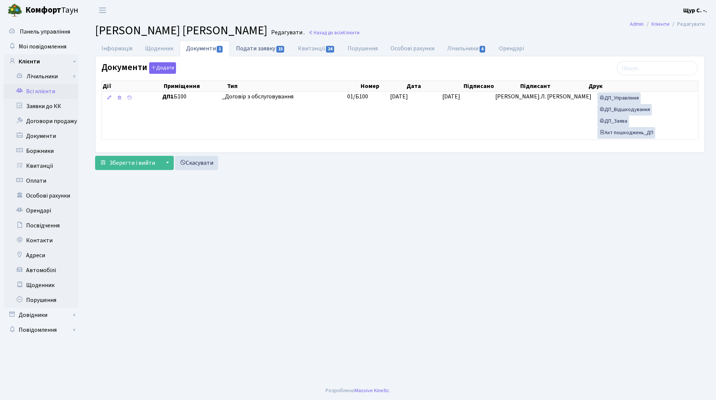
click at [267, 46] on link "Подати заявку 15" at bounding box center [261, 48] width 62 height 15
select select "25"
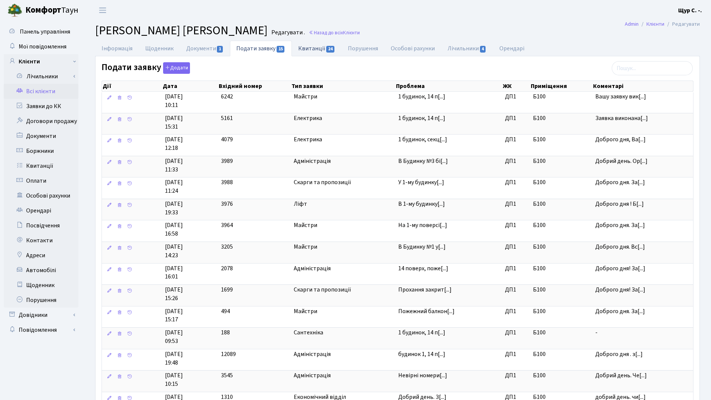
click at [312, 47] on link "Квитанції 24" at bounding box center [317, 48] width 50 height 15
select select "25"
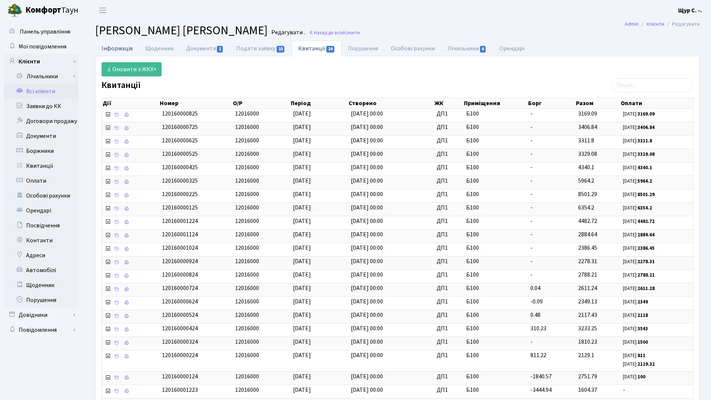
click at [115, 47] on link "Інформація" at bounding box center [117, 48] width 44 height 15
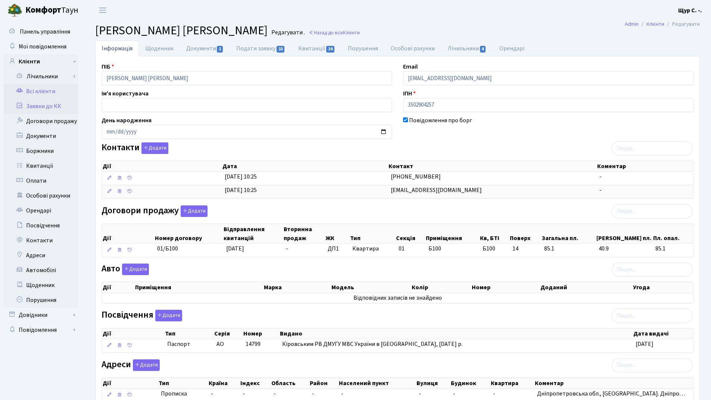
click at [50, 109] on link "Заявки до КК" at bounding box center [41, 106] width 75 height 15
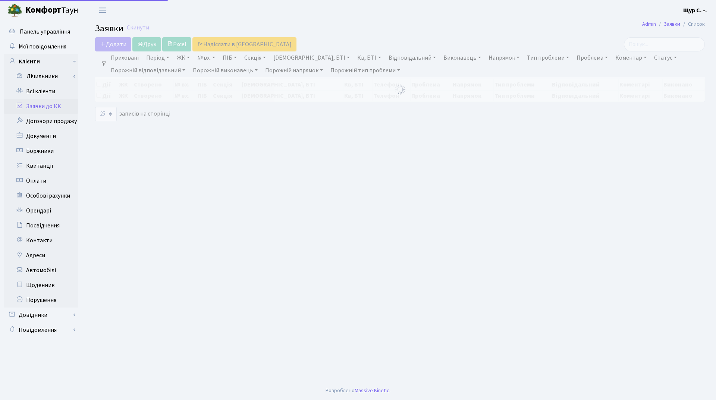
select select "25"
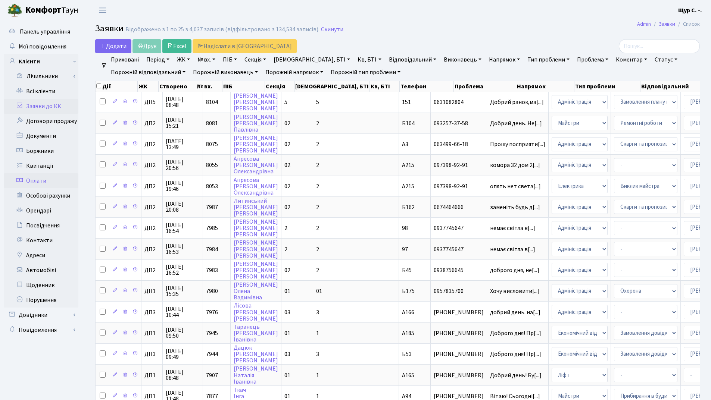
click at [42, 178] on link "Оплати" at bounding box center [41, 180] width 75 height 15
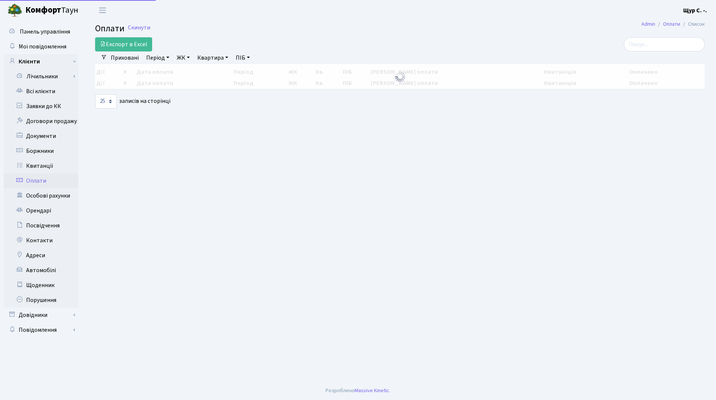
select select "25"
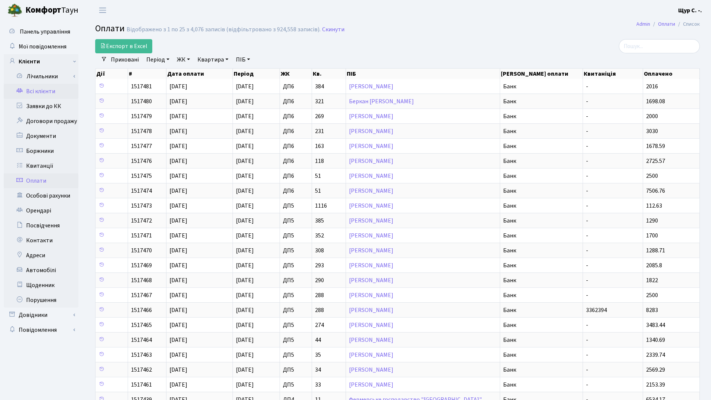
click at [46, 90] on link "Всі клієнти" at bounding box center [41, 91] width 75 height 15
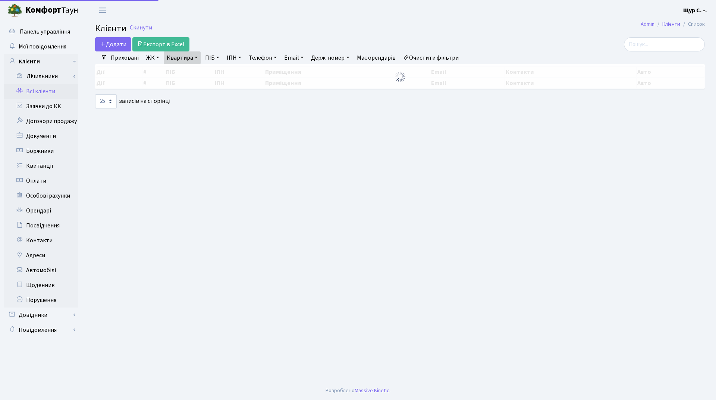
select select "25"
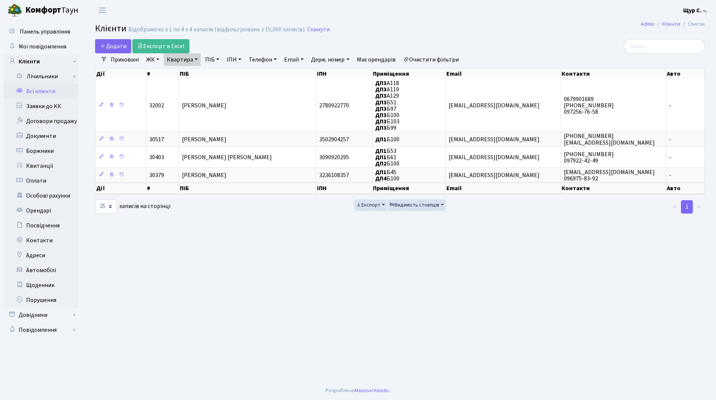
click at [195, 59] on link "Квартира" at bounding box center [182, 59] width 37 height 13
click at [197, 71] on input "б100" at bounding box center [186, 74] width 44 height 14
type input "б"
type input "6"
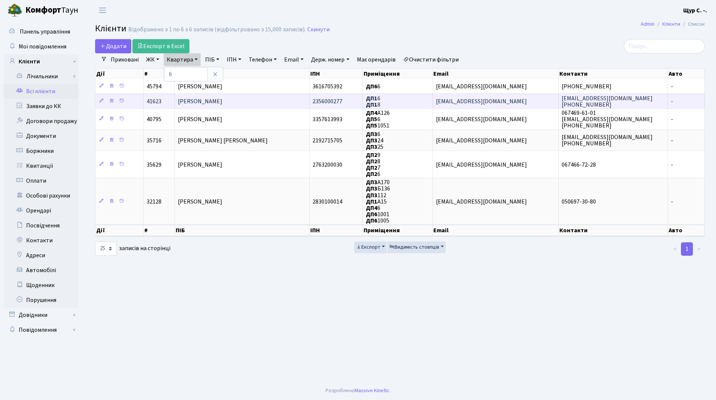
click at [203, 102] on span "[PERSON_NAME]" at bounding box center [200, 101] width 44 height 8
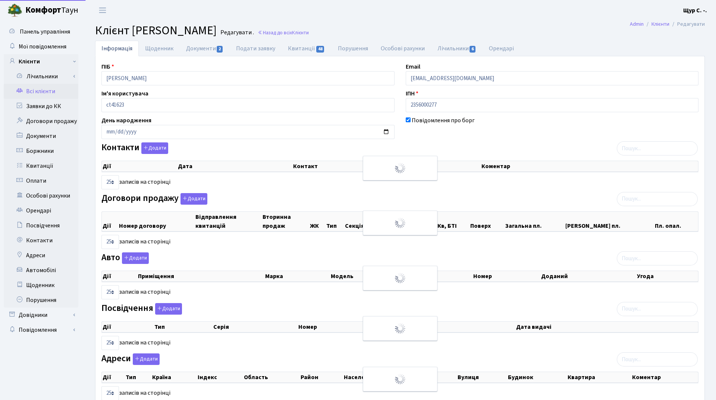
select select "25"
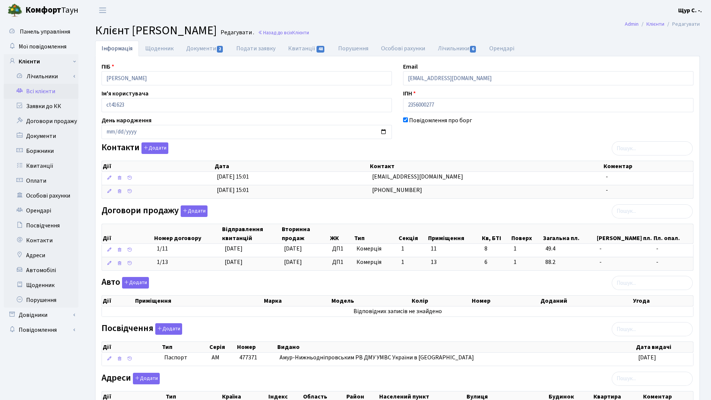
click at [46, 91] on link "Всі клієнти" at bounding box center [41, 91] width 75 height 15
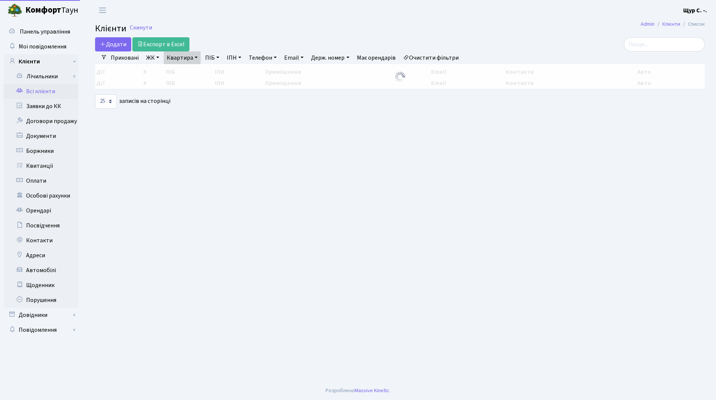
select select "25"
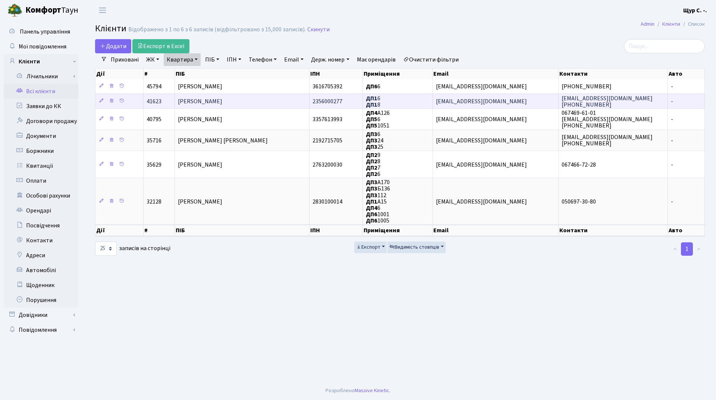
click at [222, 103] on span "[PERSON_NAME]" at bounding box center [200, 101] width 44 height 8
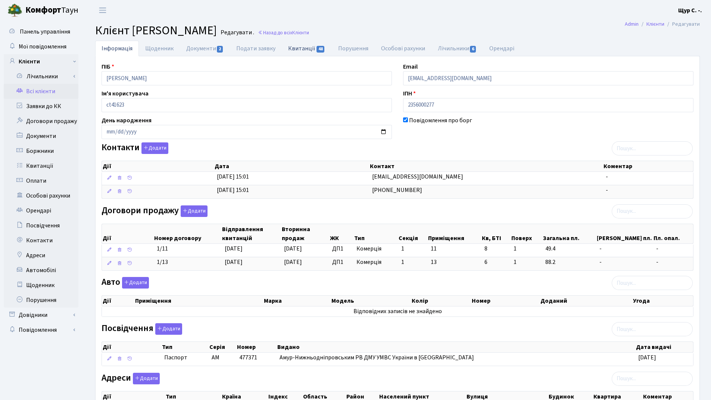
click at [305, 48] on link "Квитанції 48" at bounding box center [307, 48] width 50 height 15
select select "25"
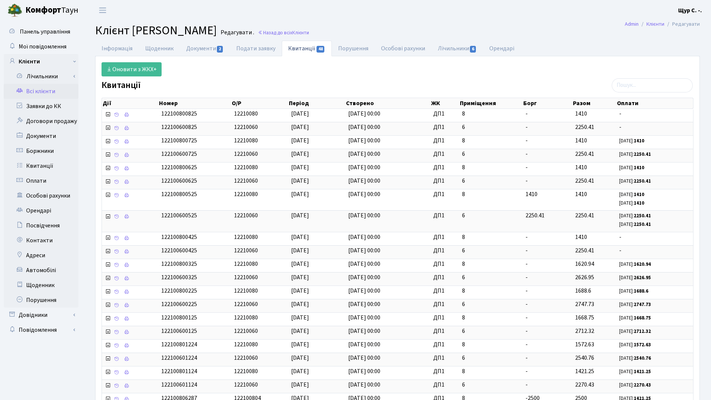
click at [36, 87] on link "Всі клієнти" at bounding box center [41, 91] width 75 height 15
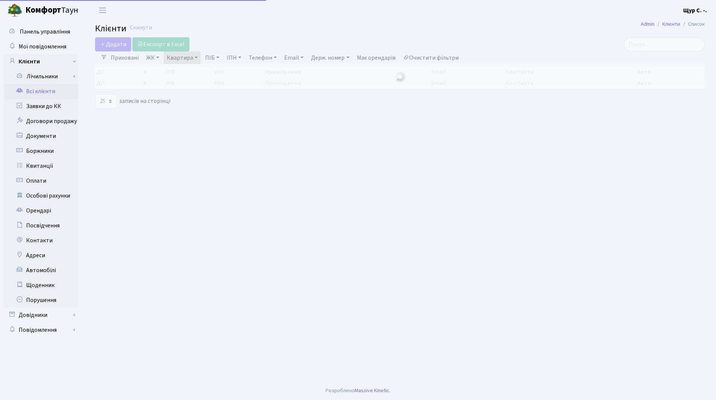
select select "25"
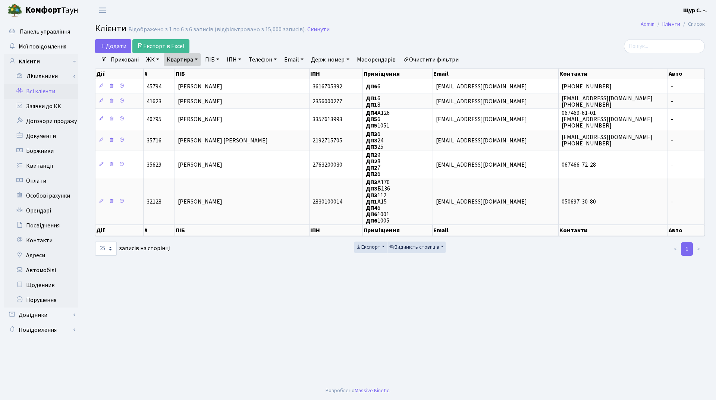
click at [195, 59] on link "Квартира" at bounding box center [182, 59] width 37 height 13
click at [192, 70] on input "6" at bounding box center [186, 74] width 44 height 14
type input "11"
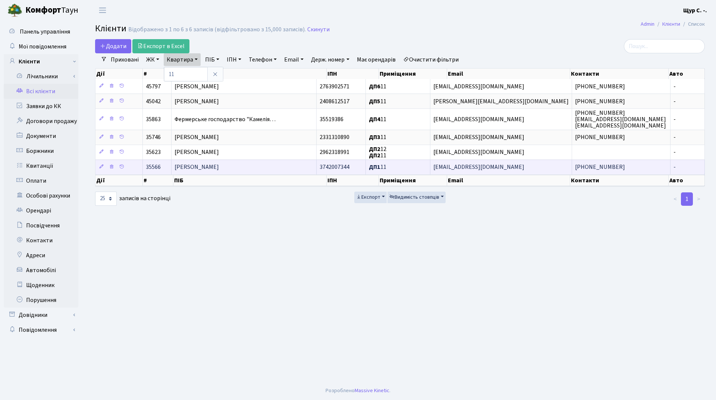
click at [203, 163] on td "[PERSON_NAME]" at bounding box center [244, 167] width 145 height 15
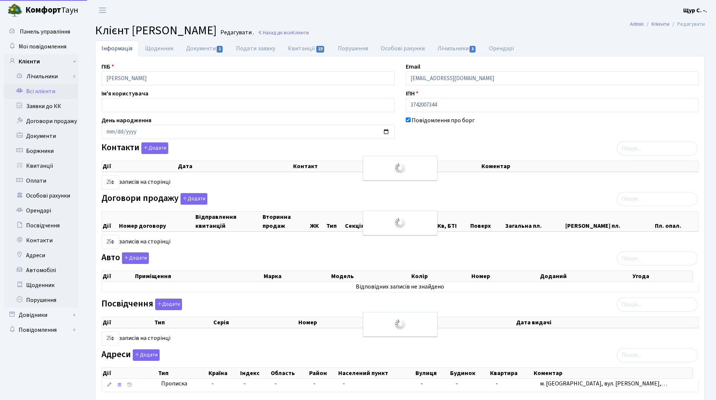
select select "25"
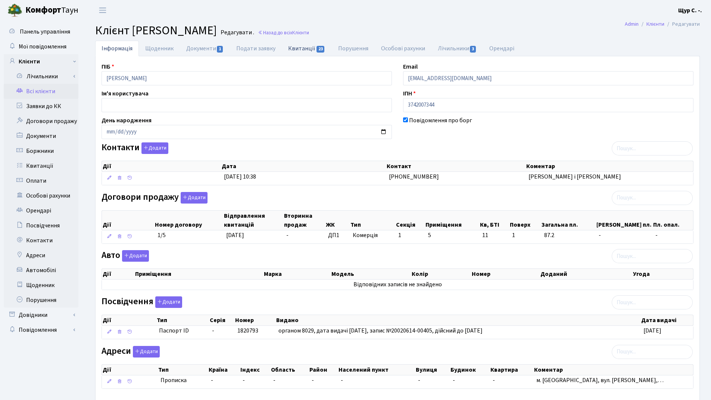
click at [298, 51] on link "Квитанції 23" at bounding box center [307, 48] width 50 height 15
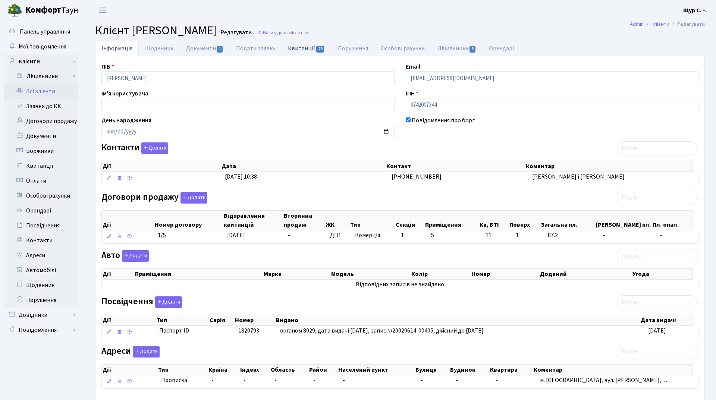
select select "25"
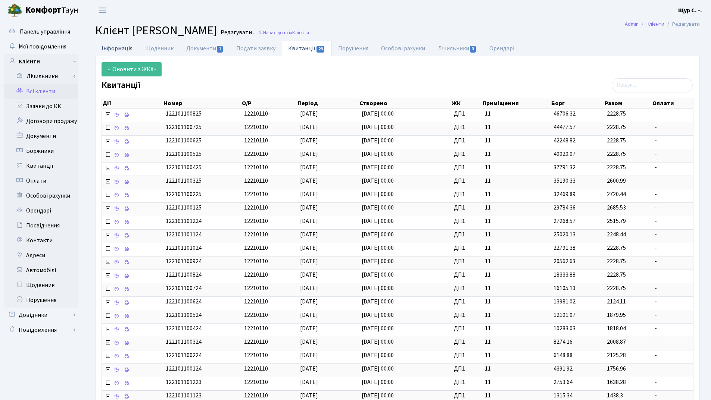
click at [119, 47] on link "Інформація" at bounding box center [117, 48] width 44 height 15
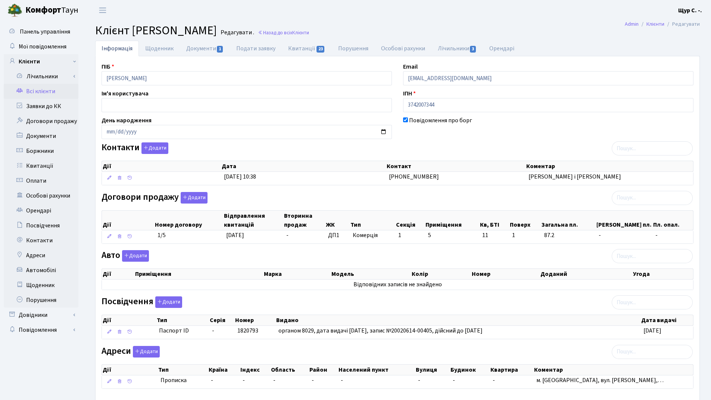
click at [30, 90] on link "Всі клієнти" at bounding box center [41, 91] width 75 height 15
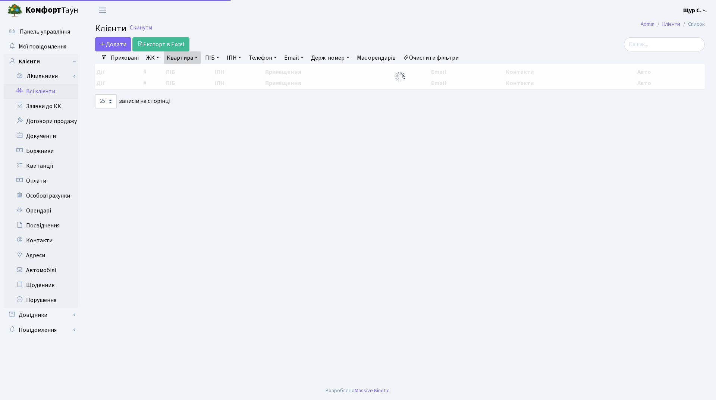
select select "25"
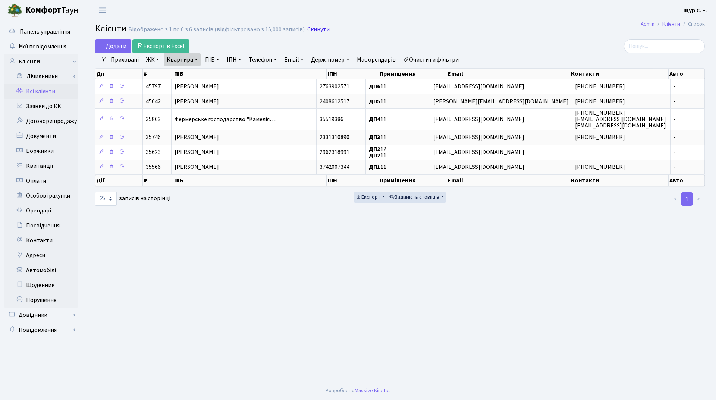
click at [310, 29] on link "Скинути" at bounding box center [318, 29] width 22 height 7
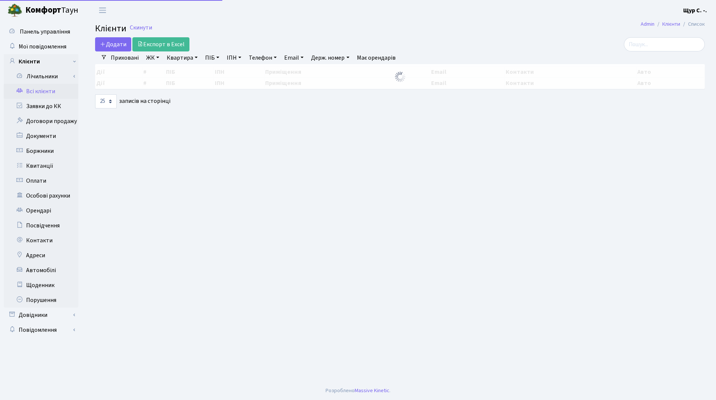
select select "25"
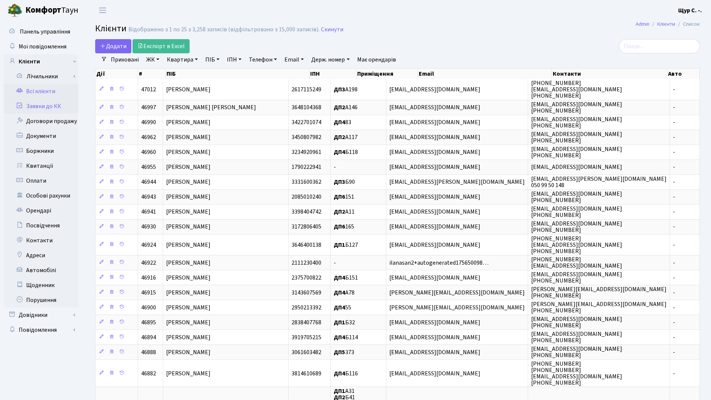
click at [59, 104] on link "Заявки до КК" at bounding box center [41, 106] width 75 height 15
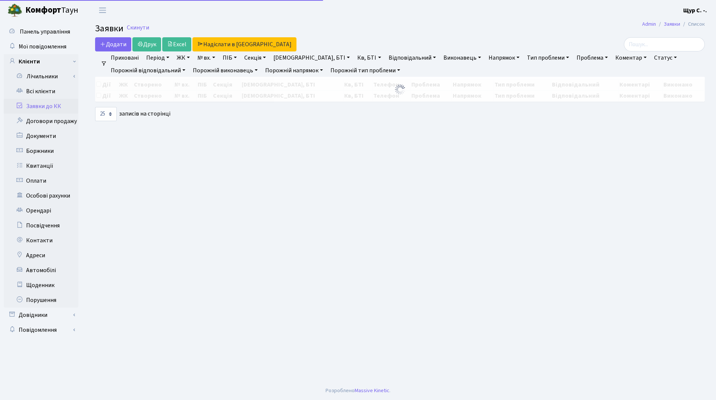
select select "25"
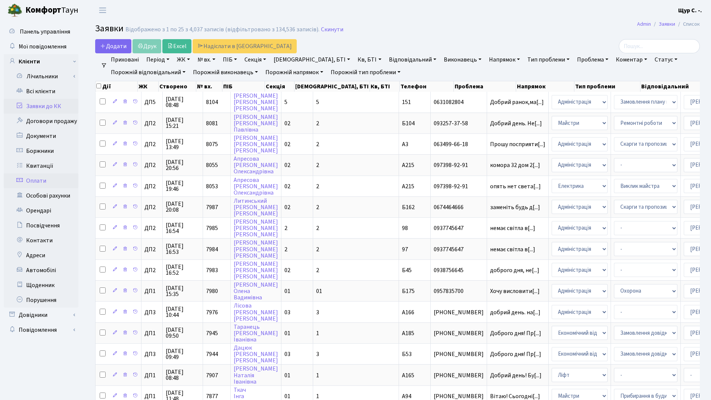
click at [43, 184] on link "Оплати" at bounding box center [41, 180] width 75 height 15
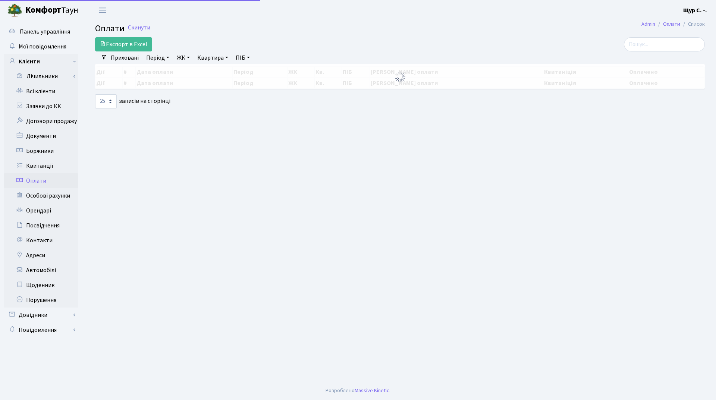
select select "25"
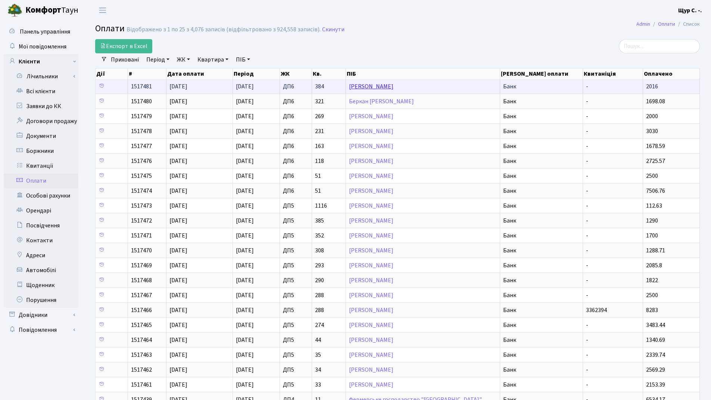
click at [376, 90] on link "[PERSON_NAME]" at bounding box center [371, 86] width 44 height 8
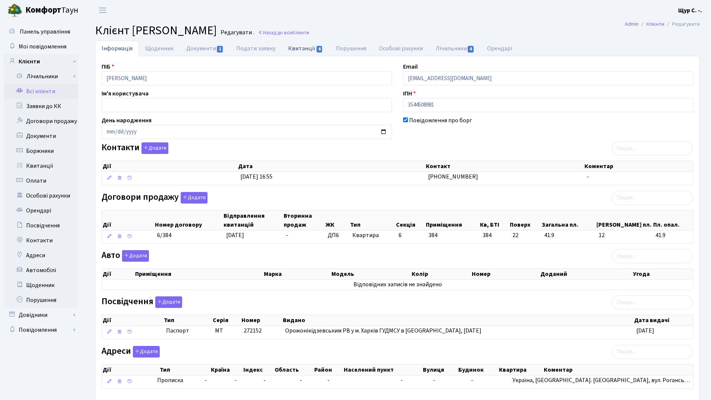
click at [305, 50] on link "Квитанції 6" at bounding box center [305, 48] width 47 height 15
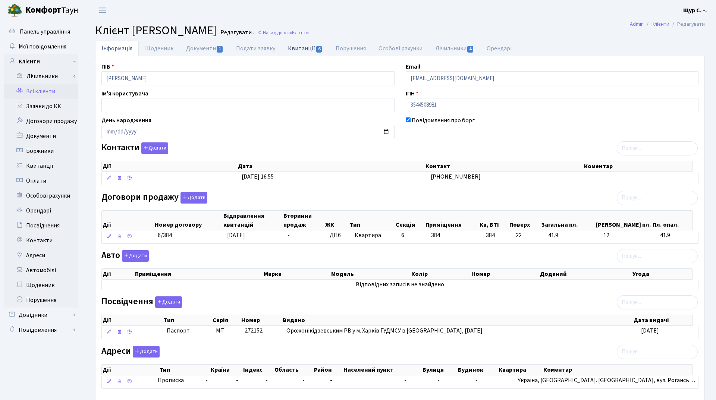
select select "25"
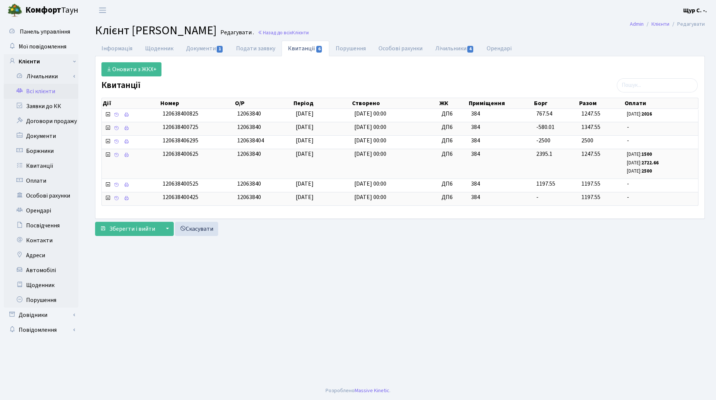
click at [49, 90] on link "Всі клієнти" at bounding box center [41, 91] width 75 height 15
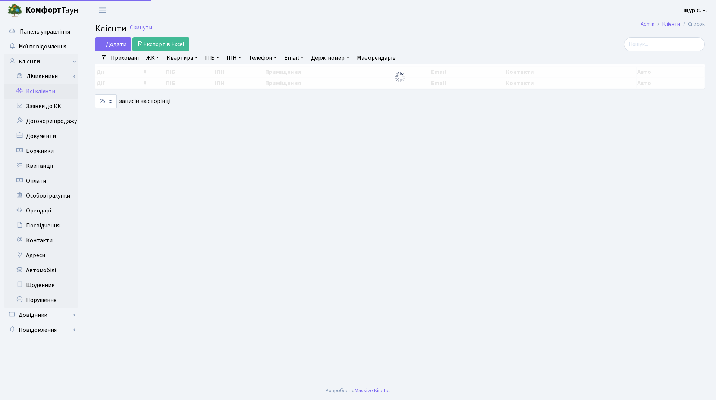
select select "25"
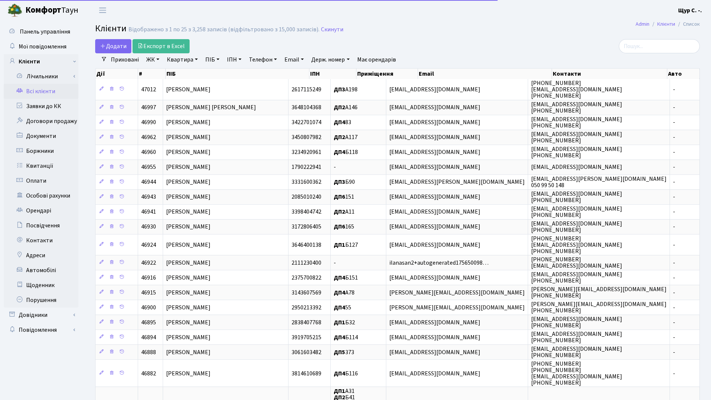
click at [184, 59] on link "Квартира" at bounding box center [182, 59] width 37 height 13
type input "329"
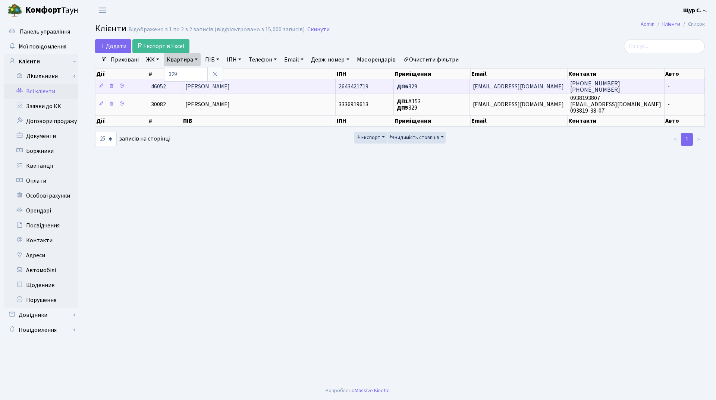
click at [230, 83] on span "Гуменюк Дмитро Павлович" at bounding box center [207, 86] width 44 height 8
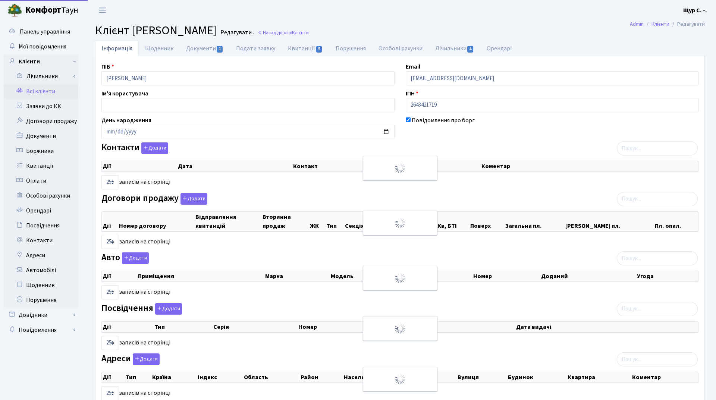
select select "25"
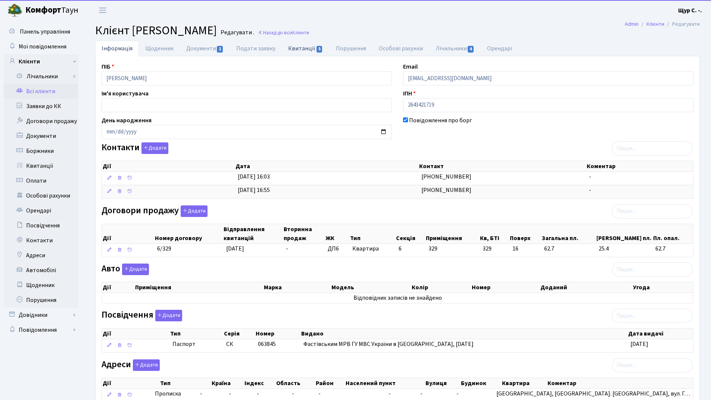
click at [306, 48] on link "Квитанції 5" at bounding box center [305, 48] width 47 height 15
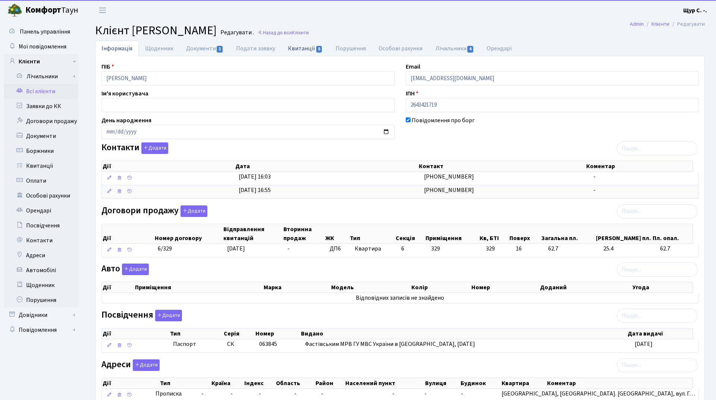
select select "25"
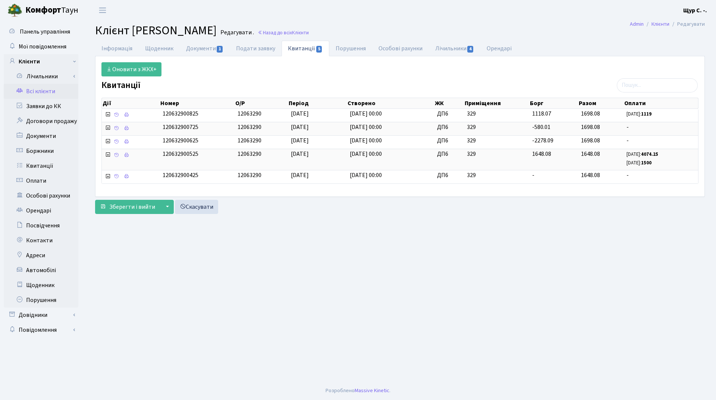
click at [38, 90] on link "Всі клієнти" at bounding box center [41, 91] width 75 height 15
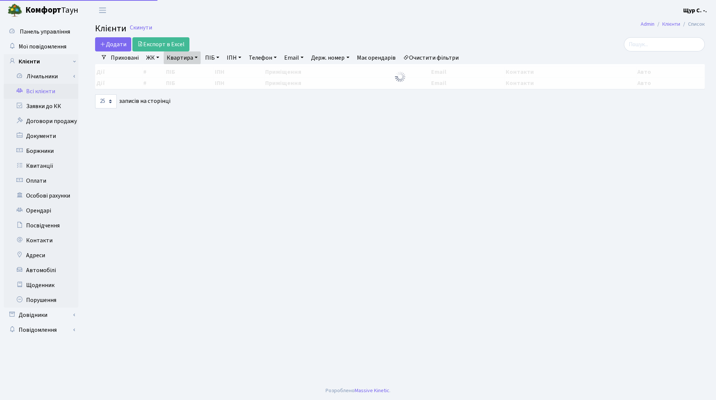
select select "25"
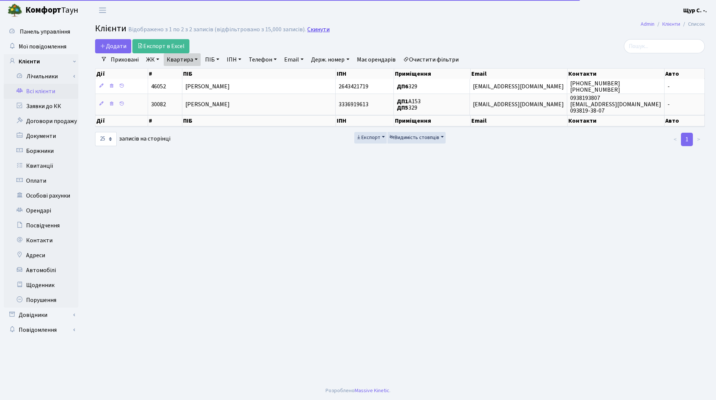
click at [317, 31] on link "Скинути" at bounding box center [318, 29] width 22 height 7
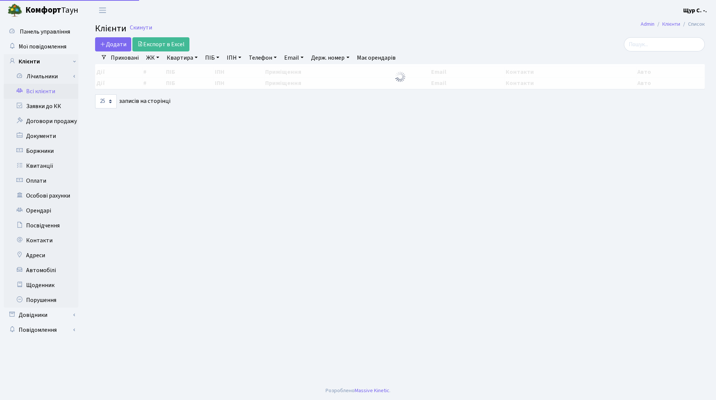
select select "25"
